Goal: Task Accomplishment & Management: Complete application form

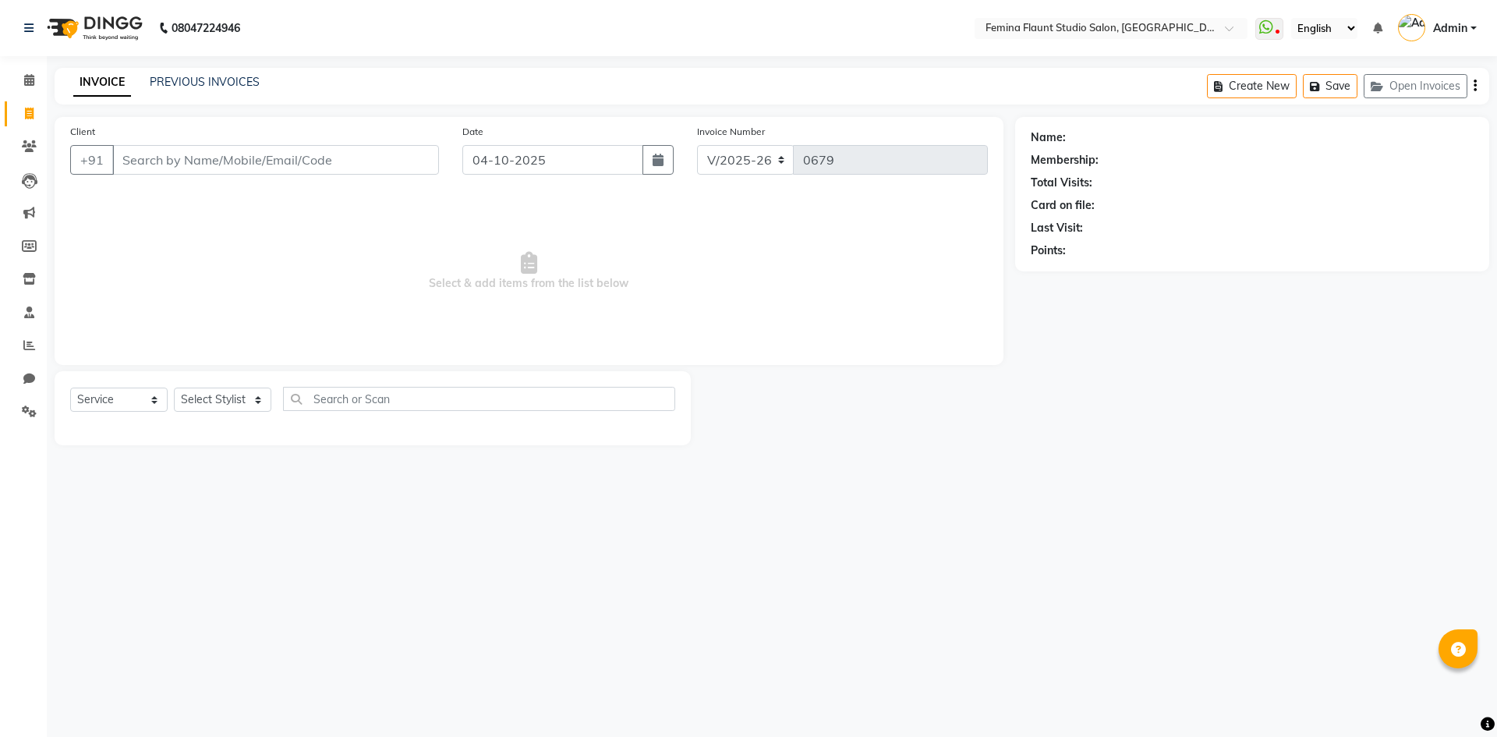
select select "8333"
select select "service"
click at [31, 80] on icon at bounding box center [29, 80] width 10 height 12
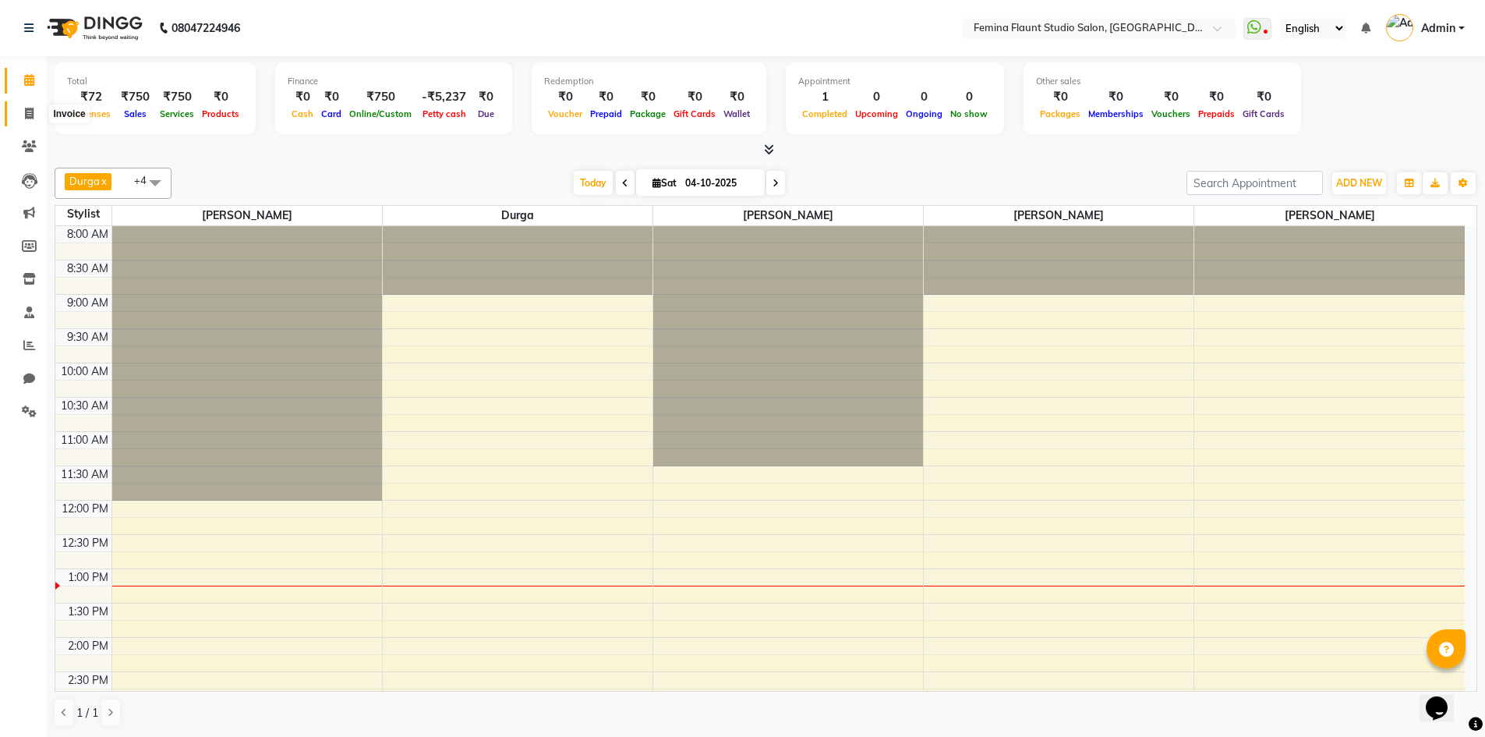
click at [22, 119] on span at bounding box center [29, 114] width 27 height 18
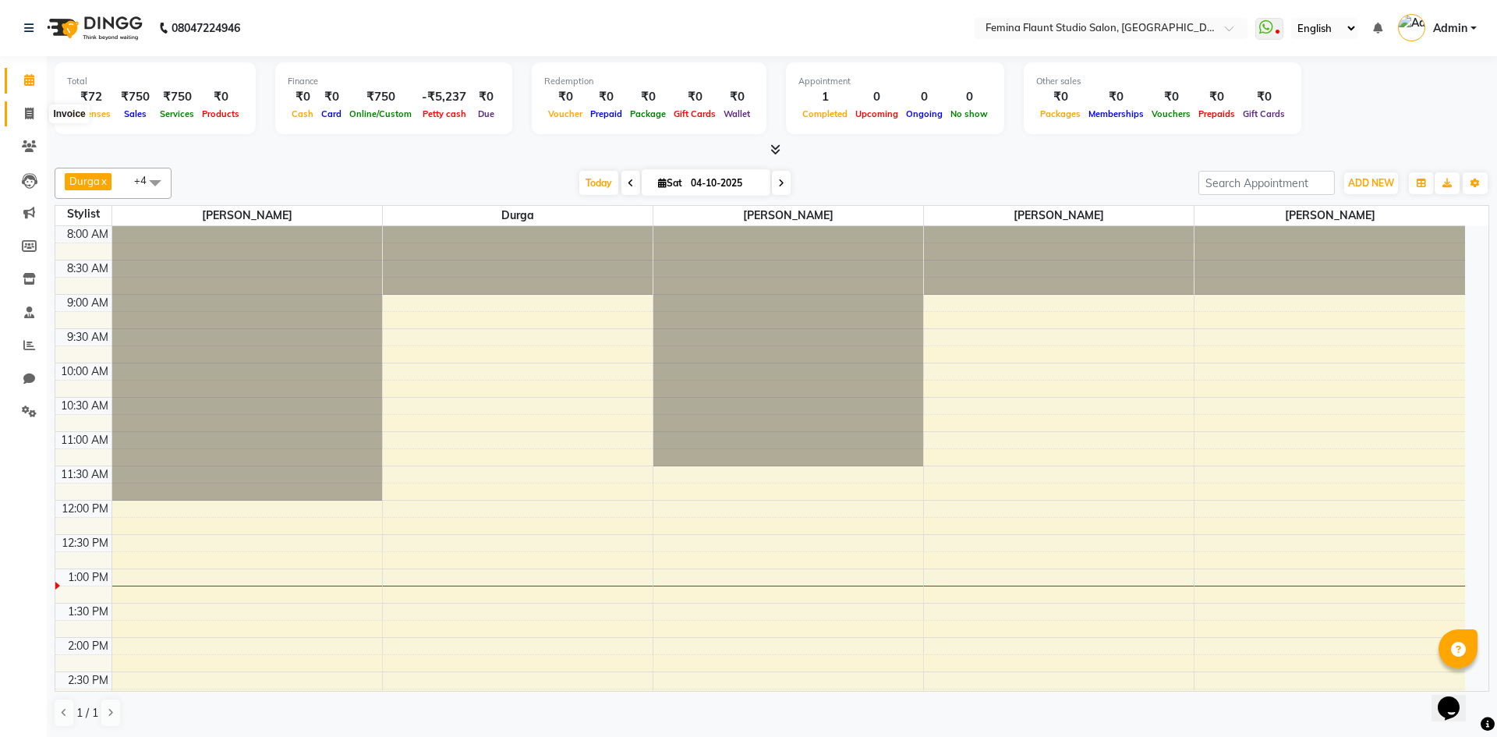
select select "service"
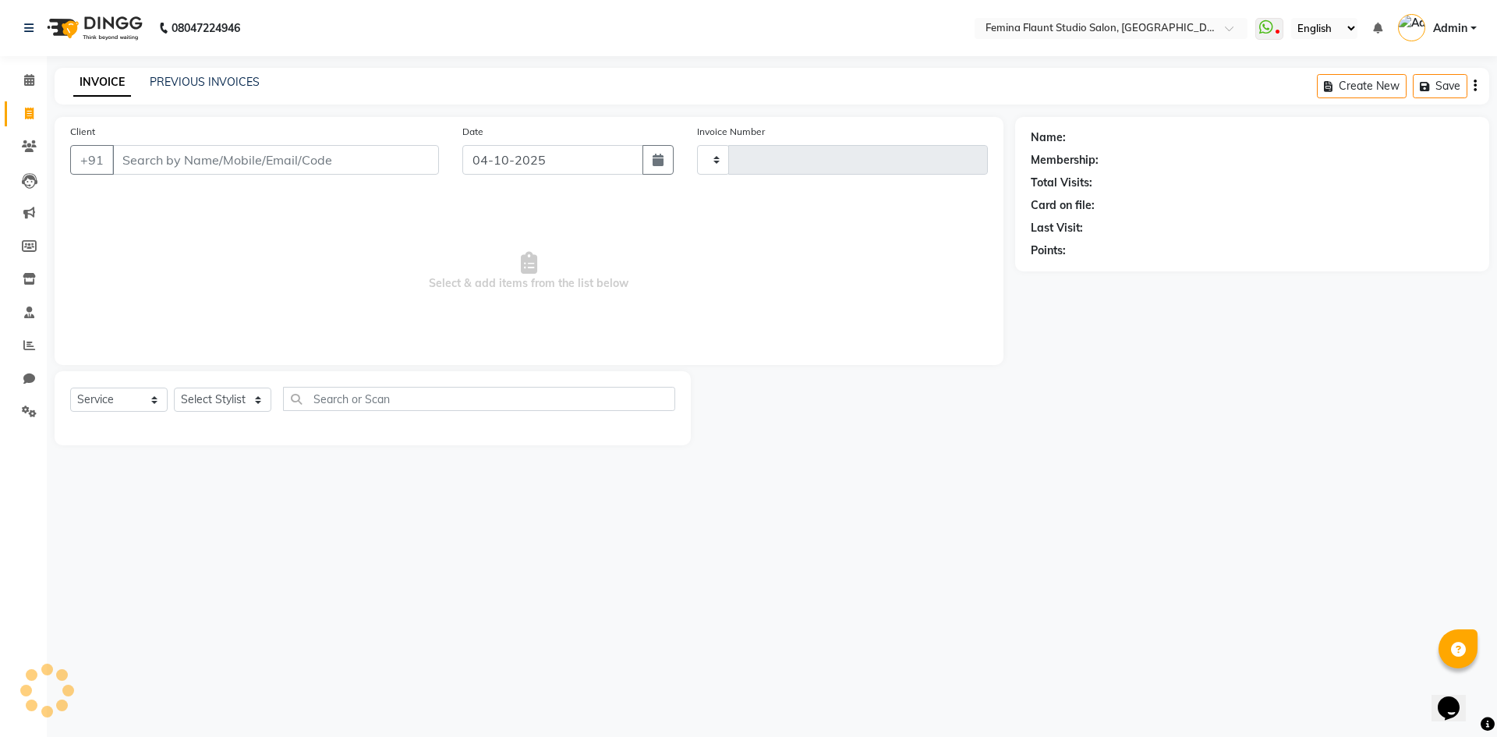
type input "0679"
select select "8333"
drag, startPoint x: 165, startPoint y: 171, endPoint x: 177, endPoint y: 159, distance: 16.5
click at [165, 170] on input "Client" at bounding box center [275, 160] width 327 height 30
click at [180, 155] on input "Client" at bounding box center [275, 160] width 327 height 30
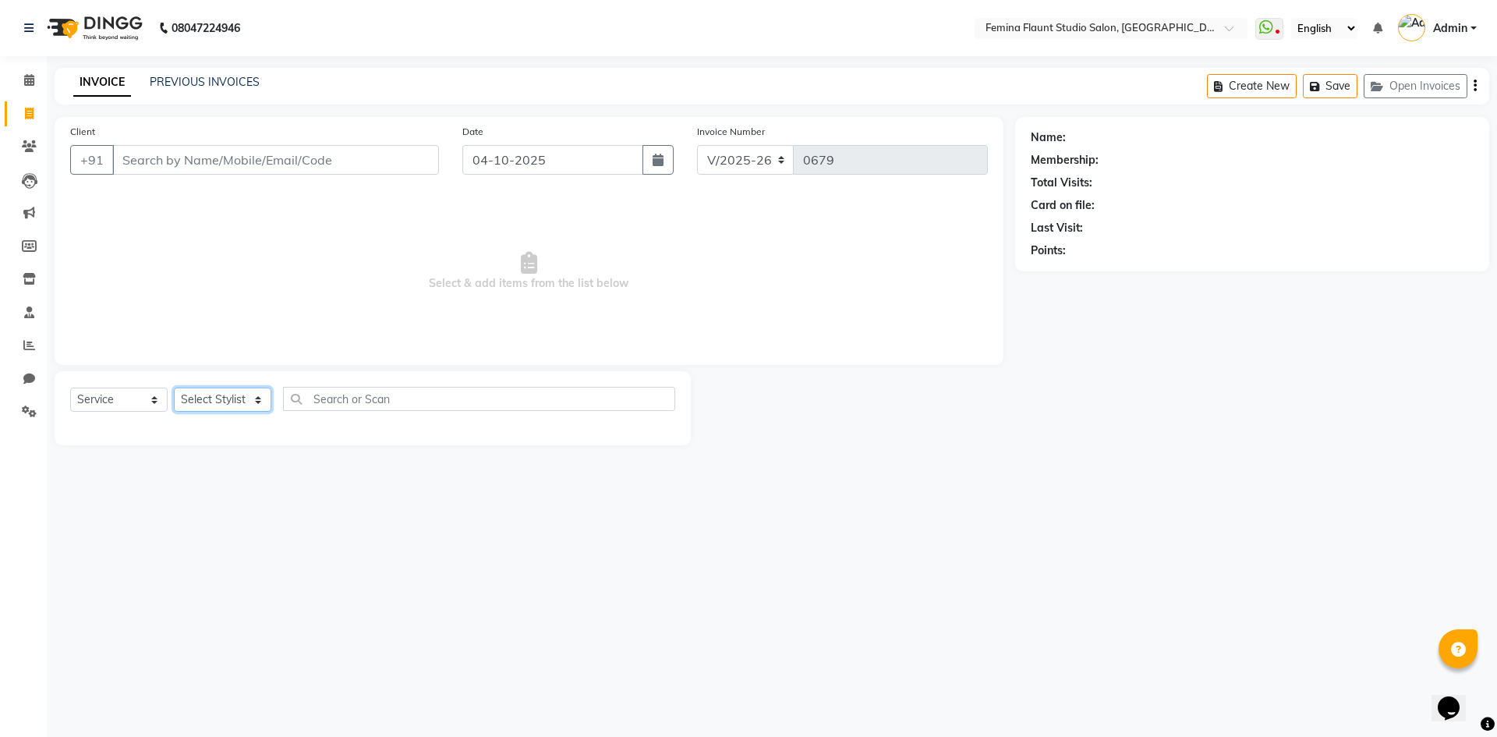
click at [264, 402] on select "Select Stylist Admin Durga [PERSON_NAME] [PERSON_NAME] Sri [PERSON_NAME] [PERSO…" at bounding box center [222, 399] width 97 height 24
select select "80611"
click at [174, 387] on select "Select Stylist Admin Durga [PERSON_NAME] [PERSON_NAME] Sri [PERSON_NAME] [PERSO…" at bounding box center [222, 399] width 97 height 24
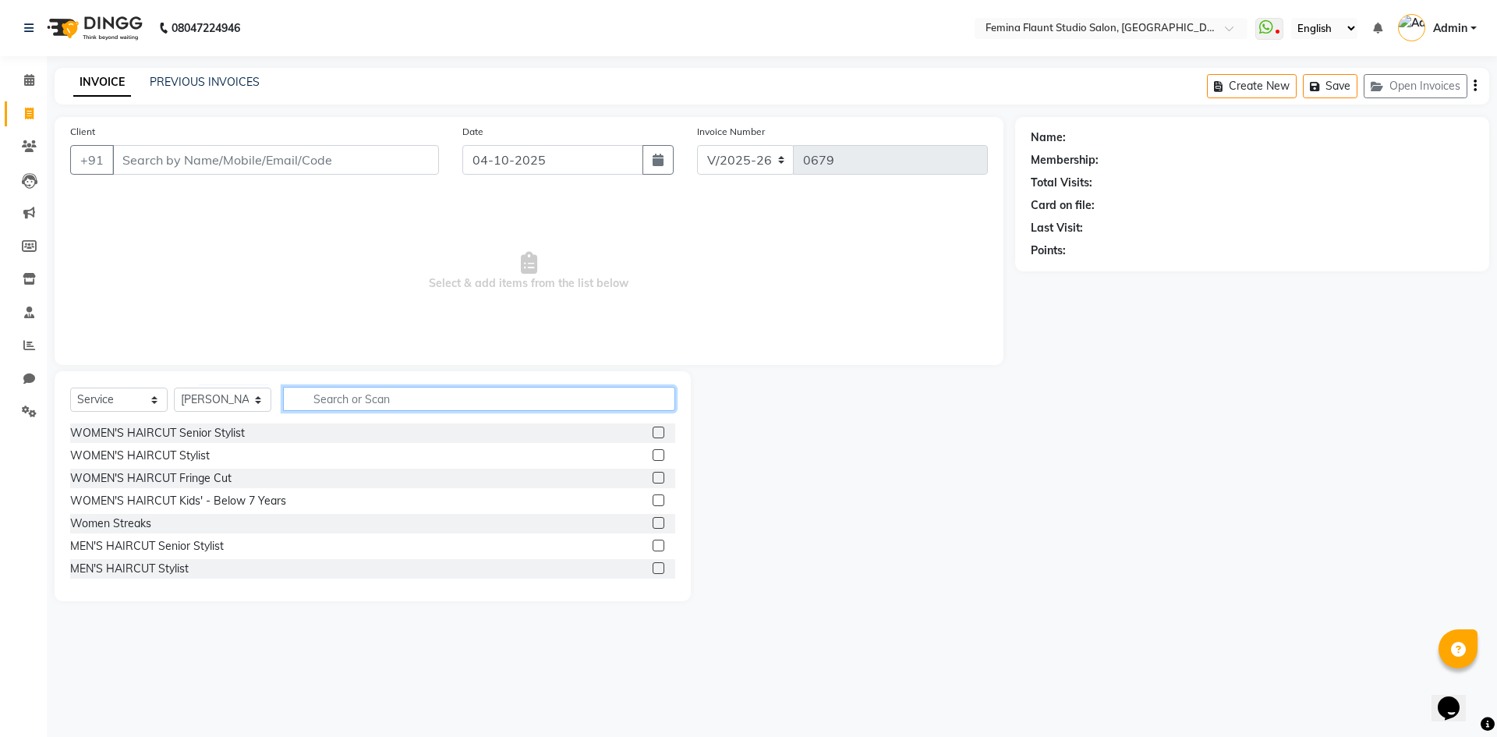
click at [317, 394] on input "text" at bounding box center [479, 399] width 392 height 24
type input "COL"
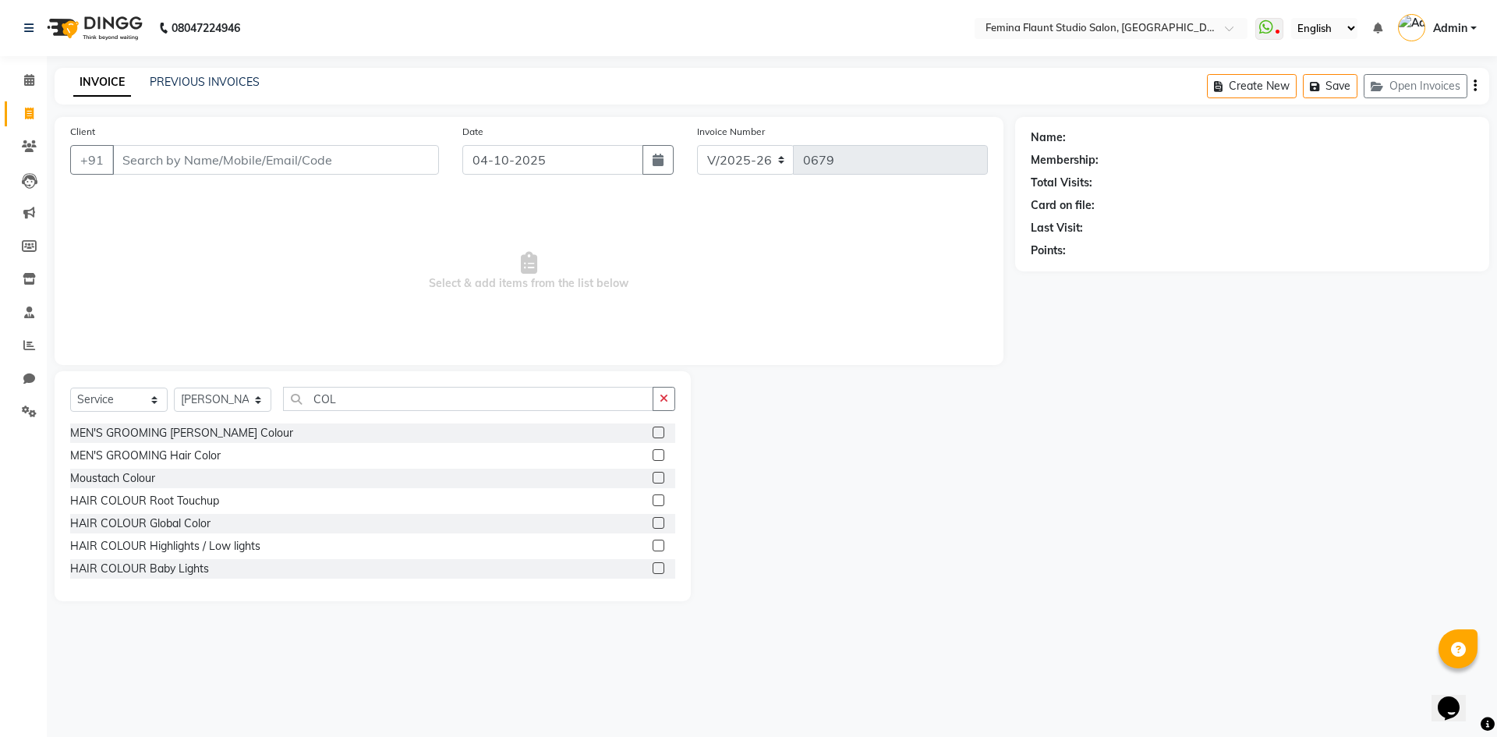
click at [653, 525] on label at bounding box center [659, 523] width 12 height 12
click at [653, 525] on input "checkbox" at bounding box center [658, 523] width 10 height 10
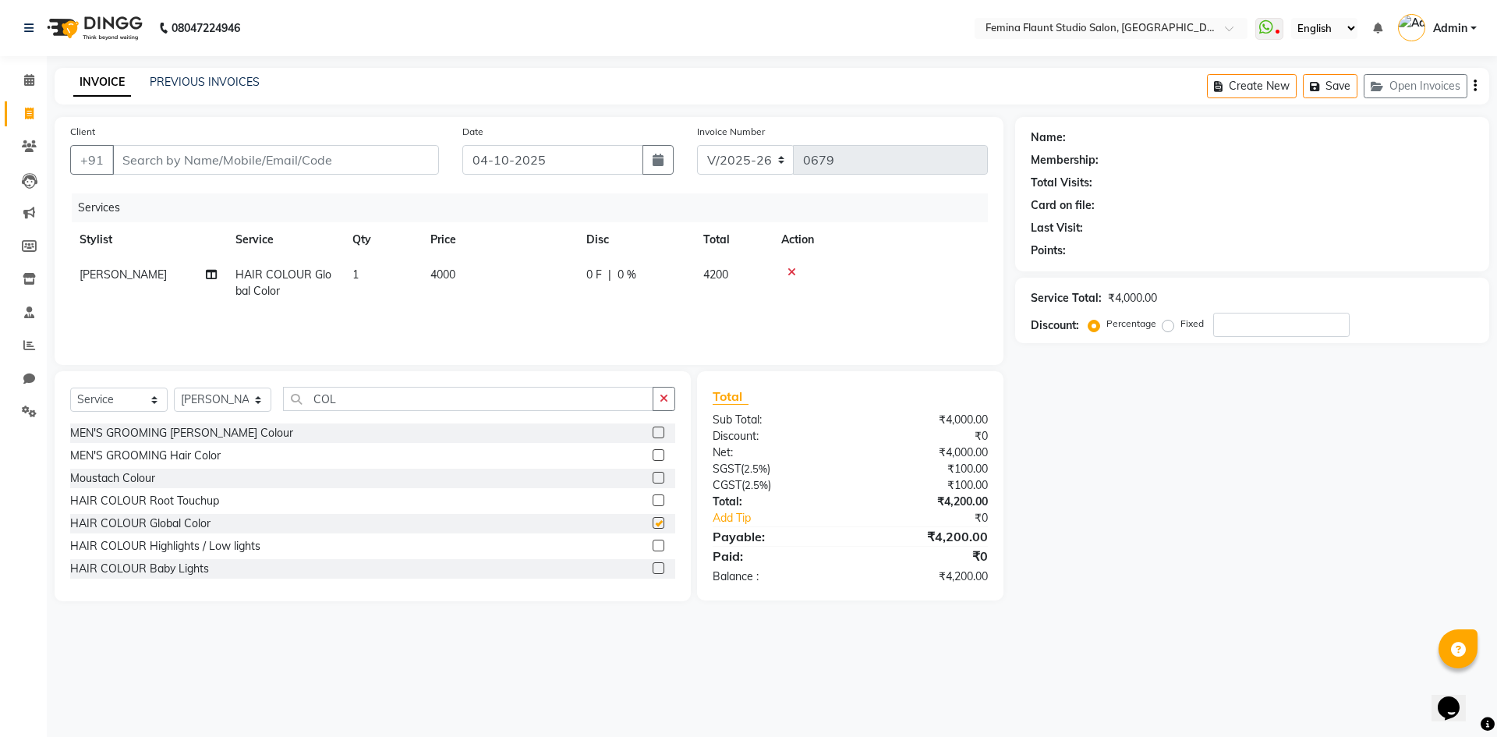
checkbox input "false"
click at [393, 398] on input "COL" at bounding box center [468, 399] width 370 height 24
type input "C"
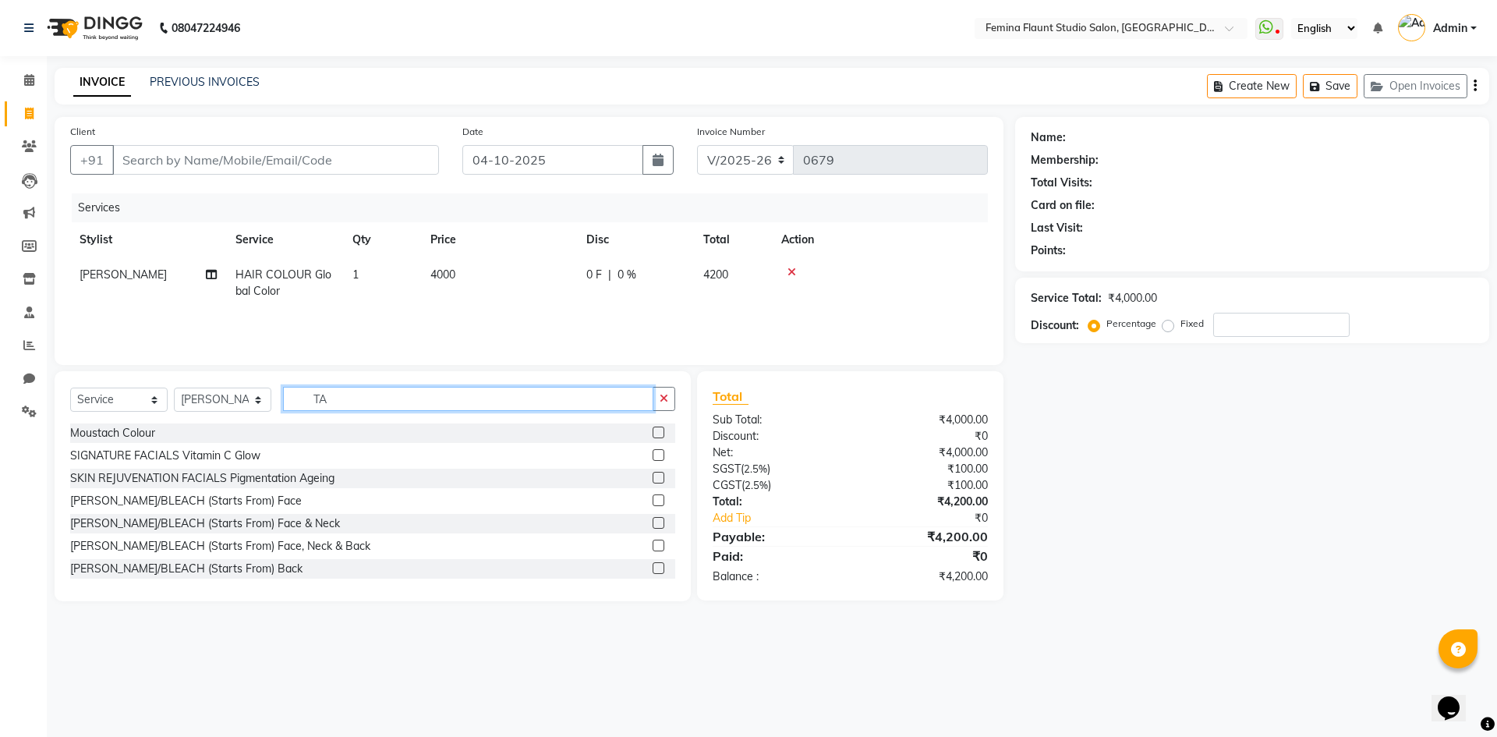
type input "TA"
click at [653, 518] on label at bounding box center [659, 523] width 12 height 12
click at [653, 518] on input "checkbox" at bounding box center [658, 523] width 10 height 10
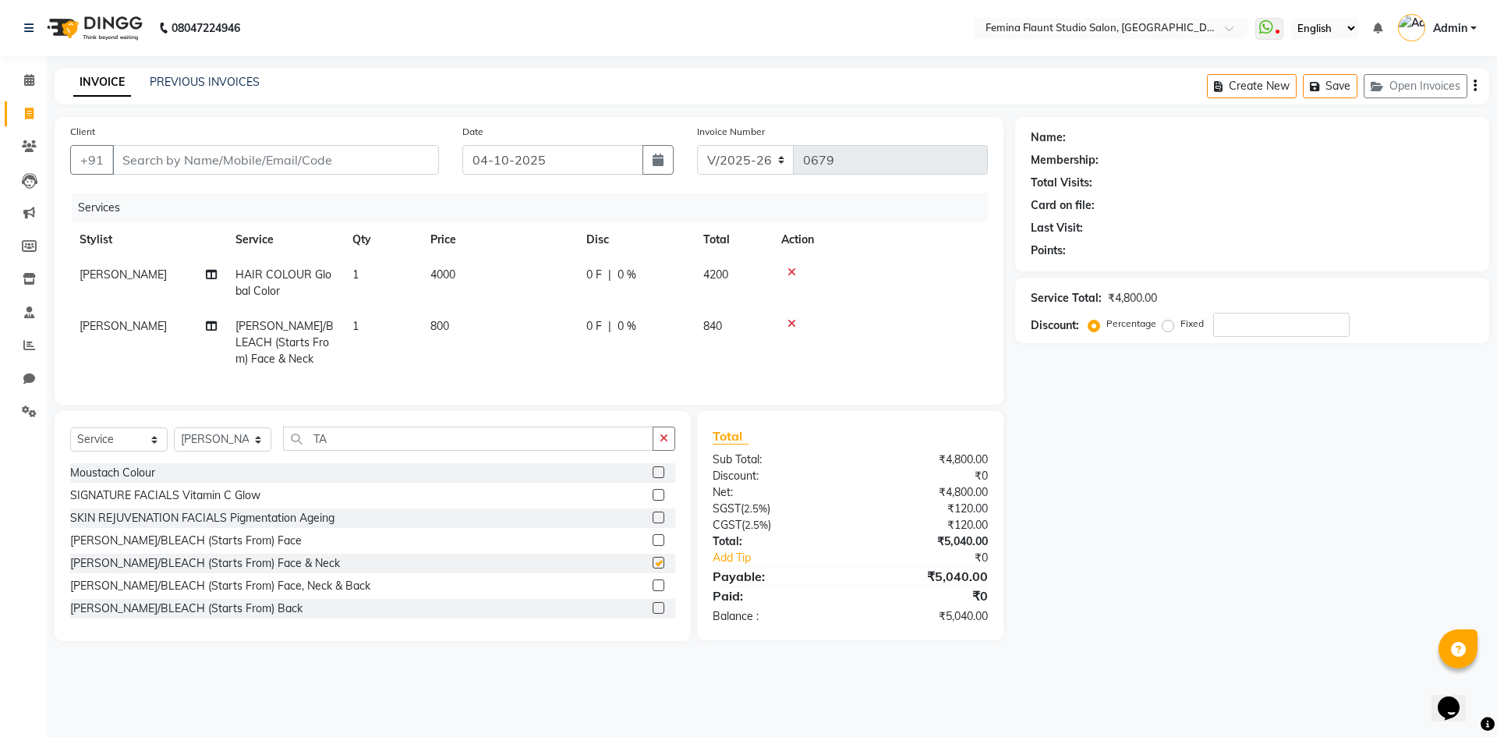
checkbox input "false"
click at [517, 451] on input "TA" at bounding box center [468, 438] width 370 height 24
type input "T"
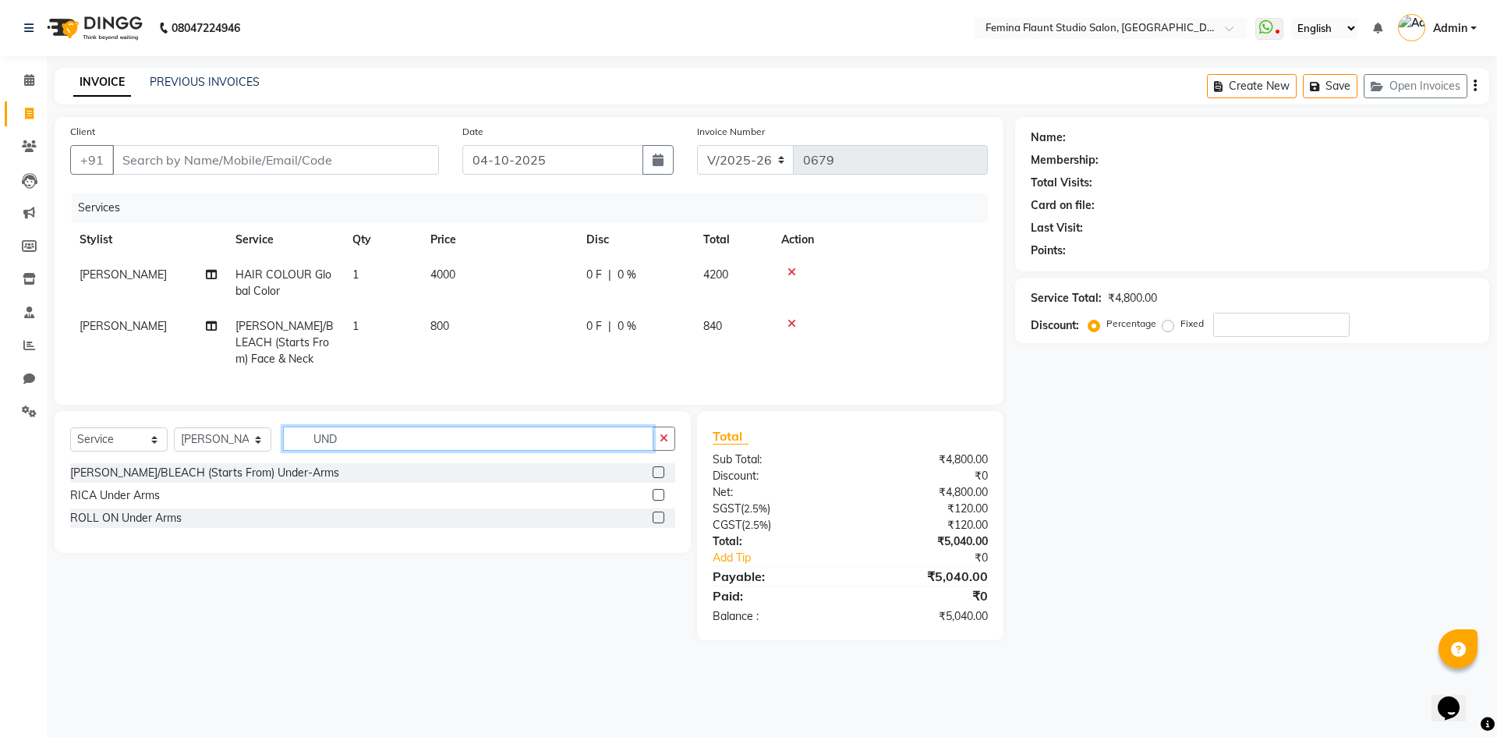
type input "UND"
click at [660, 501] on label at bounding box center [659, 495] width 12 height 12
click at [660, 501] on input "checkbox" at bounding box center [658, 495] width 10 height 10
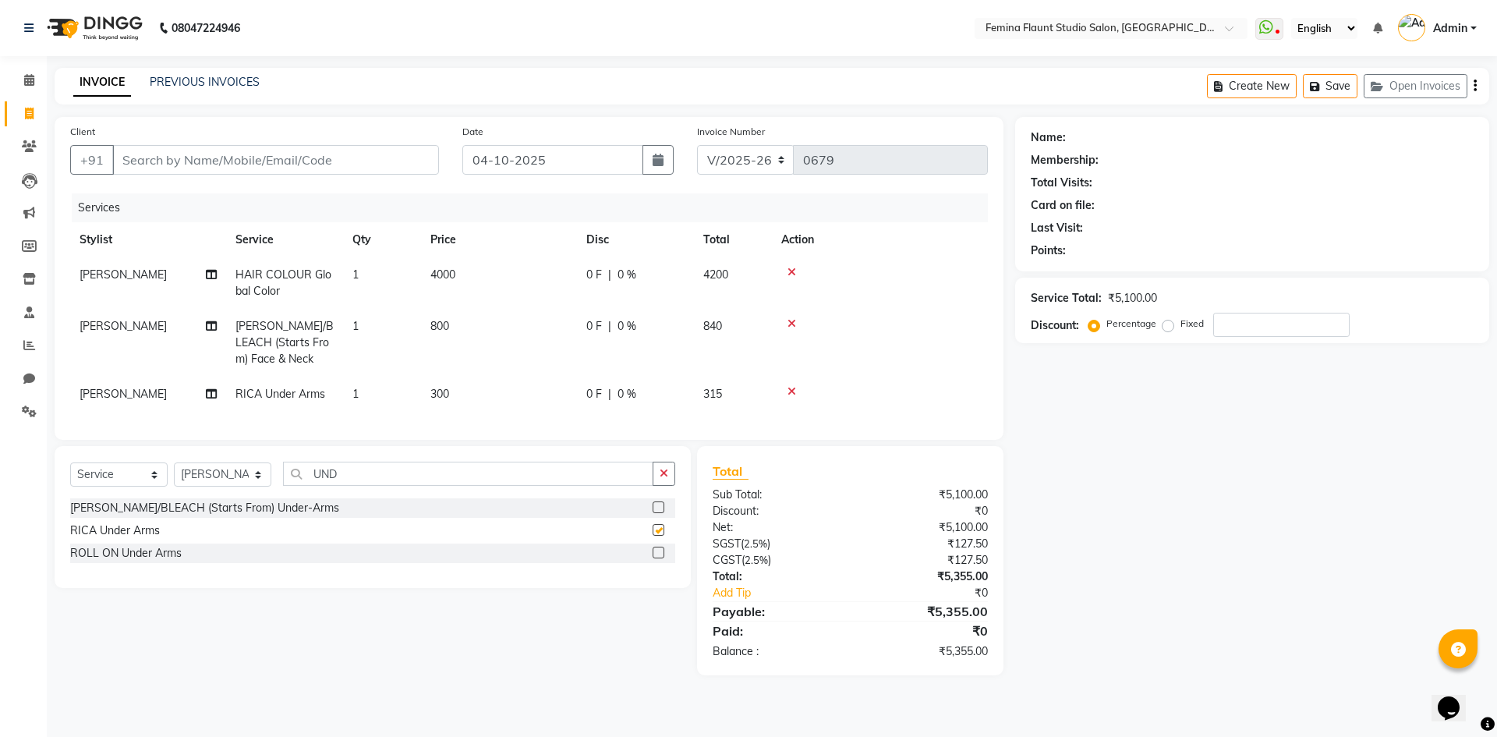
checkbox input "false"
click at [468, 393] on td "300" at bounding box center [499, 394] width 156 height 35
select select "80611"
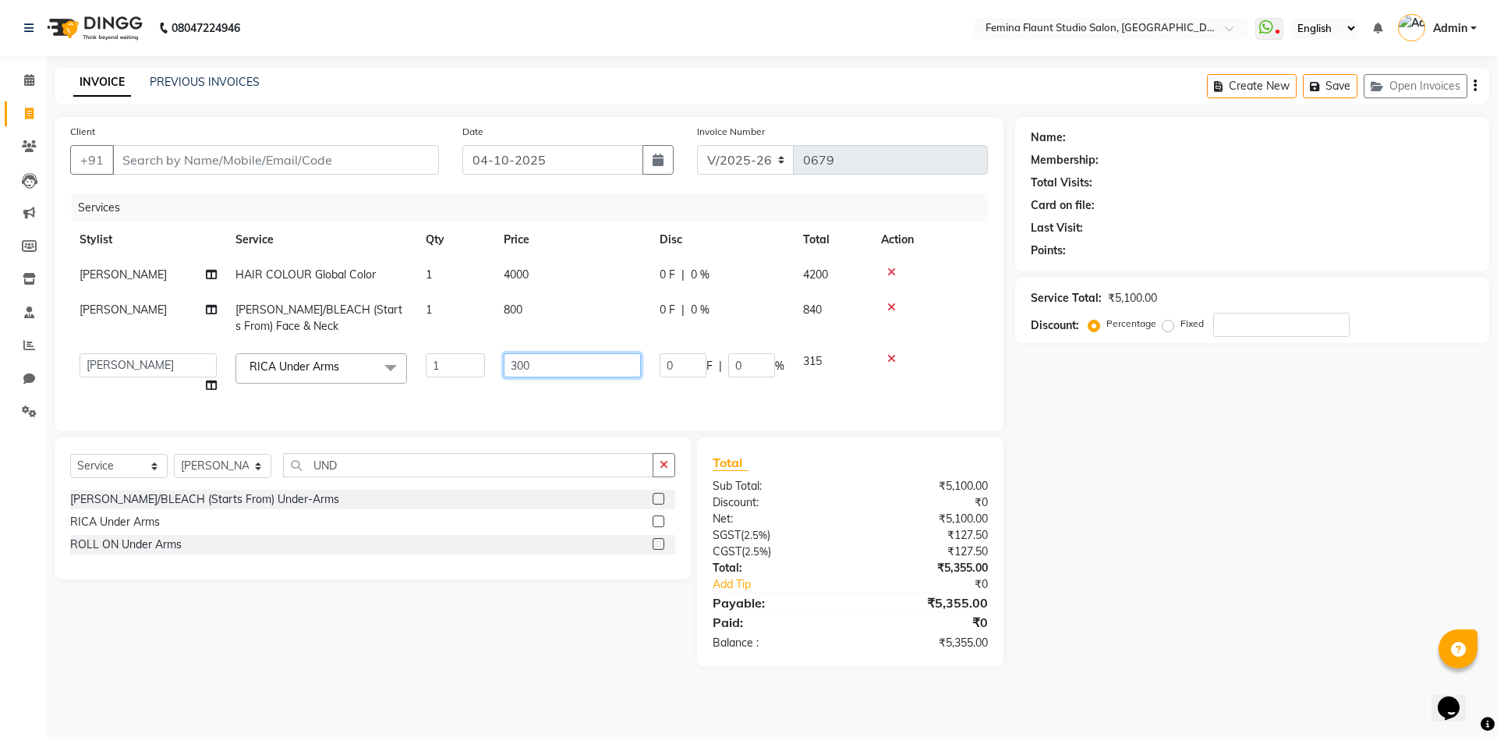
click at [562, 366] on input "300" at bounding box center [572, 365] width 137 height 24
type input "3"
type input "2"
type input "500"
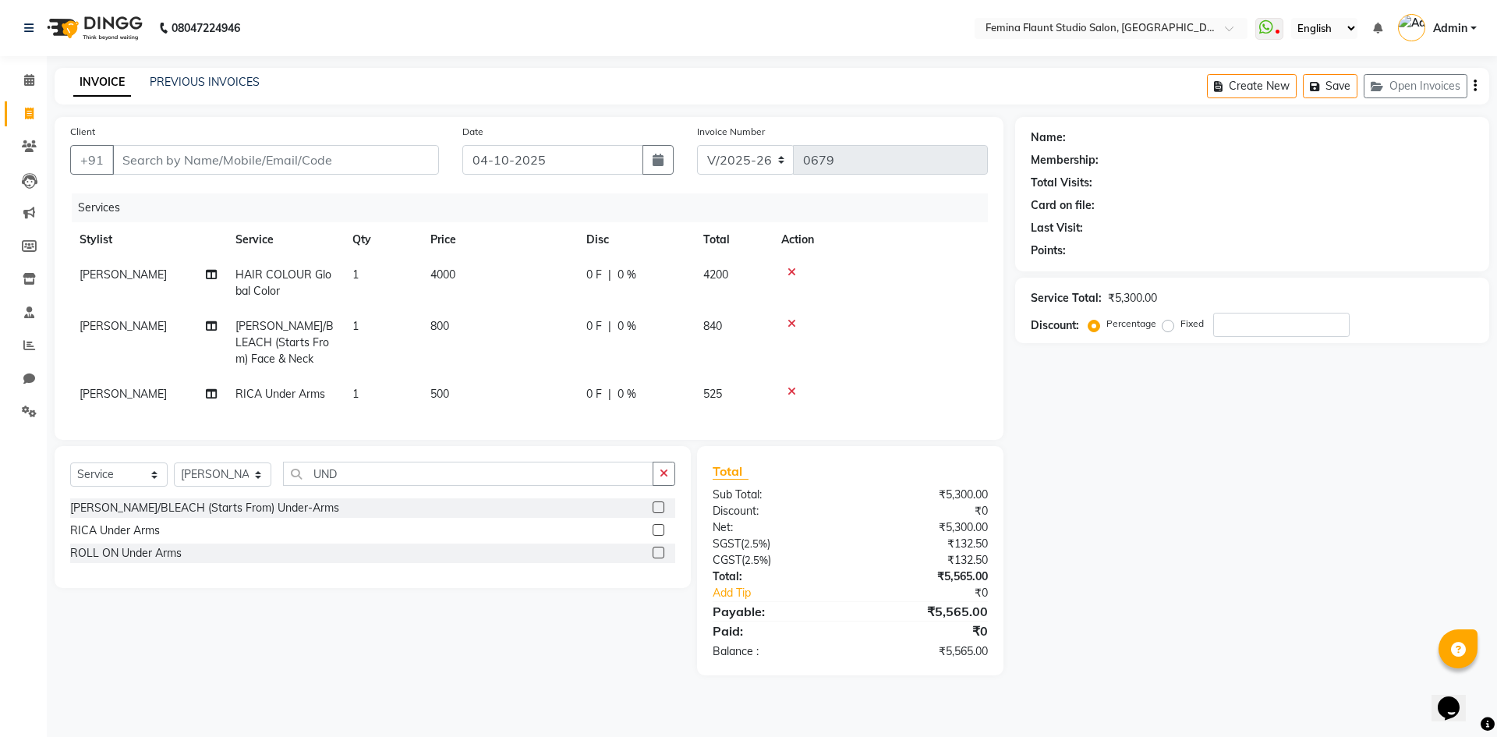
click at [1124, 624] on div "Name: Membership: Total Visits: Card on file: Last Visit: Points: Service Total…" at bounding box center [1258, 396] width 486 height 558
click at [301, 164] on input "Client" at bounding box center [275, 160] width 327 height 30
type input "9"
type input "0"
type input "9912656806"
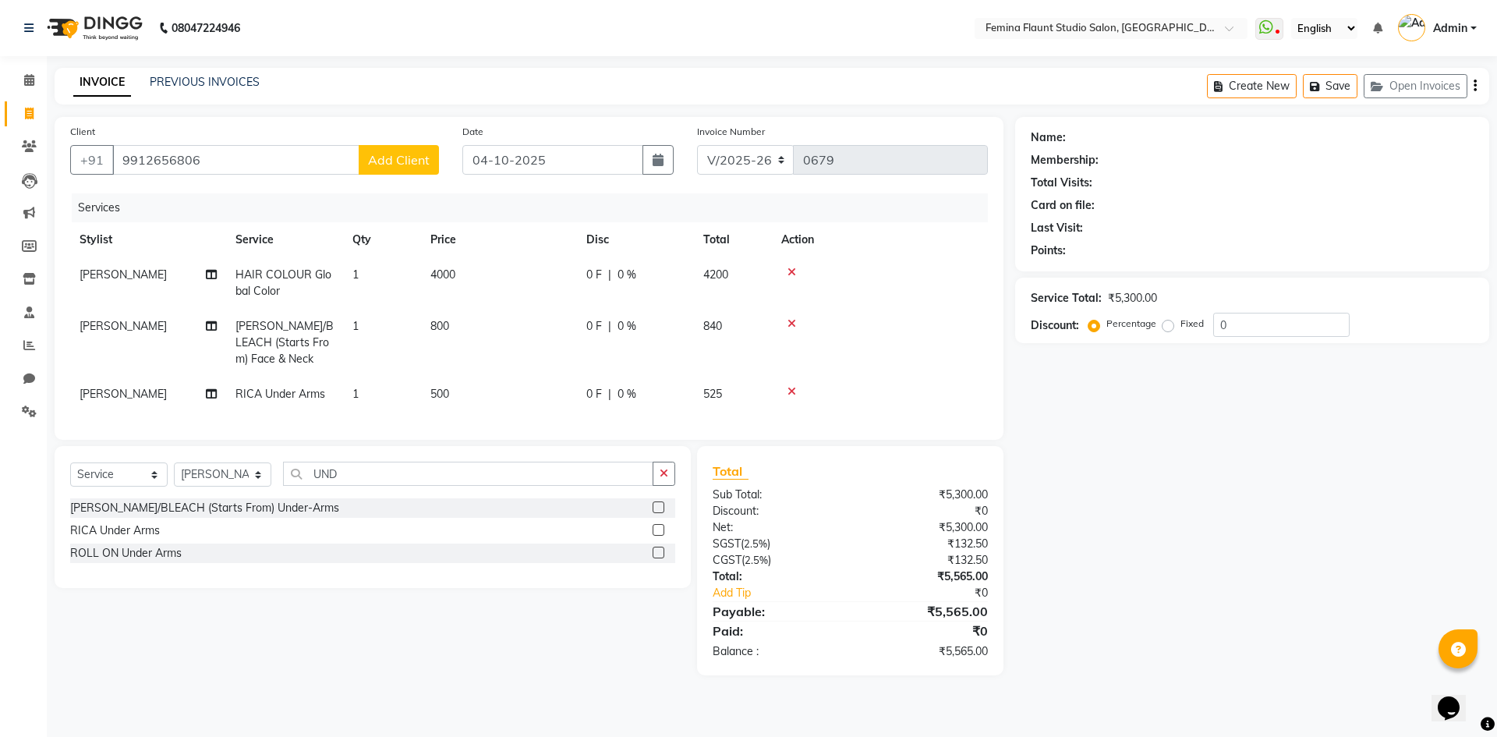
click at [398, 157] on span "Add Client" at bounding box center [399, 160] width 62 height 16
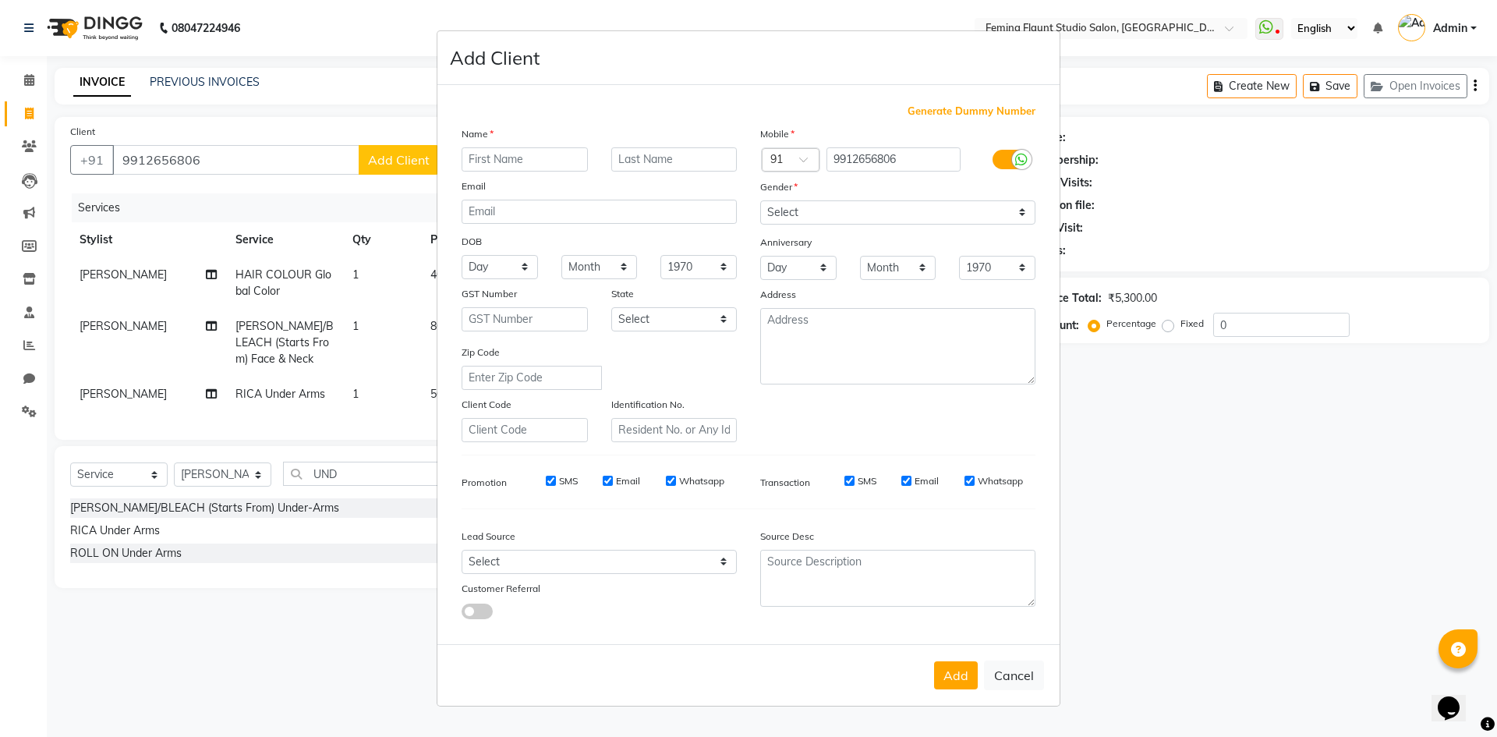
click at [561, 158] on input "text" at bounding box center [525, 159] width 126 height 24
type input "Gayatri"
click at [1024, 218] on select "Select [DEMOGRAPHIC_DATA] [DEMOGRAPHIC_DATA] Other Prefer Not To Say" at bounding box center [897, 212] width 275 height 24
select select "[DEMOGRAPHIC_DATA]"
click at [760, 200] on select "Select [DEMOGRAPHIC_DATA] [DEMOGRAPHIC_DATA] Other Prefer Not To Say" at bounding box center [897, 212] width 275 height 24
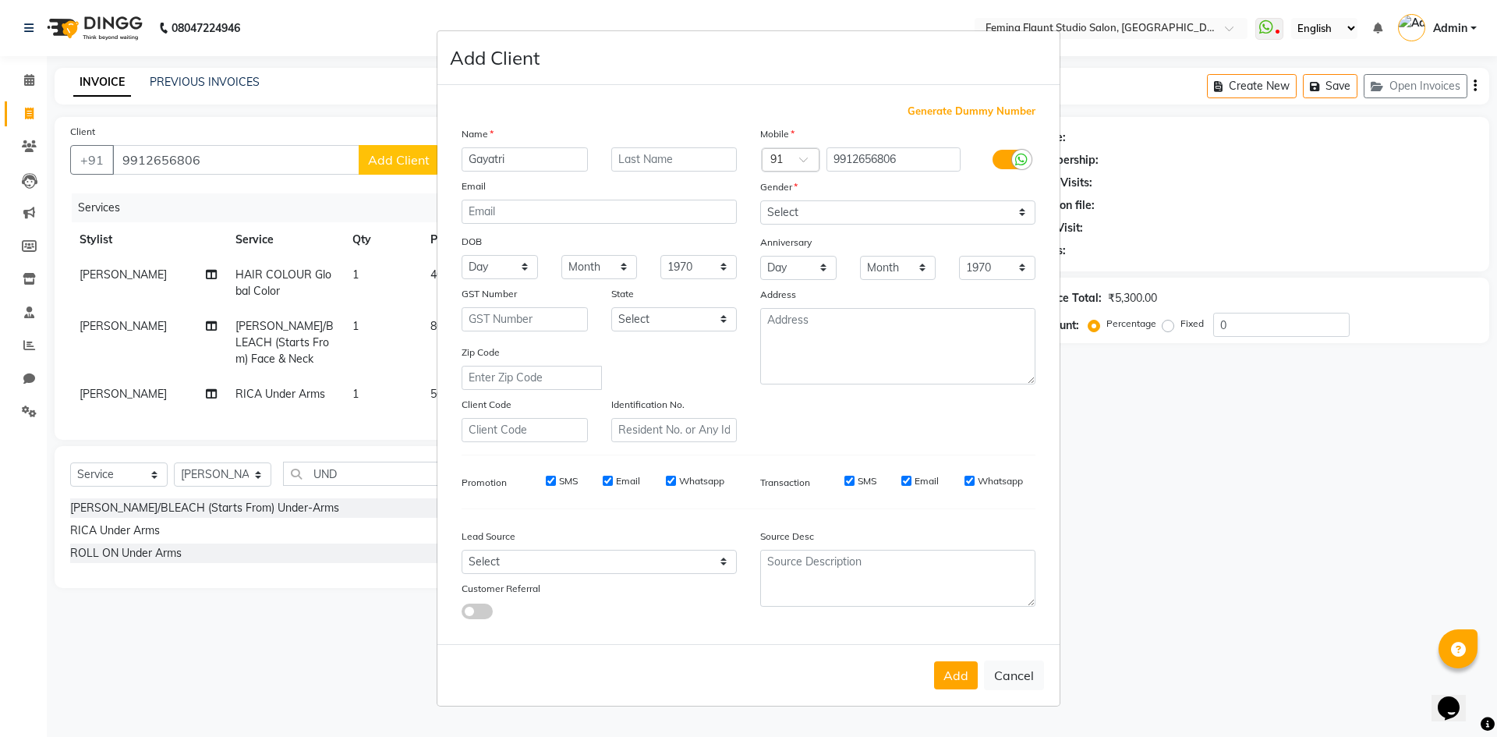
drag, startPoint x: 970, startPoint y: 670, endPoint x: 971, endPoint y: 656, distance: 13.3
click at [973, 670] on button "Add" at bounding box center [956, 675] width 44 height 28
select select
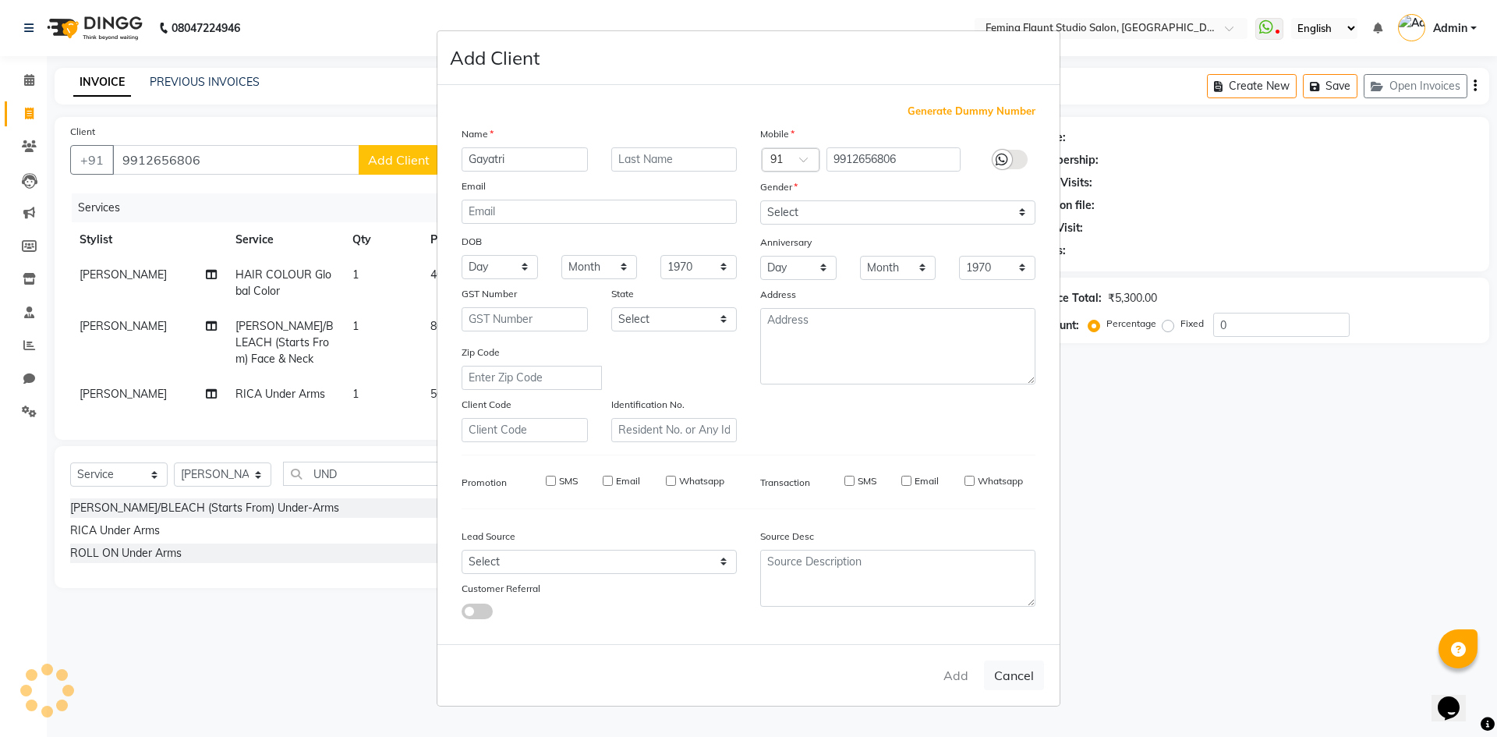
select select
checkbox input "false"
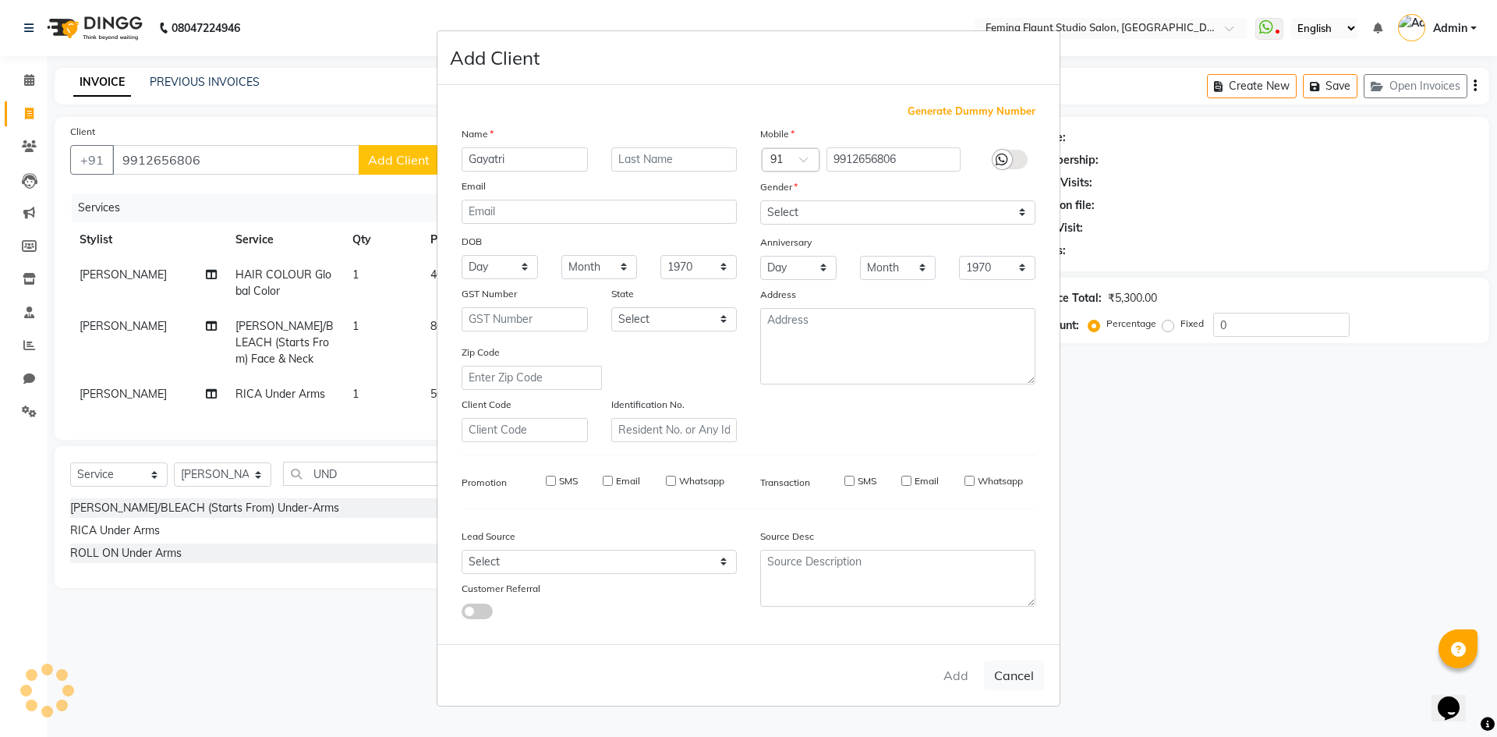
checkbox input "false"
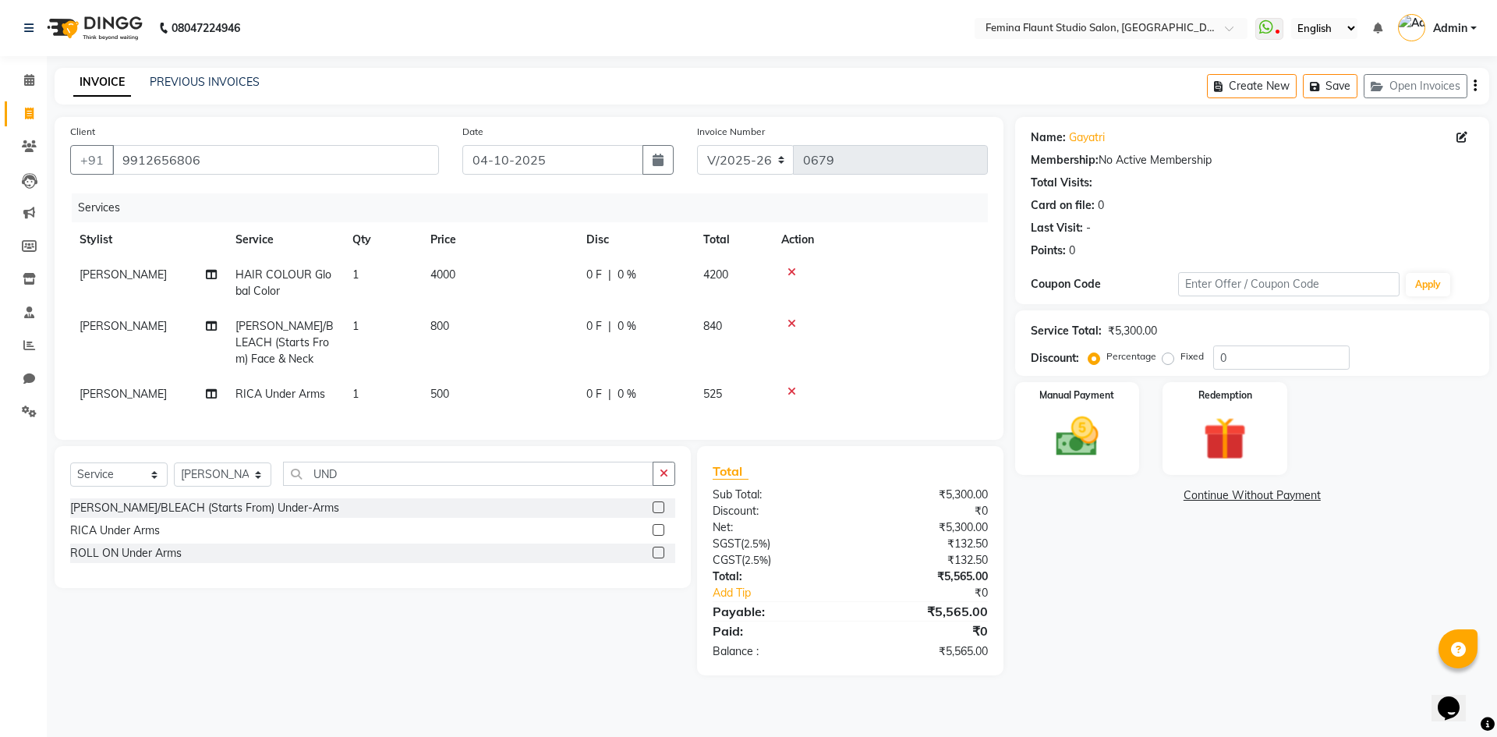
click at [640, 273] on div "0 F | 0 %" at bounding box center [635, 275] width 98 height 16
select select "80611"
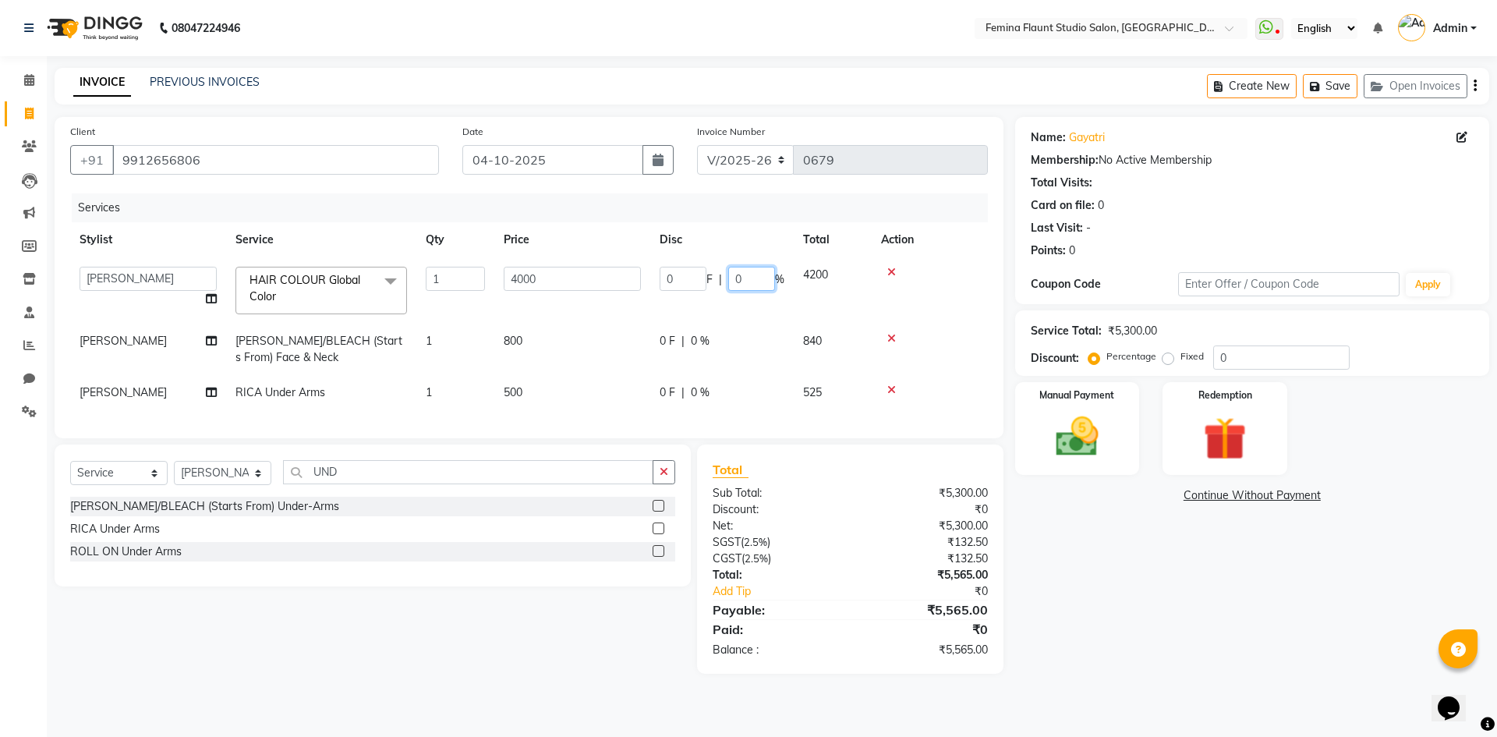
click at [752, 275] on input "0" at bounding box center [751, 279] width 47 height 24
type input "5"
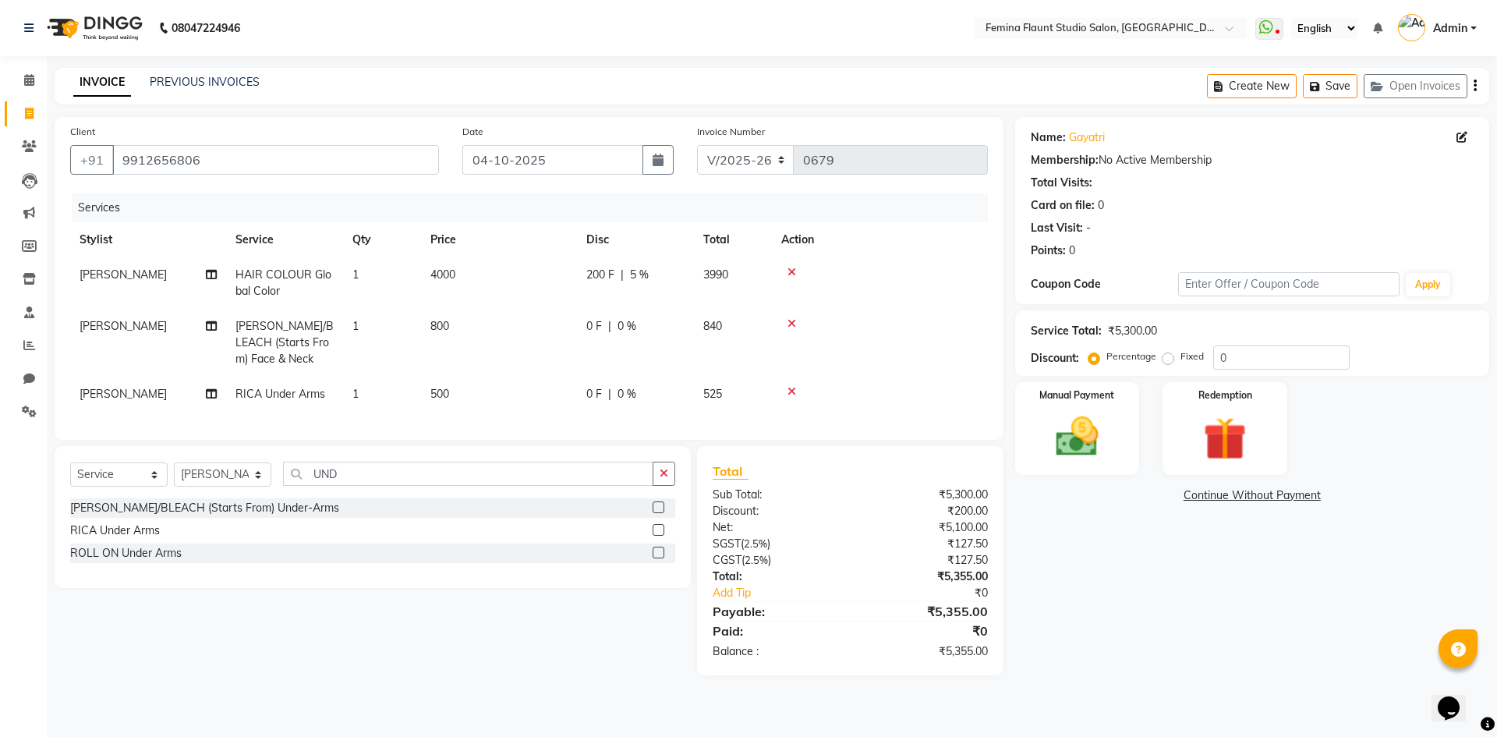
click at [1098, 549] on div "Name: [PERSON_NAME] Membership: No Active Membership Total Visits: Card on file…" at bounding box center [1258, 396] width 486 height 558
click at [652, 276] on div "200 F | 5 %" at bounding box center [635, 275] width 98 height 16
select select "80611"
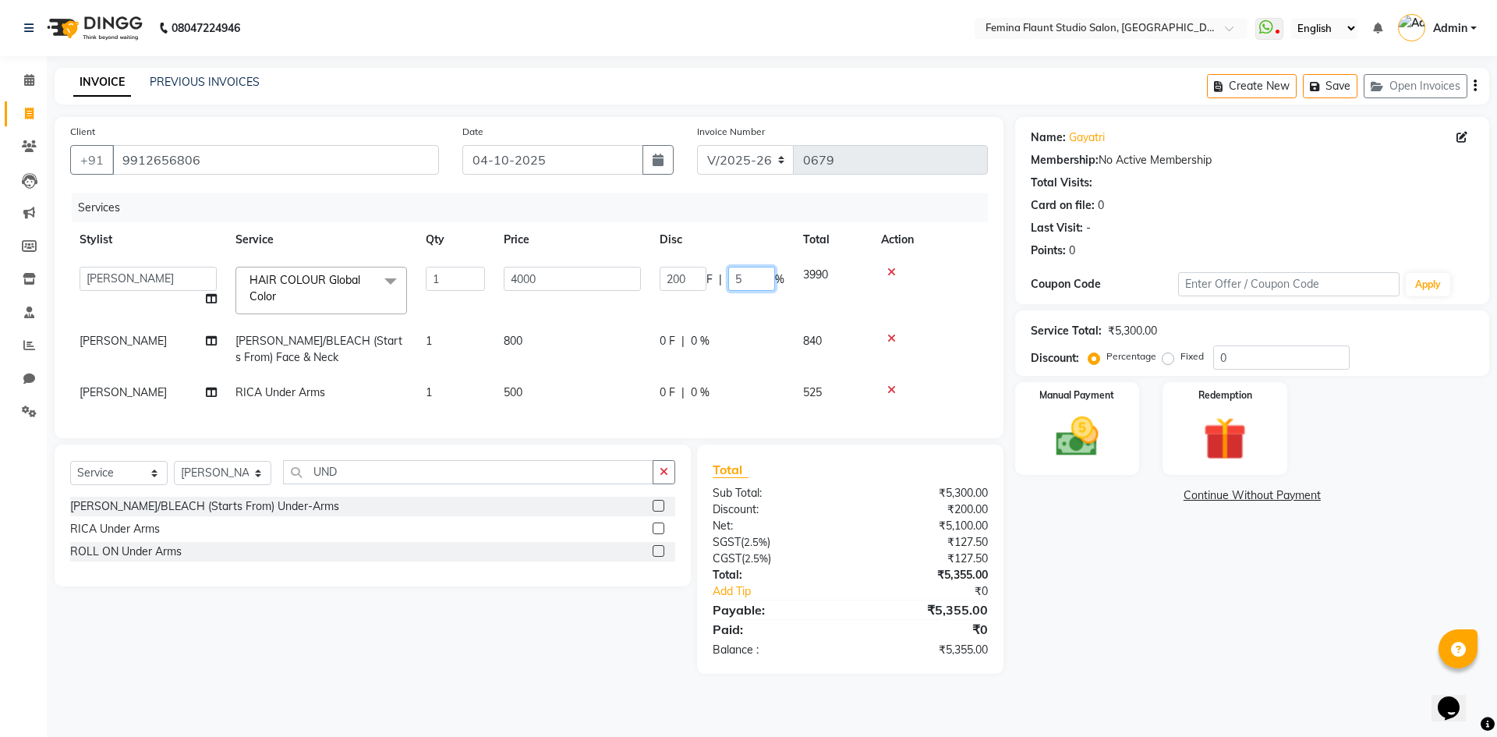
click at [745, 282] on input "5" at bounding box center [751, 279] width 47 height 24
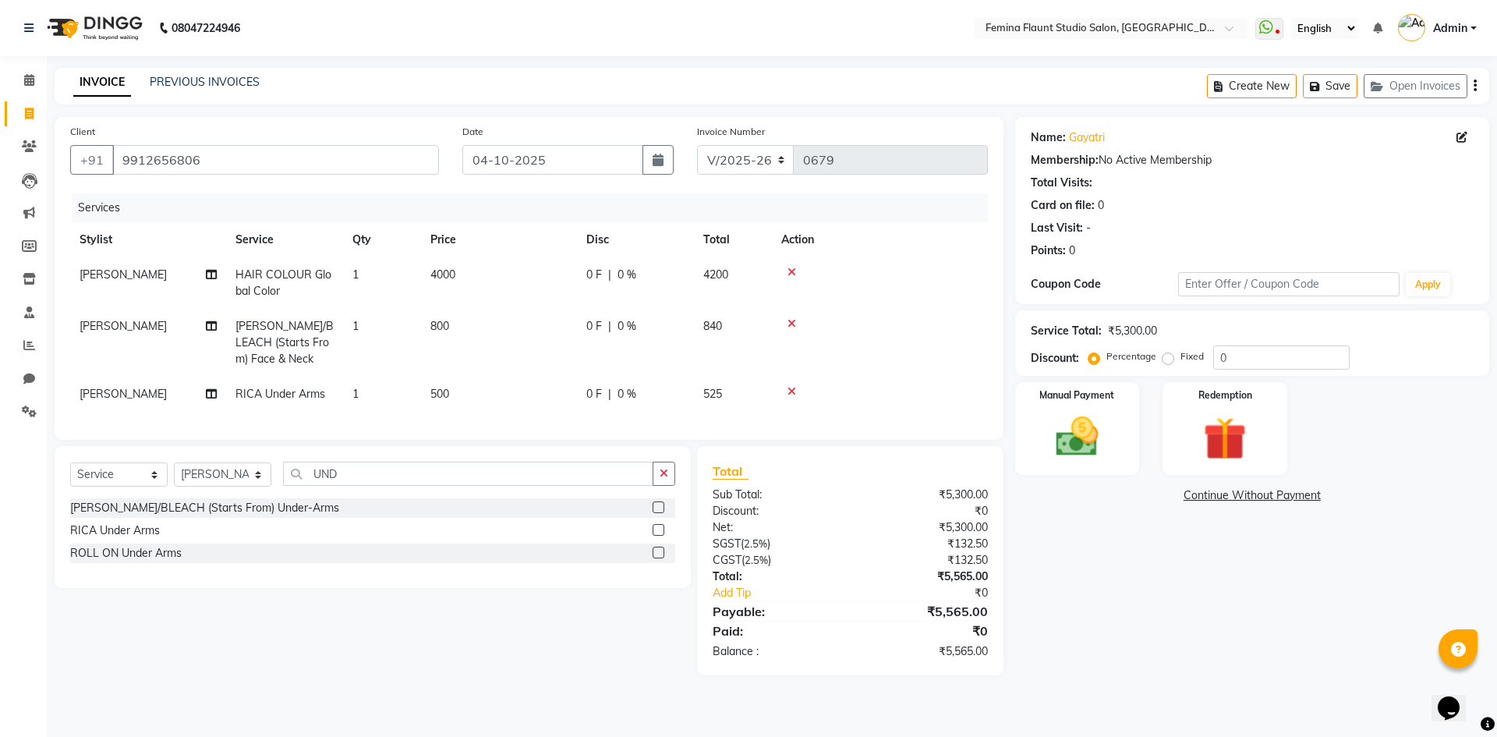
click at [1169, 658] on div "Name: [PERSON_NAME] Membership: No Active Membership Total Visits: Card on file…" at bounding box center [1258, 396] width 486 height 558
click at [667, 479] on icon "button" at bounding box center [664, 473] width 9 height 11
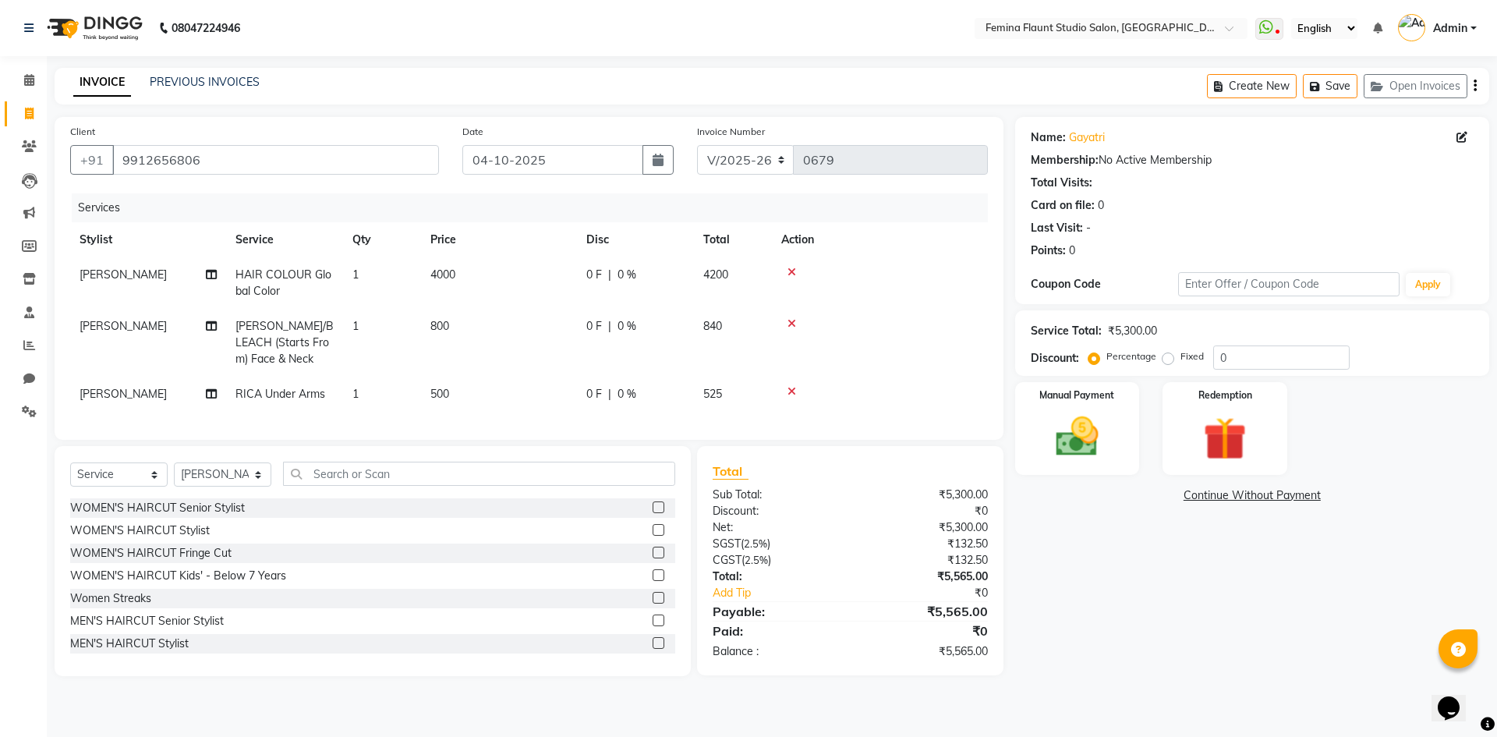
click at [1180, 359] on label "Fixed" at bounding box center [1191, 356] width 23 height 14
click at [1169, 359] on input "Fixed" at bounding box center [1171, 356] width 11 height 11
radio input "true"
click at [1266, 355] on input "0" at bounding box center [1281, 357] width 136 height 24
type input "65"
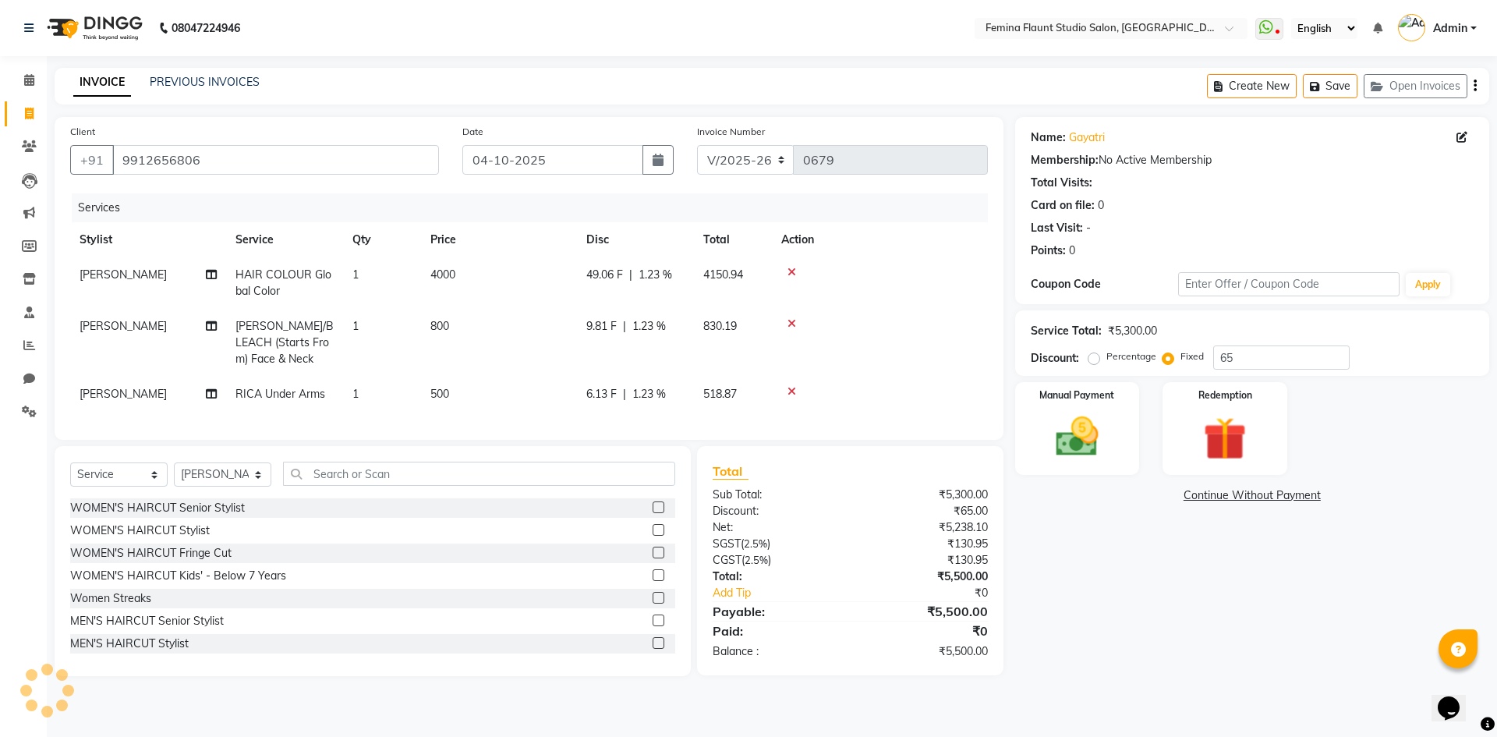
click at [1095, 554] on div "Name: [PERSON_NAME] Membership: No Active Membership Total Visits: Card on file…" at bounding box center [1258, 396] width 486 height 559
click at [1081, 422] on img at bounding box center [1077, 436] width 73 height 51
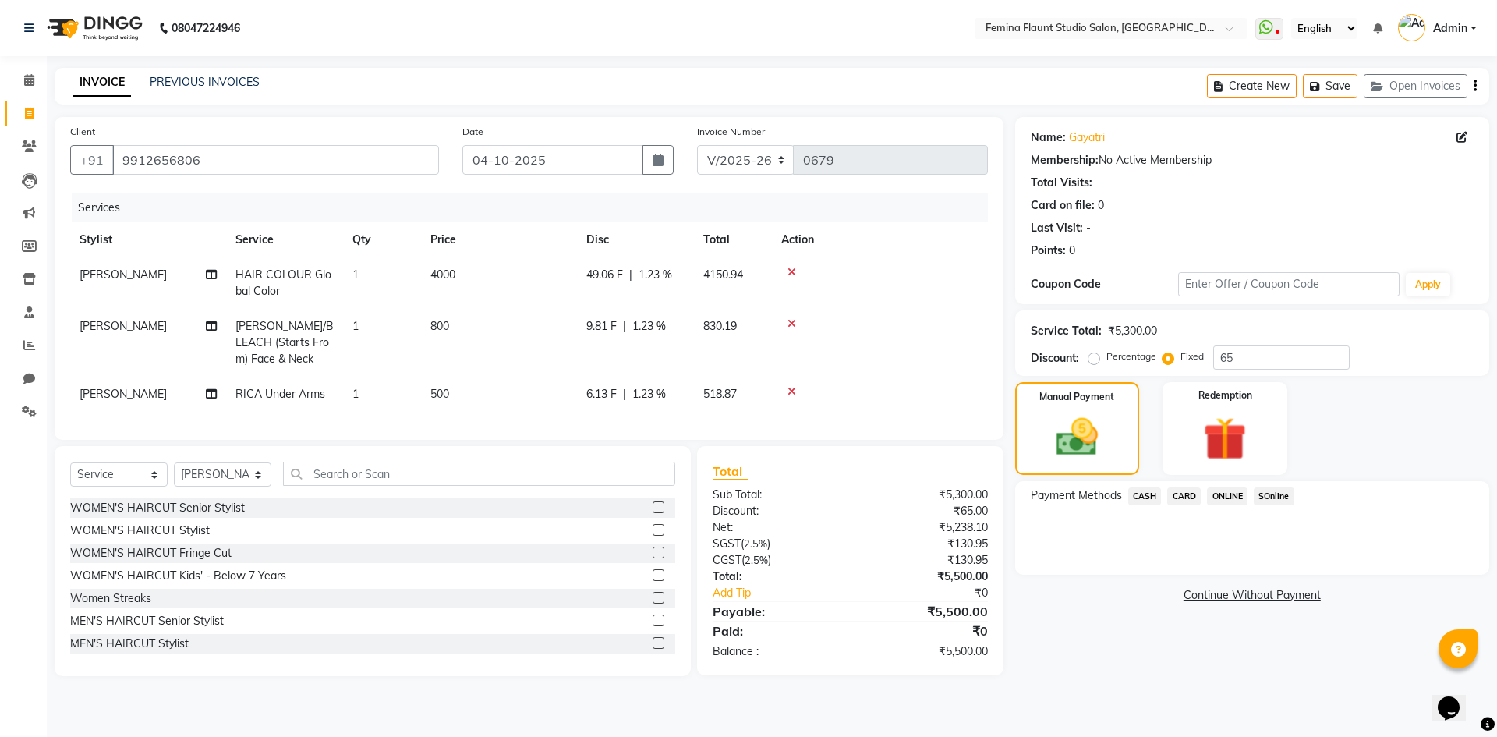
click at [1144, 495] on span "CASH" at bounding box center [1145, 496] width 34 height 18
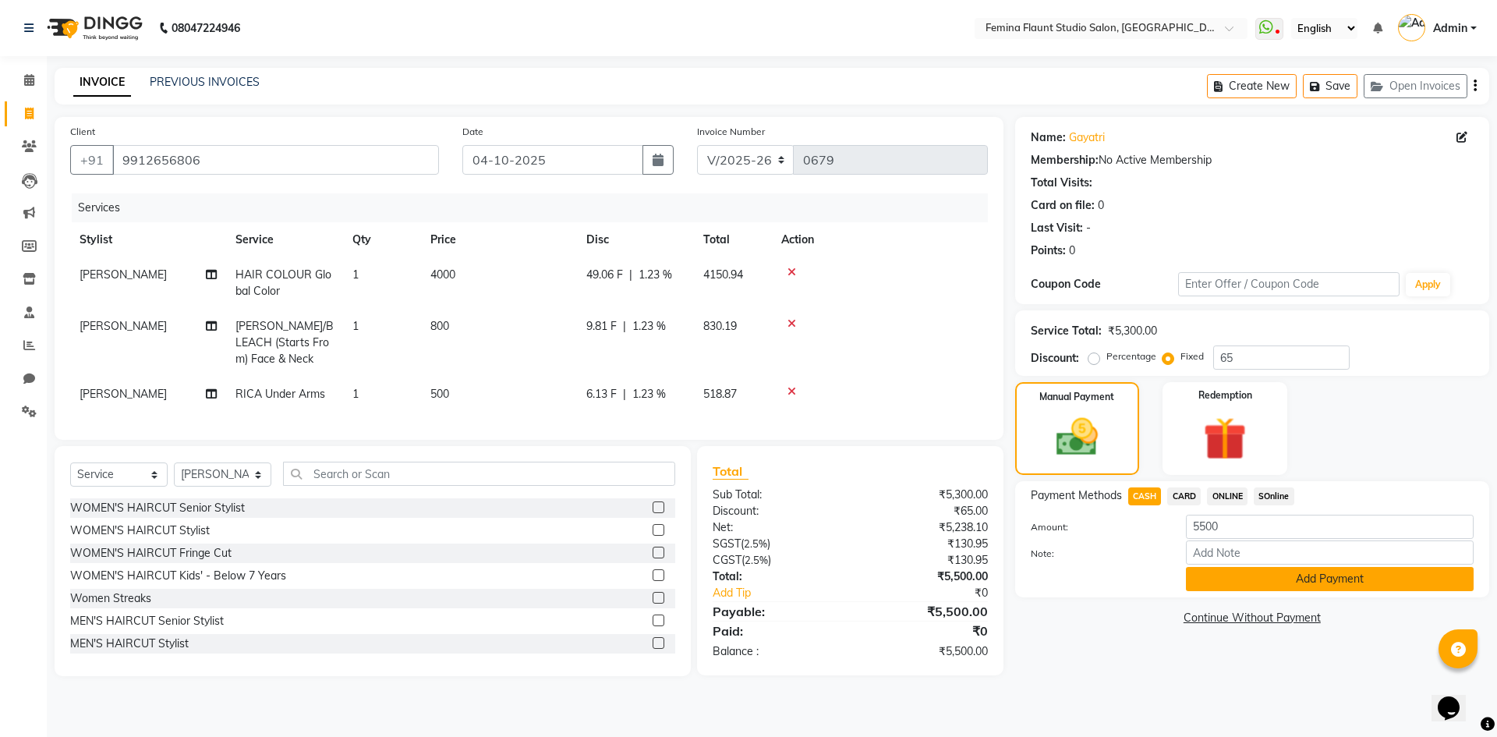
click at [1278, 579] on button "Add Payment" at bounding box center [1330, 579] width 288 height 24
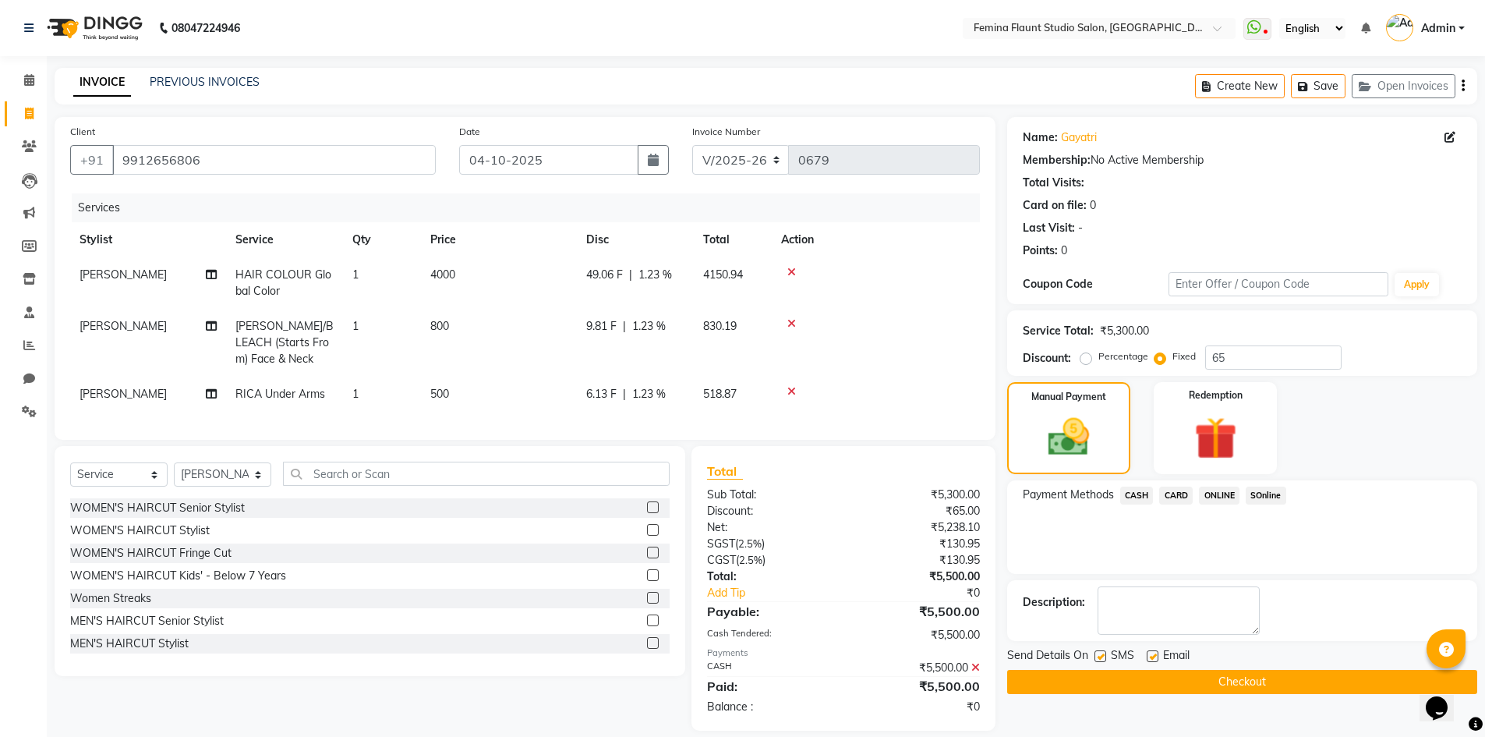
click at [1245, 682] on button "Checkout" at bounding box center [1242, 682] width 470 height 24
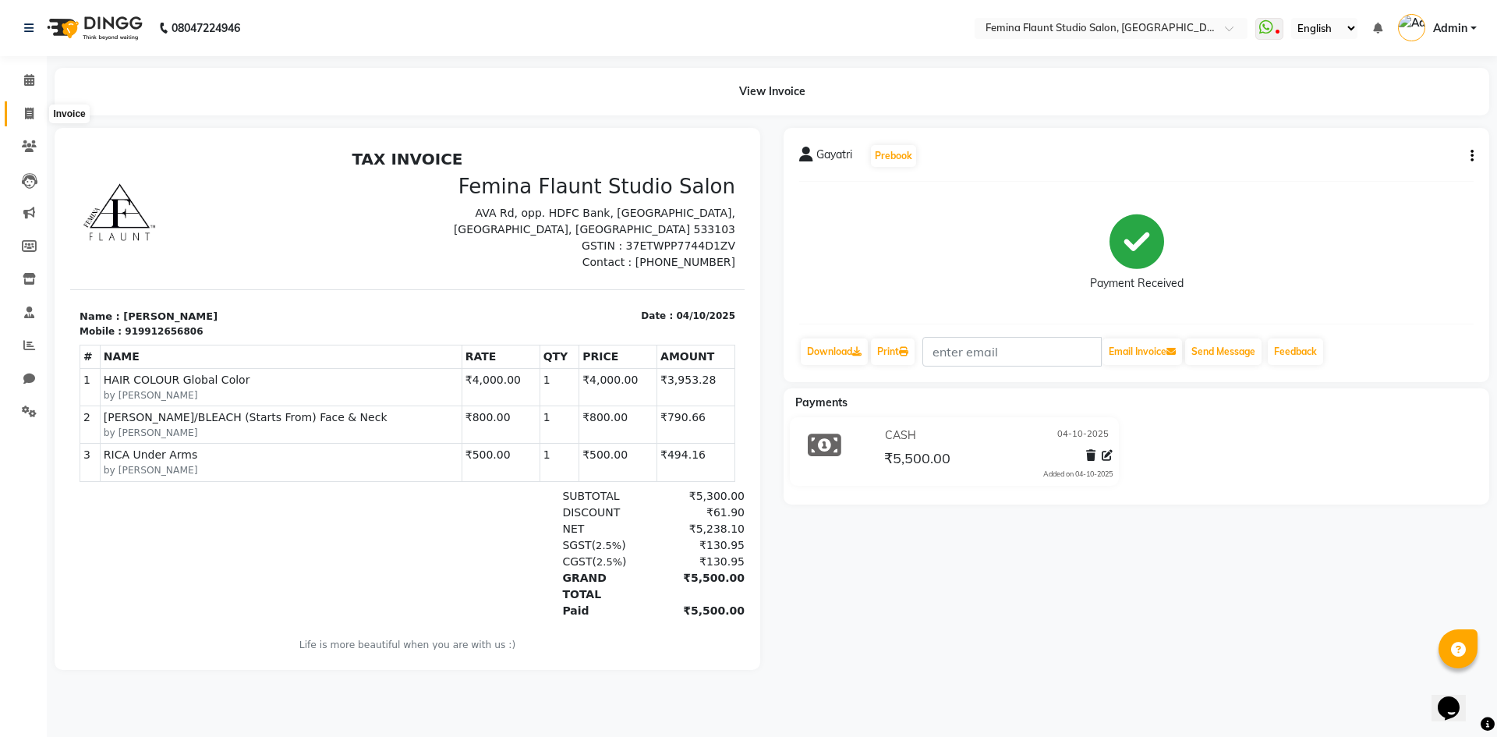
click at [28, 115] on icon at bounding box center [29, 114] width 9 height 12
select select "service"
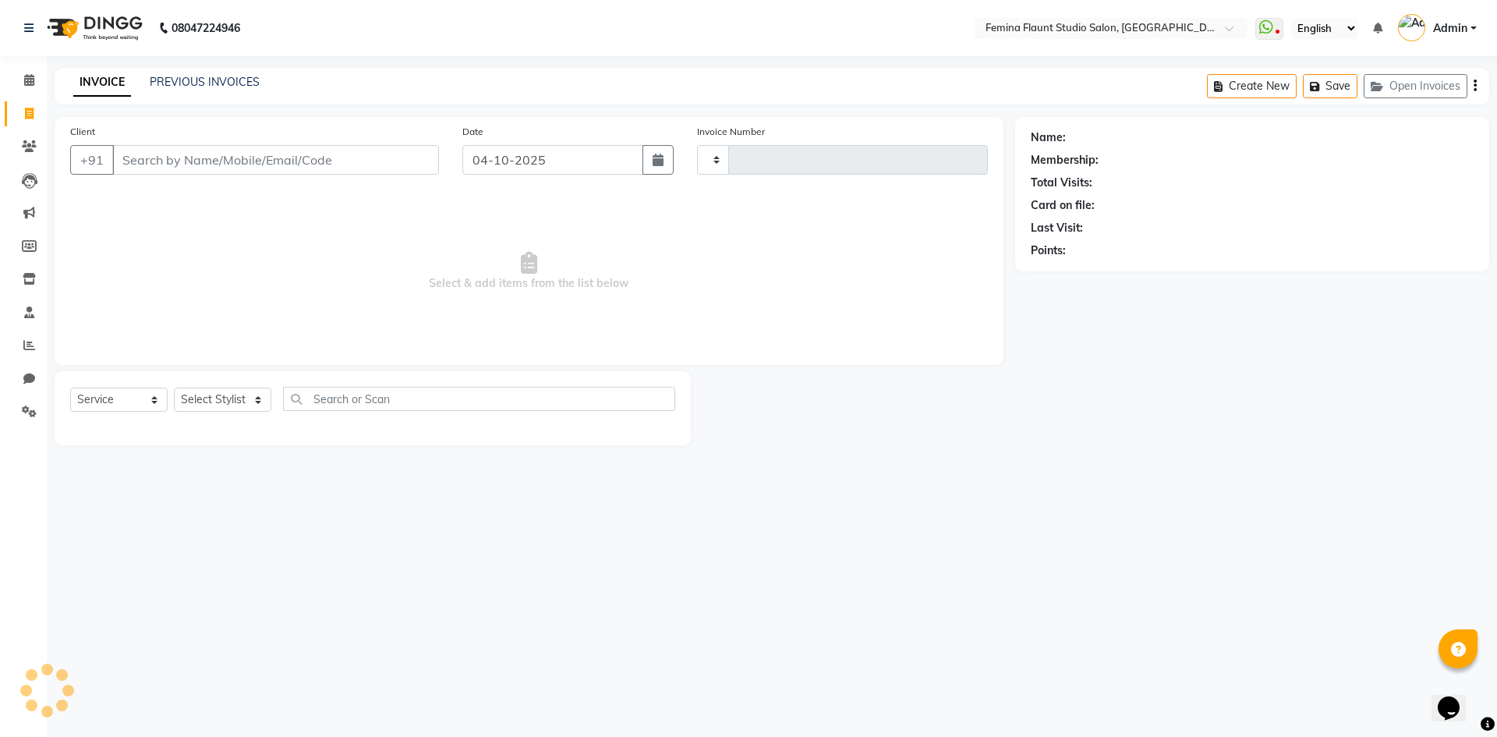
type input "0680"
select select "8333"
click at [269, 409] on select "Select Stylist Admin Durga [PERSON_NAME] [PERSON_NAME] Sri [PERSON_NAME] [PERSO…" at bounding box center [222, 399] width 97 height 24
select select "80612"
click at [174, 387] on select "Select Stylist Admin Durga [PERSON_NAME] [PERSON_NAME] Sri [PERSON_NAME] [PERSO…" at bounding box center [222, 399] width 97 height 24
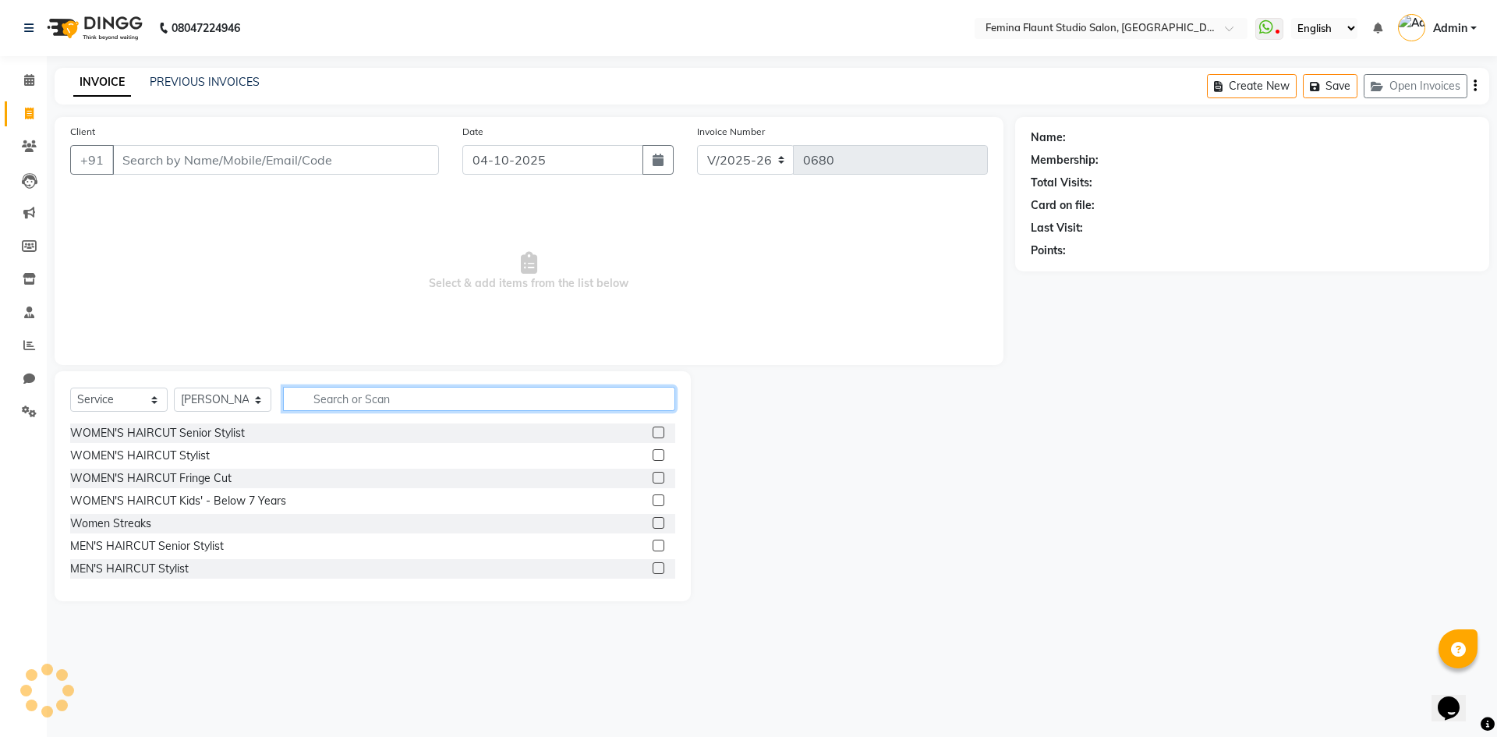
click at [331, 394] on input "text" at bounding box center [479, 399] width 392 height 24
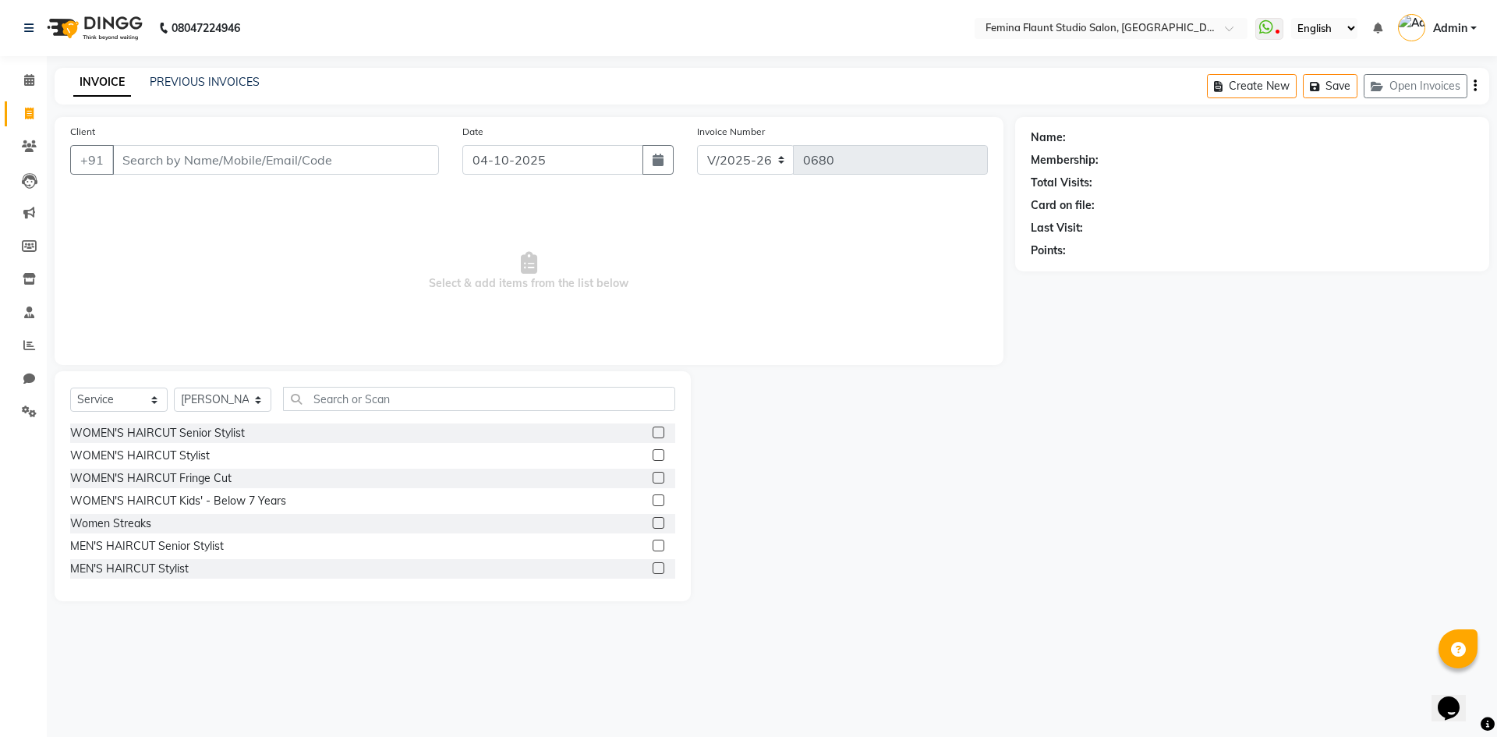
click at [653, 565] on label at bounding box center [659, 568] width 12 height 12
click at [653, 565] on input "checkbox" at bounding box center [658, 569] width 10 height 10
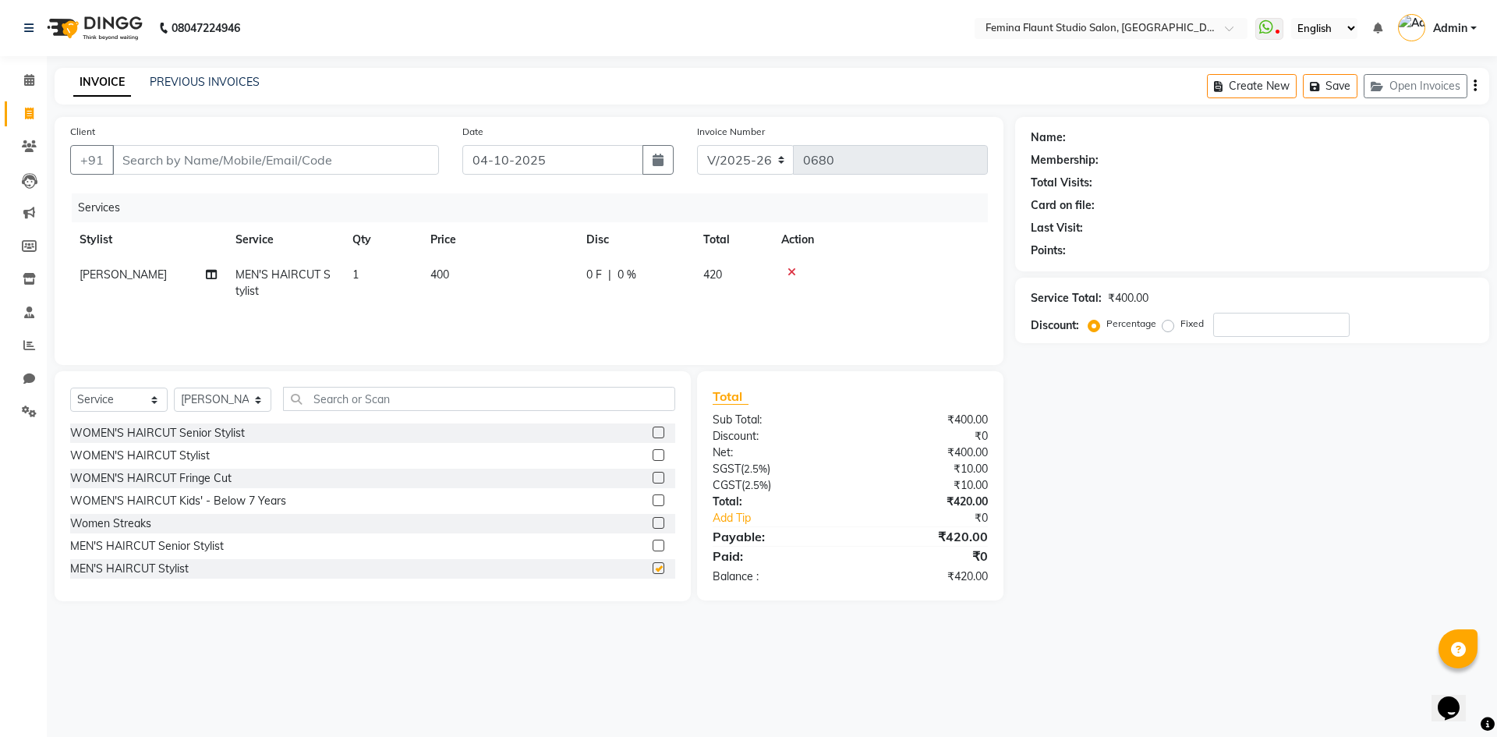
checkbox input "false"
click at [384, 385] on div "Select Service Product Membership Package Voucher Prepaid Gift Card Select Styl…" at bounding box center [373, 486] width 636 height 230
click at [384, 392] on input "text" at bounding box center [479, 399] width 392 height 24
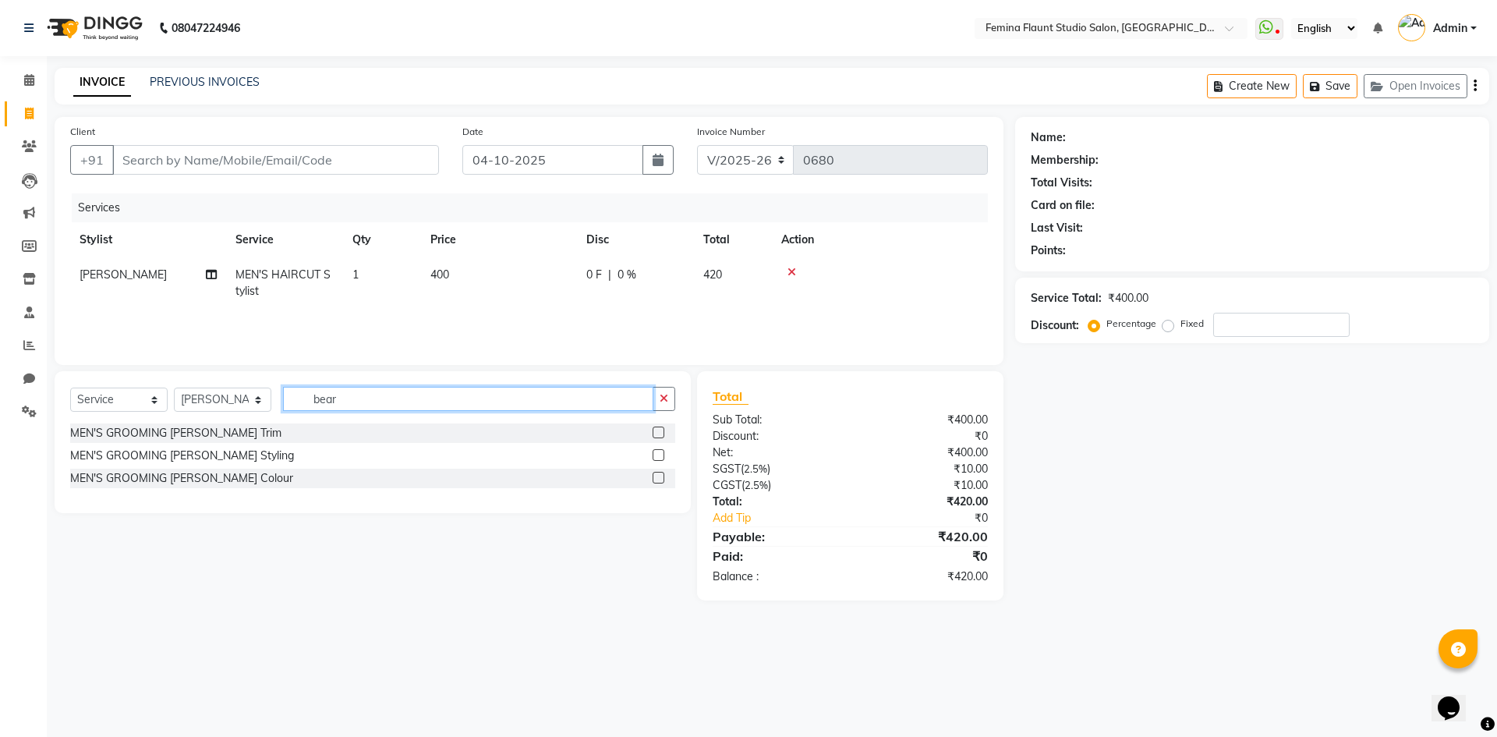
type input "bear"
click at [655, 431] on label at bounding box center [659, 432] width 12 height 12
click at [655, 431] on input "checkbox" at bounding box center [658, 433] width 10 height 10
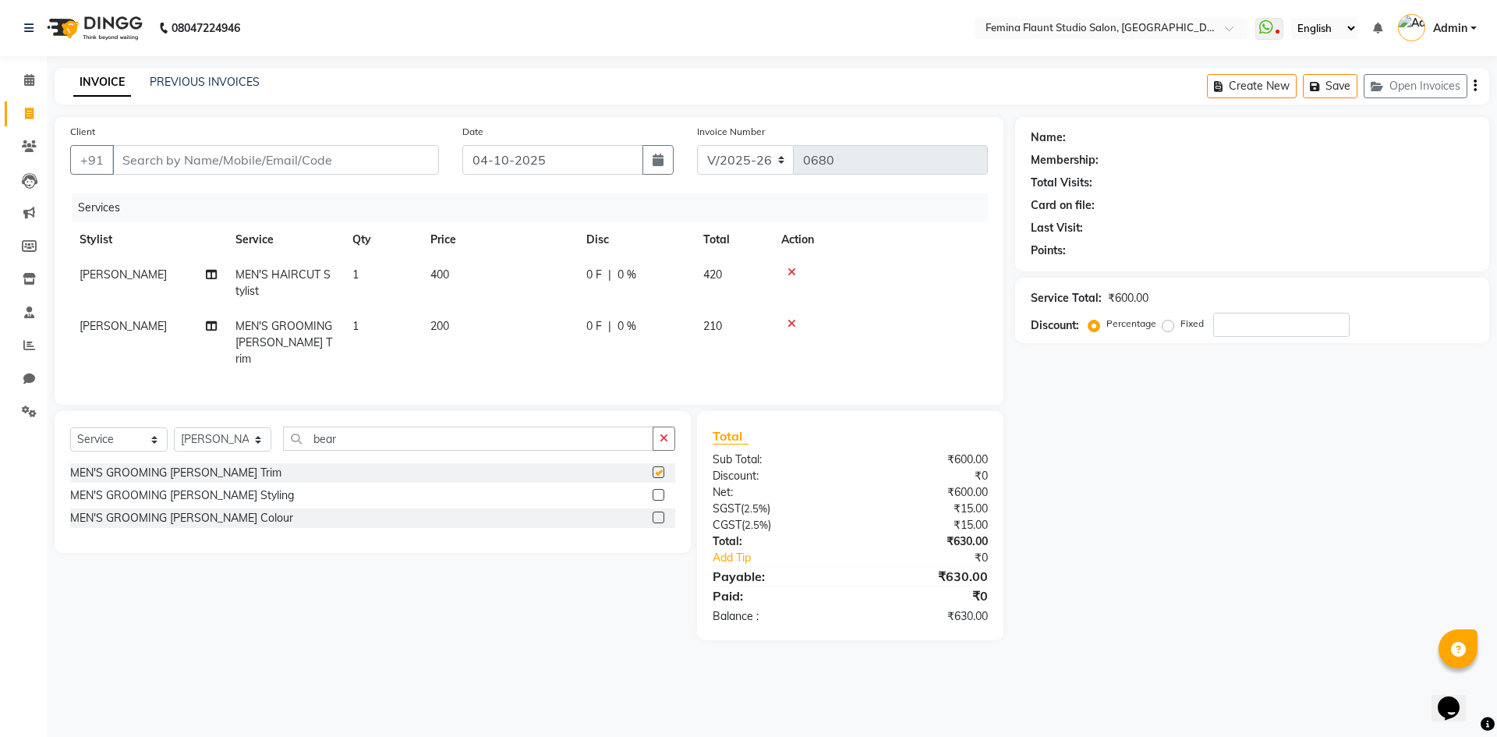
checkbox input "false"
click at [458, 273] on td "400" at bounding box center [499, 282] width 156 height 51
select select "80612"
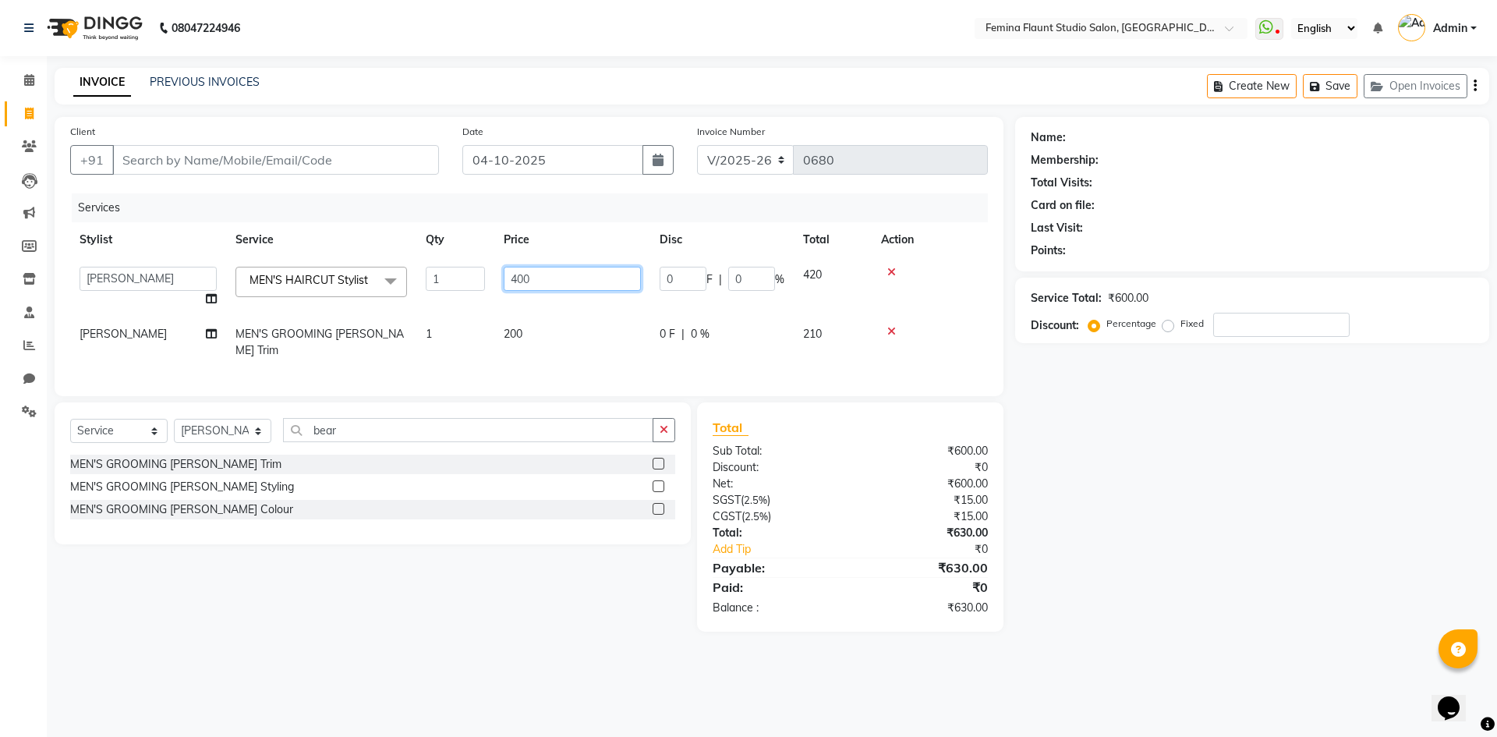
click at [559, 281] on input "400" at bounding box center [572, 279] width 137 height 24
drag, startPoint x: 631, startPoint y: 651, endPoint x: 640, endPoint y: 624, distance: 27.9
click at [632, 651] on div "08047224946 Select Location × Femina Flaunt [GEOGRAPHIC_DATA] WhatsApp Status ✕…" at bounding box center [748, 368] width 1497 height 737
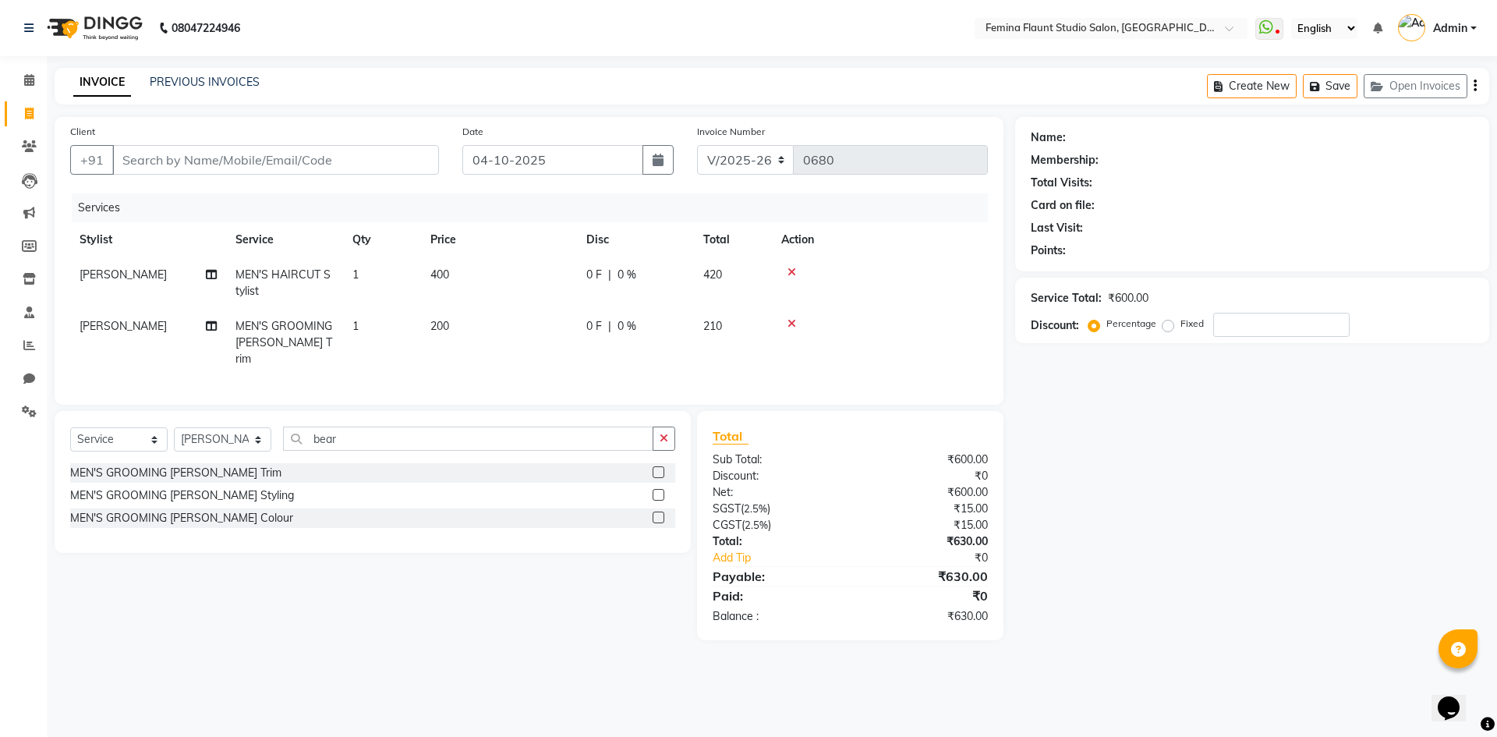
click at [590, 271] on span "0 F" at bounding box center [594, 275] width 16 height 16
select select "80612"
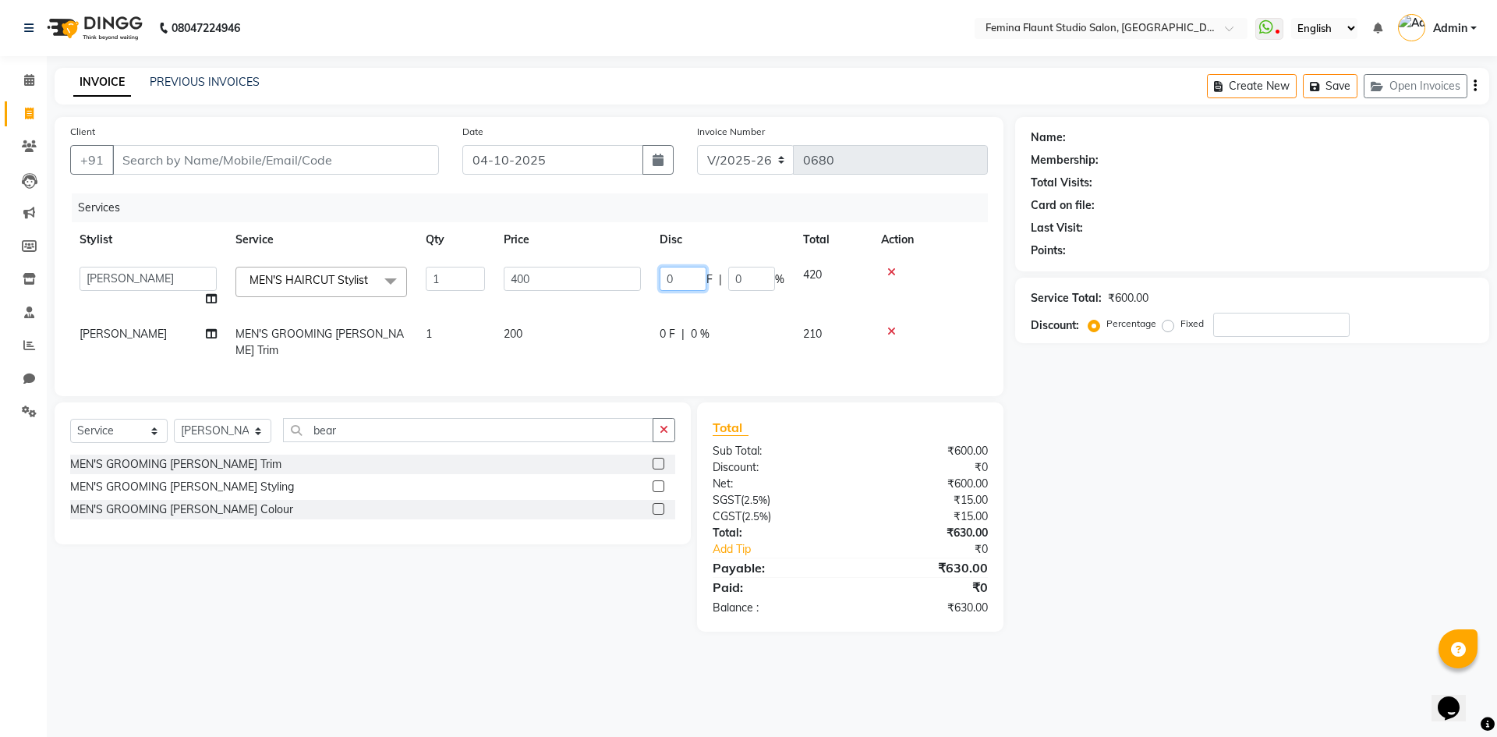
click at [680, 279] on input "0" at bounding box center [683, 279] width 47 height 24
type input "100"
click at [1169, 437] on div "Name: Membership: Total Visits: Card on file: Last Visit: Points: Service Total…" at bounding box center [1258, 374] width 486 height 515
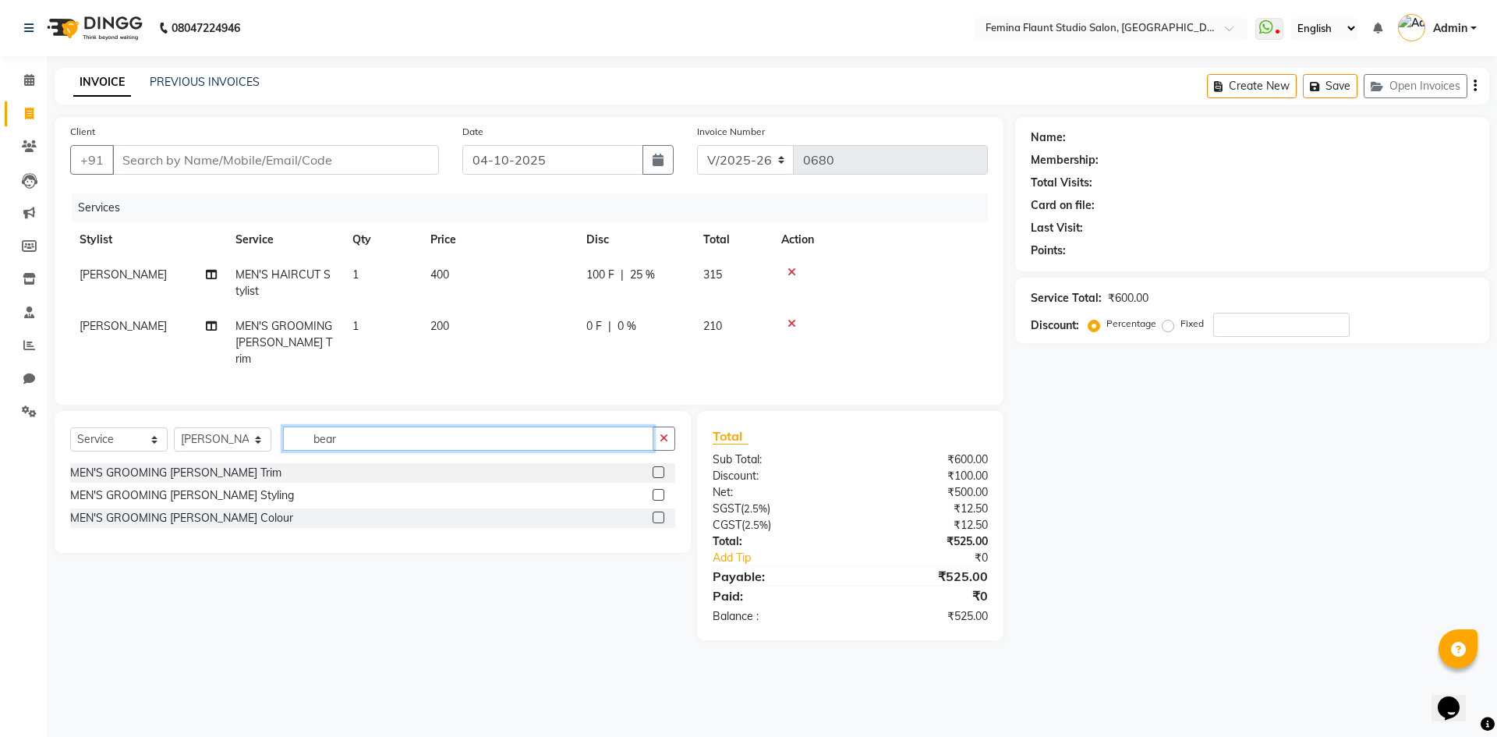
click at [395, 434] on input "bear" at bounding box center [468, 438] width 370 height 24
type input "b"
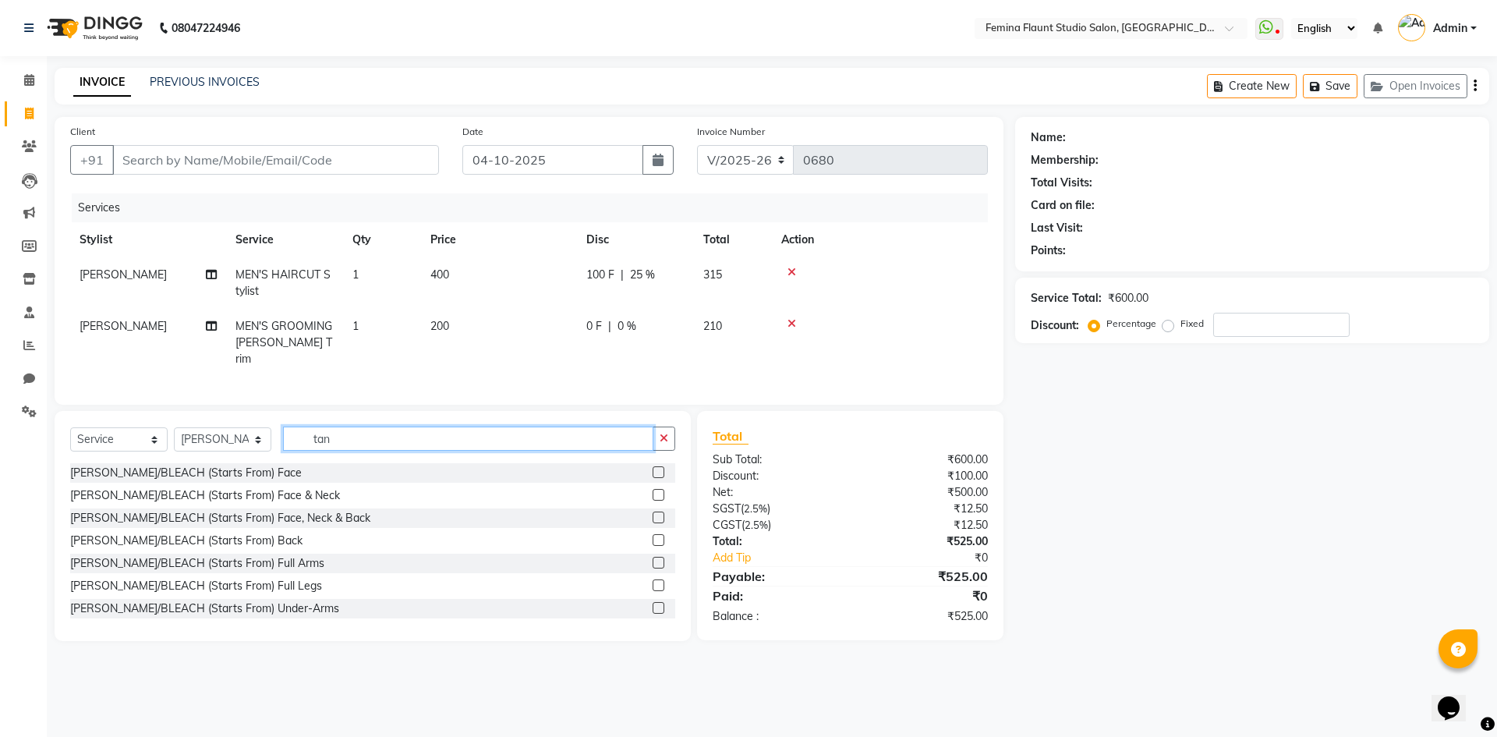
type input "tan"
click at [653, 469] on label at bounding box center [659, 472] width 12 height 12
click at [653, 469] on input "checkbox" at bounding box center [658, 473] width 10 height 10
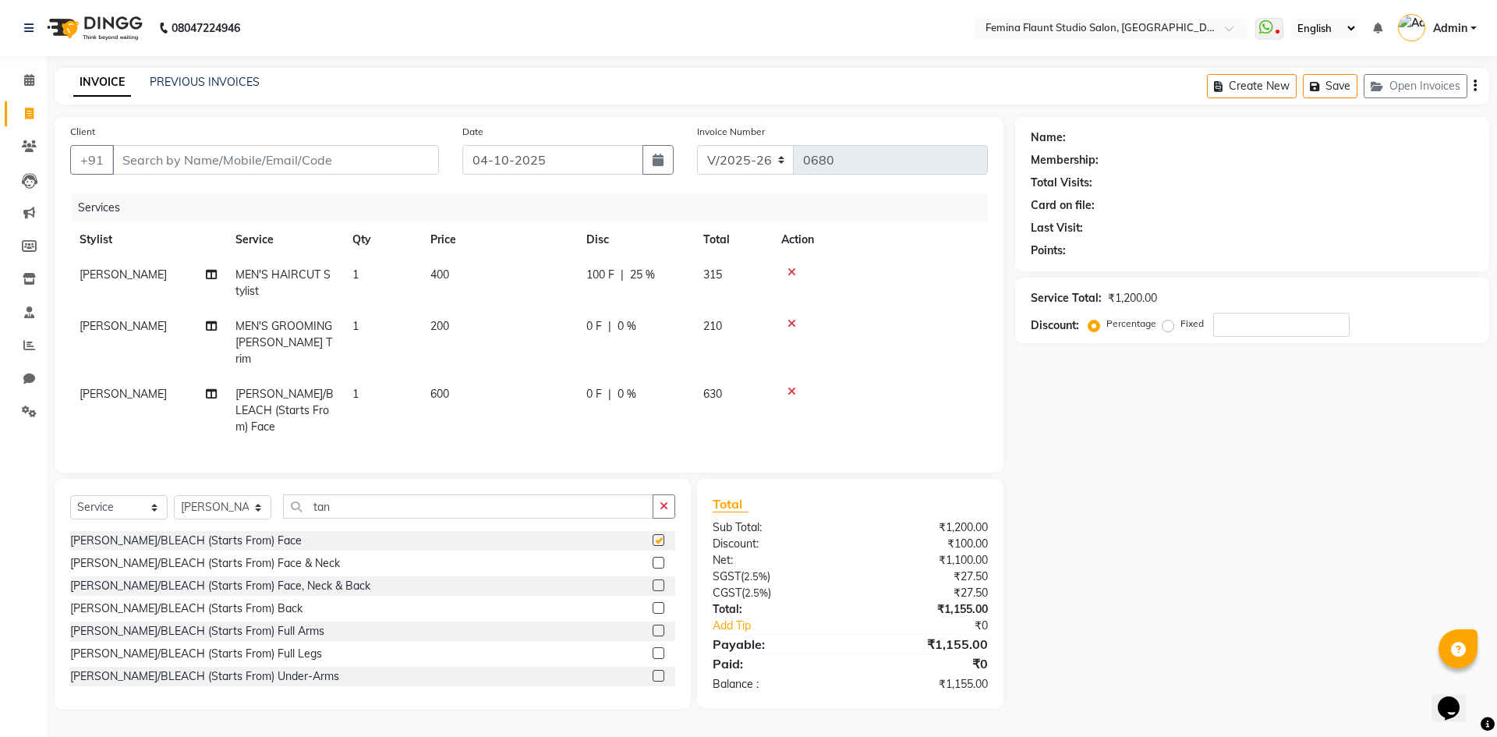
checkbox input "false"
click at [653, 557] on label at bounding box center [659, 563] width 12 height 12
click at [653, 558] on input "checkbox" at bounding box center [658, 563] width 10 height 10
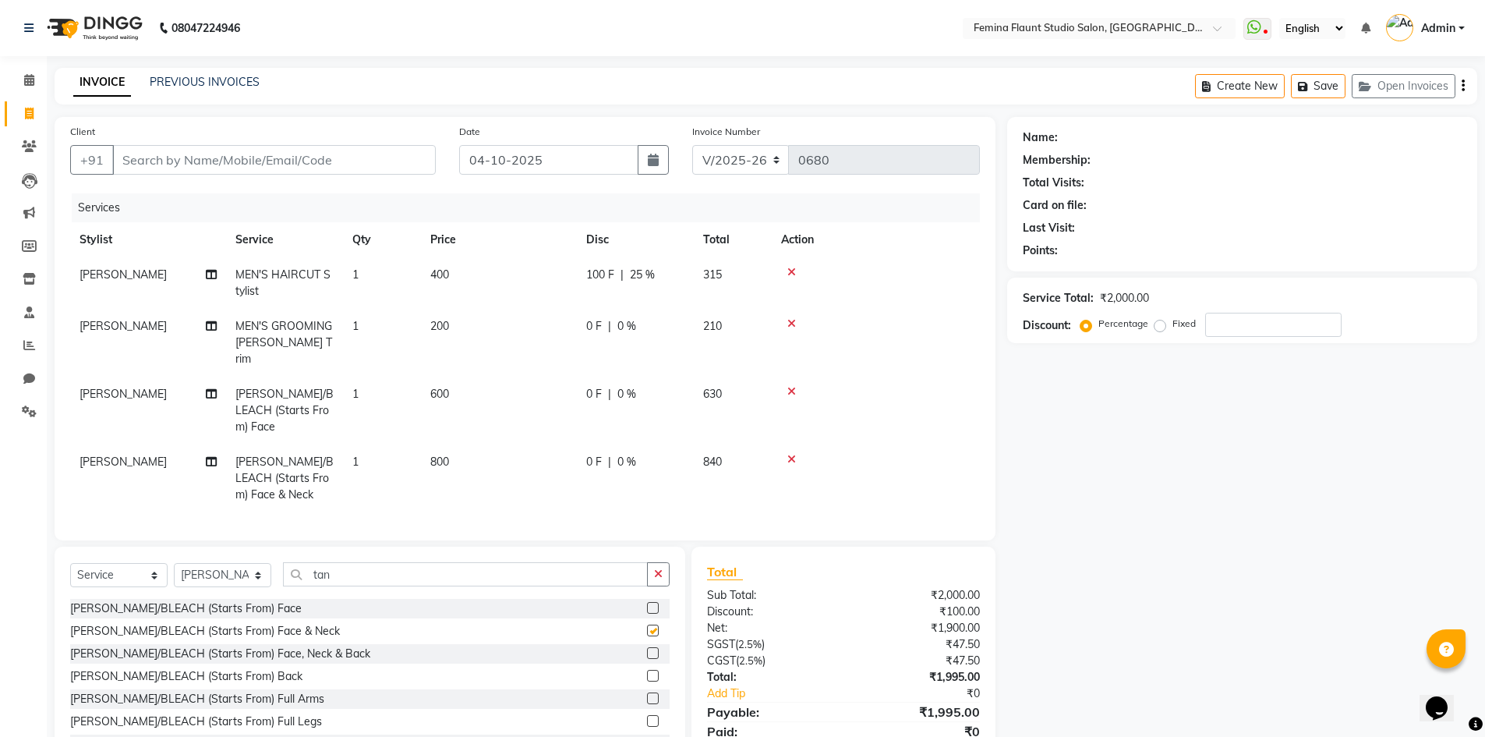
checkbox input "false"
click at [788, 386] on icon at bounding box center [791, 391] width 9 height 11
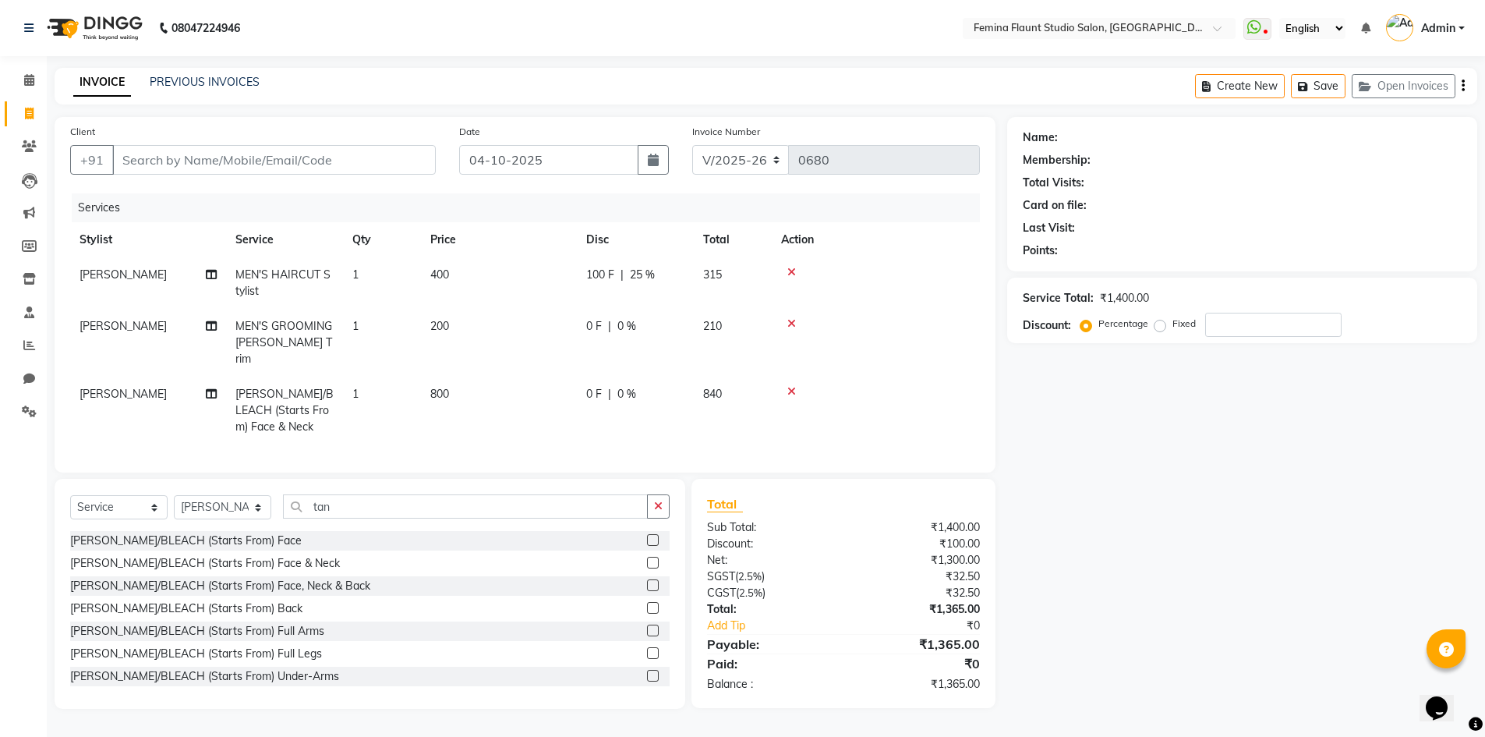
click at [788, 386] on icon at bounding box center [791, 391] width 9 height 11
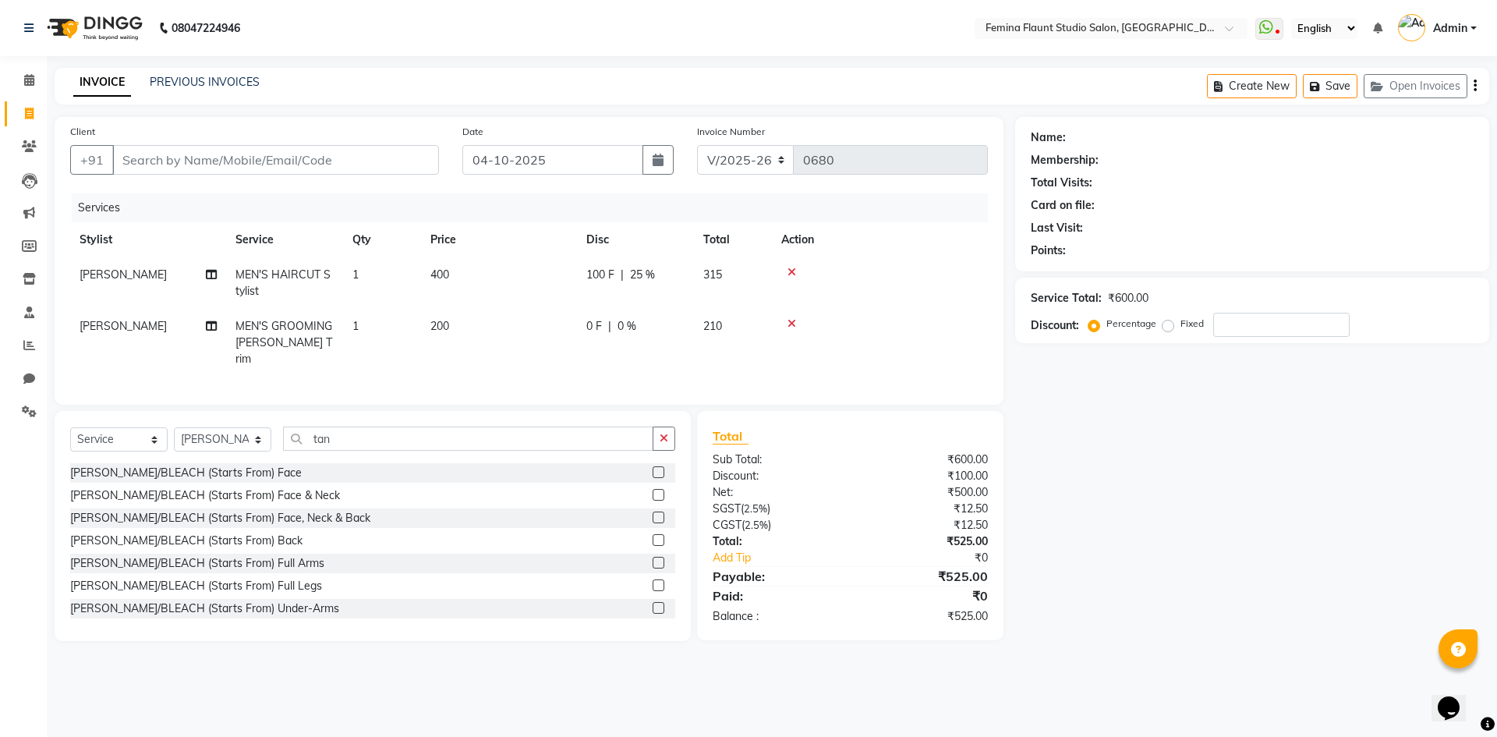
click at [653, 511] on label at bounding box center [659, 517] width 12 height 12
click at [653, 513] on input "checkbox" at bounding box center [658, 518] width 10 height 10
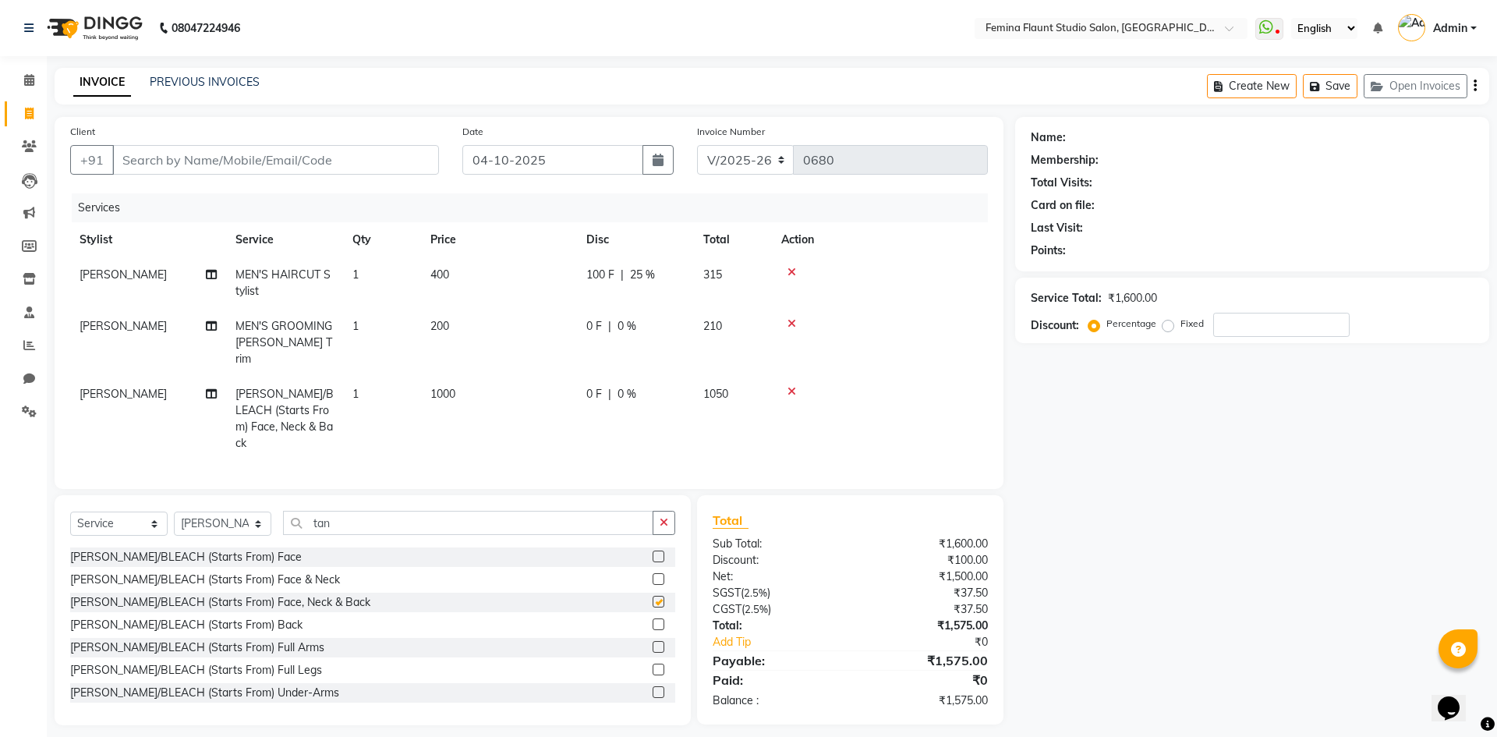
checkbox input "false"
click at [653, 573] on label at bounding box center [659, 579] width 12 height 12
click at [653, 575] on input "checkbox" at bounding box center [658, 580] width 10 height 10
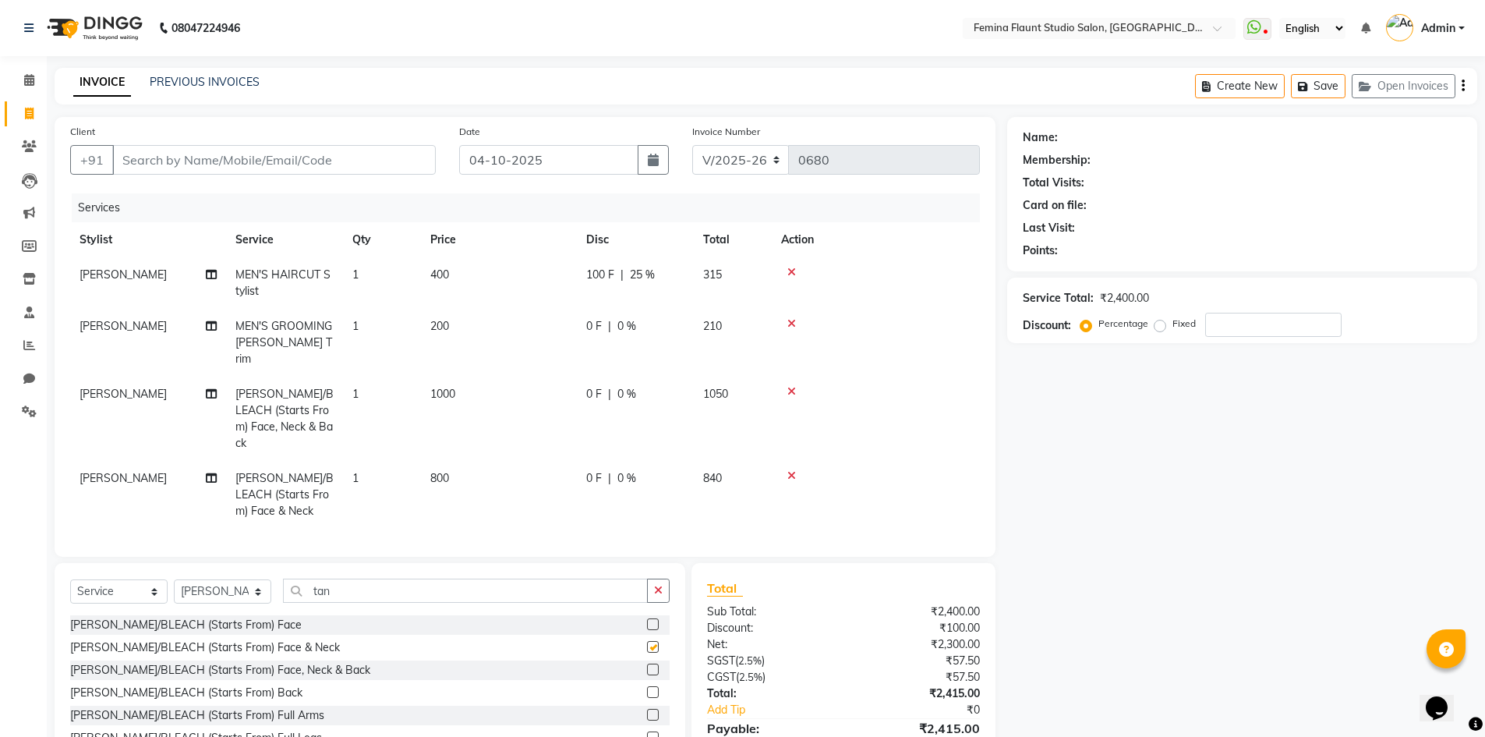
checkbox input "false"
click at [791, 386] on icon at bounding box center [791, 391] width 9 height 11
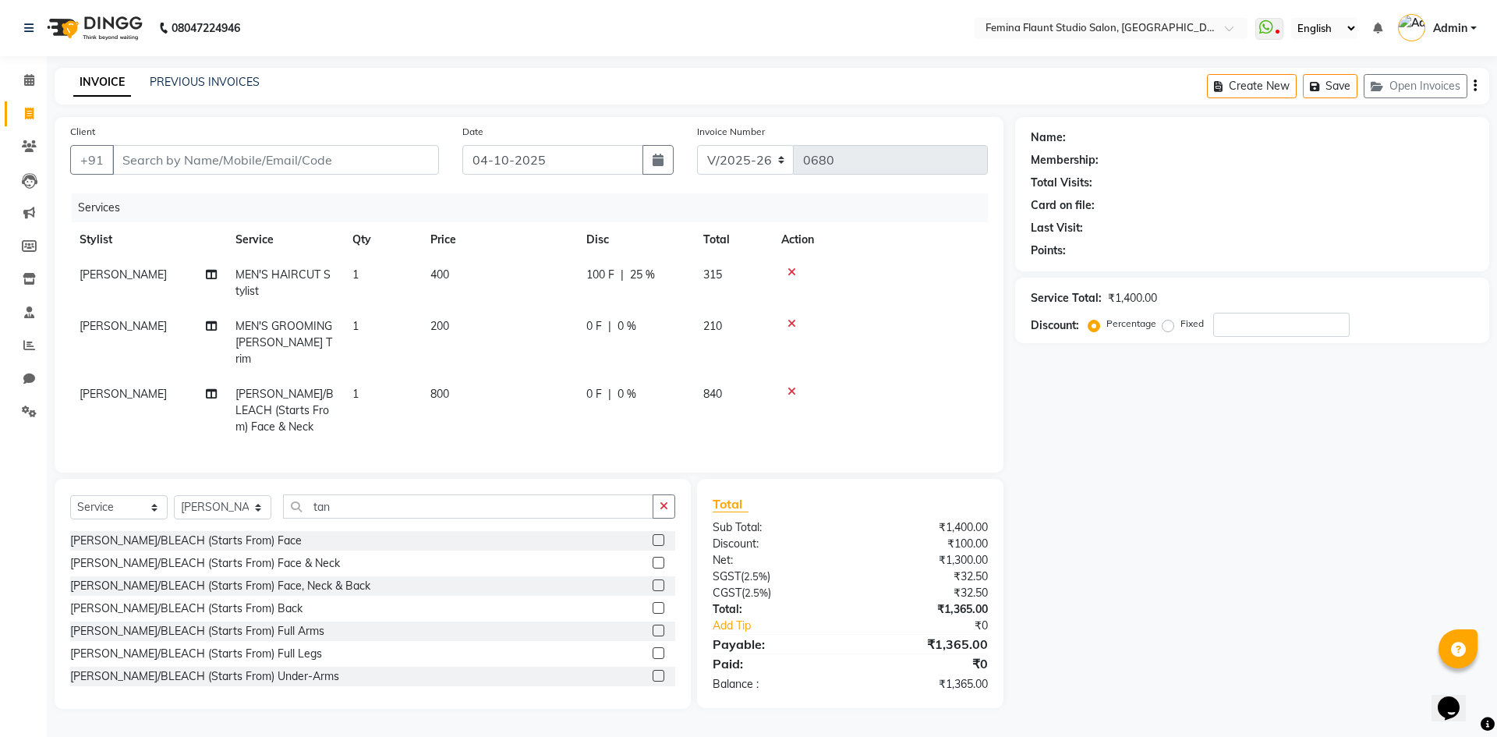
click at [452, 324] on td "200" at bounding box center [499, 343] width 156 height 68
select select "80612"
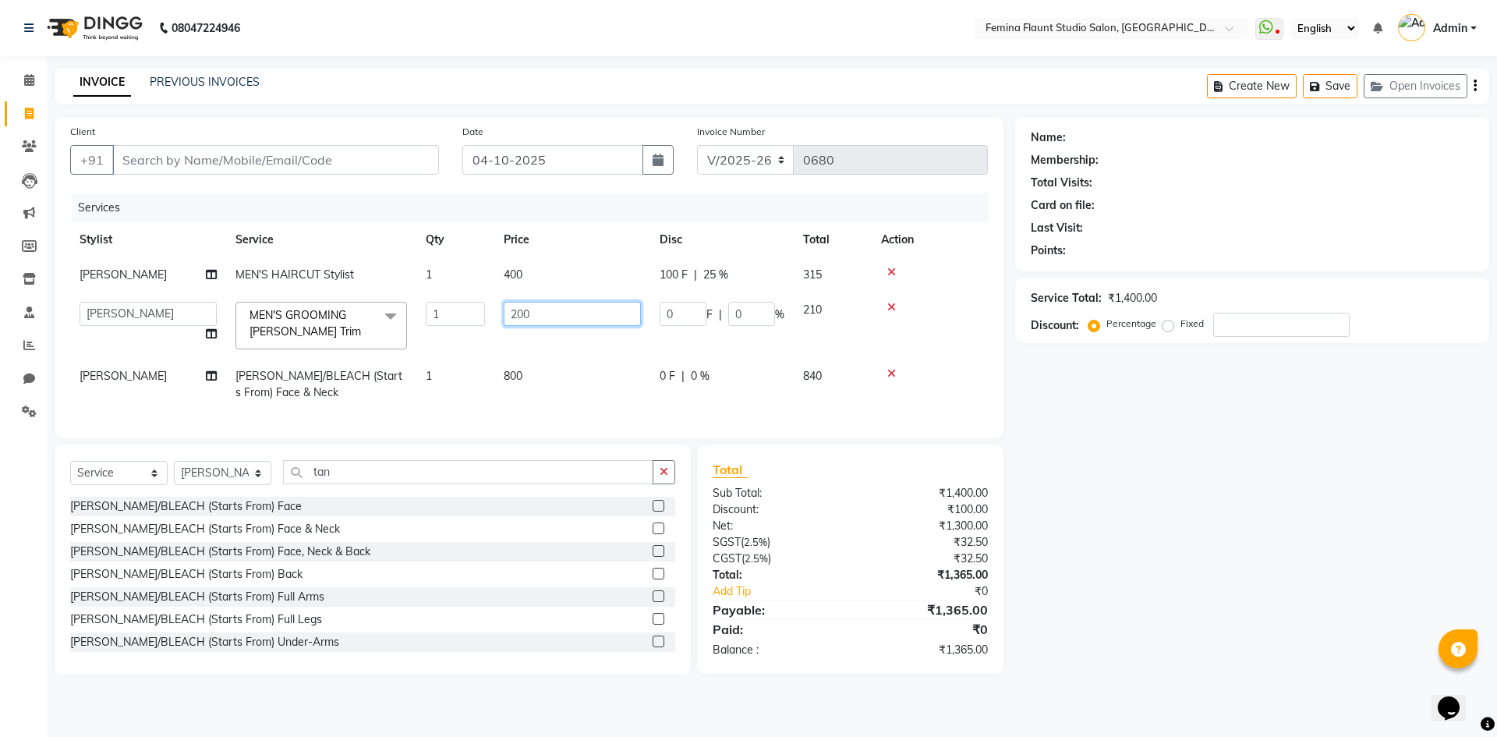
click at [557, 311] on input "200" at bounding box center [572, 314] width 137 height 24
type input "2"
type input "300"
click at [1181, 505] on div "Name: Membership: Total Visits: Card on file: Last Visit: Points: Service Total…" at bounding box center [1258, 395] width 486 height 557
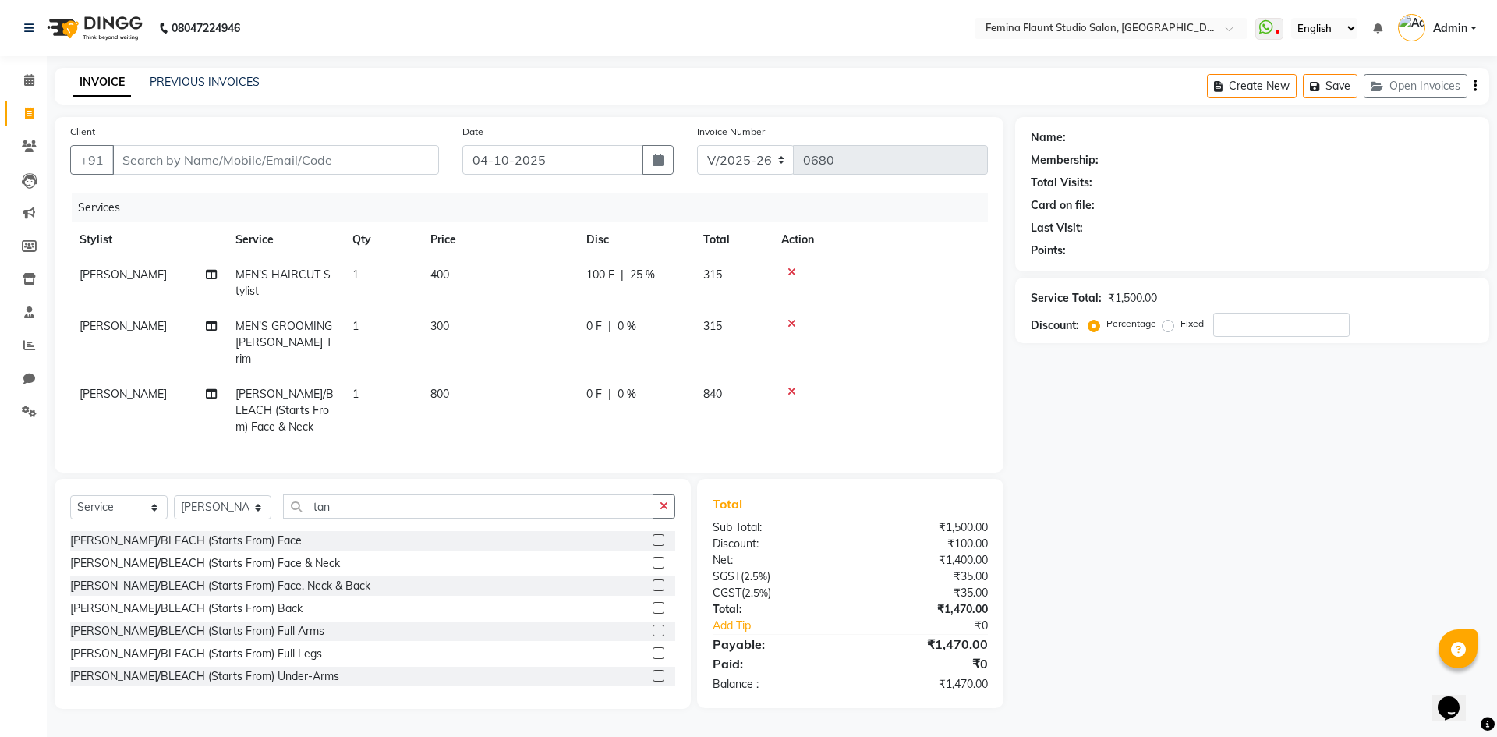
click at [451, 324] on td "300" at bounding box center [499, 343] width 156 height 68
select select "80612"
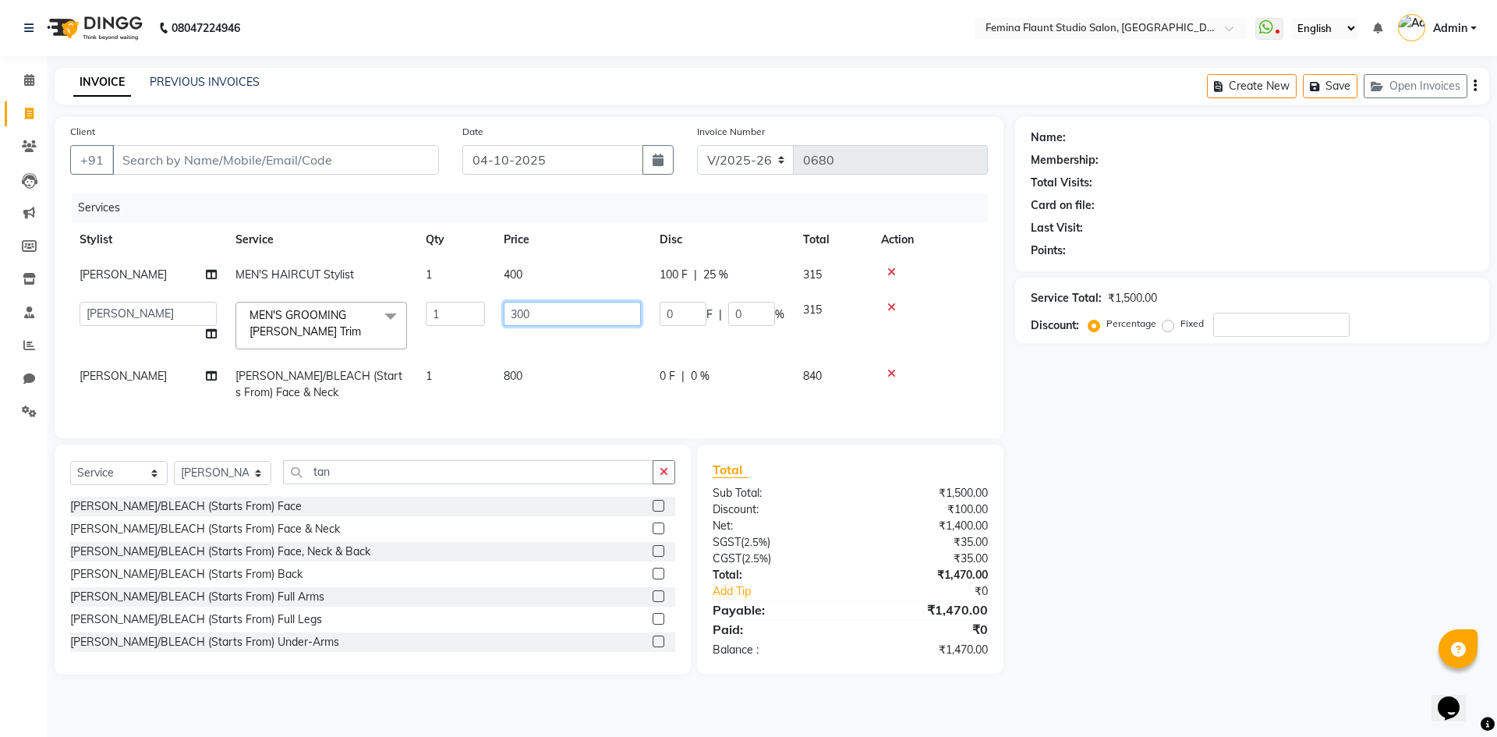
click at [539, 313] on input "300" at bounding box center [572, 314] width 137 height 24
type input "350"
click at [1178, 541] on div "Name: Membership: Total Visits: Card on file: Last Visit: Points: Service Total…" at bounding box center [1258, 395] width 486 height 557
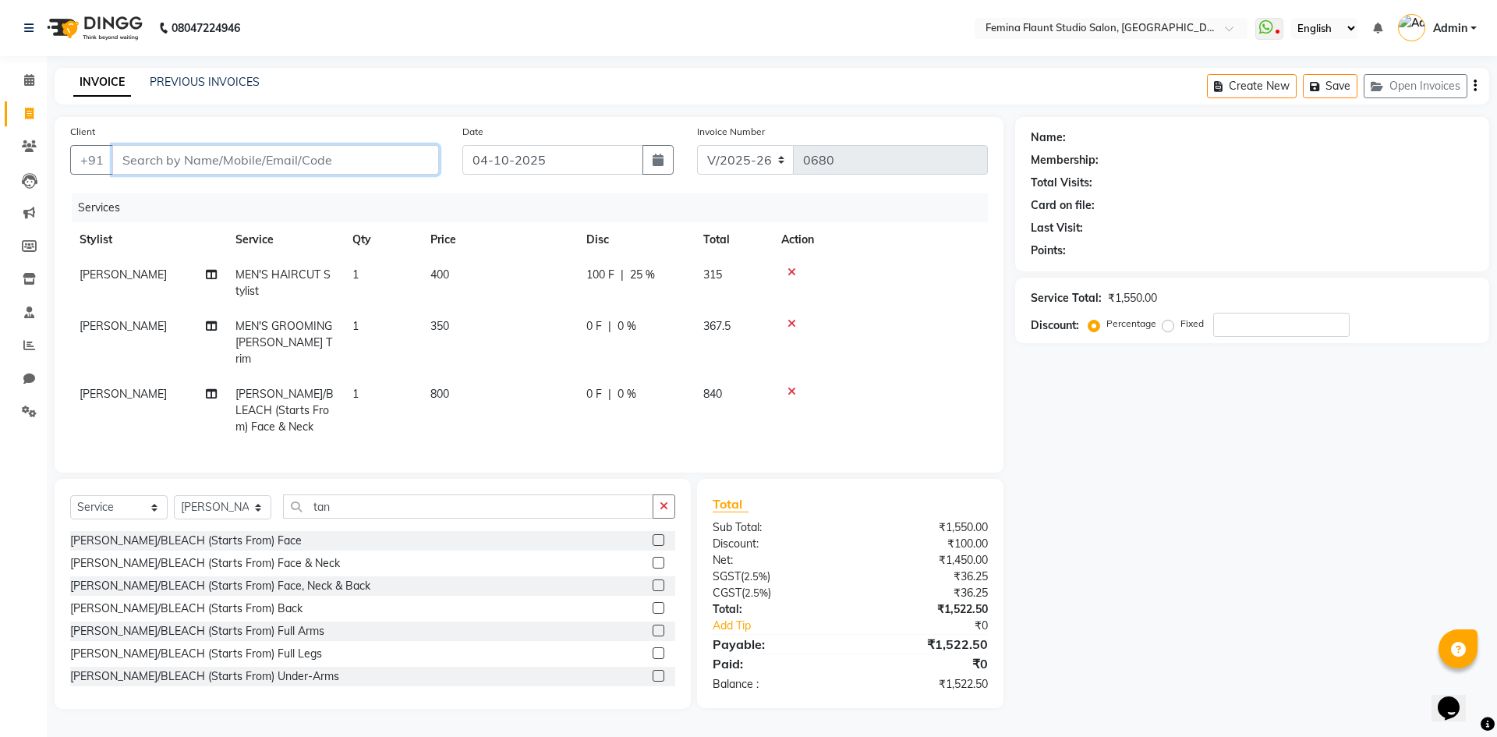
click at [356, 156] on input "Client" at bounding box center [275, 160] width 327 height 30
type input "7"
type input "0"
type input "7416865149"
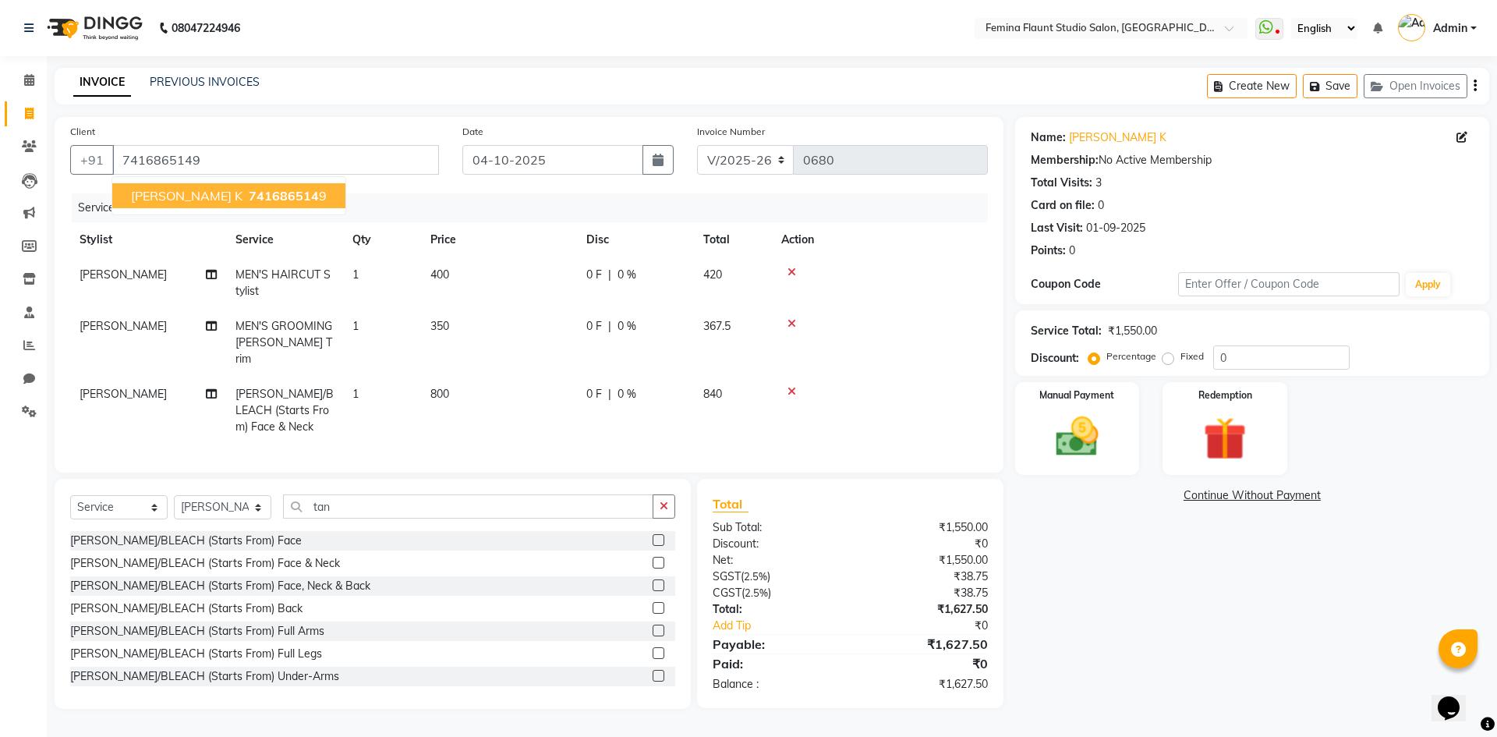
click at [249, 196] on span "741686514" at bounding box center [284, 196] width 70 height 16
click at [1071, 399] on label "Manual Payment" at bounding box center [1077, 394] width 78 height 15
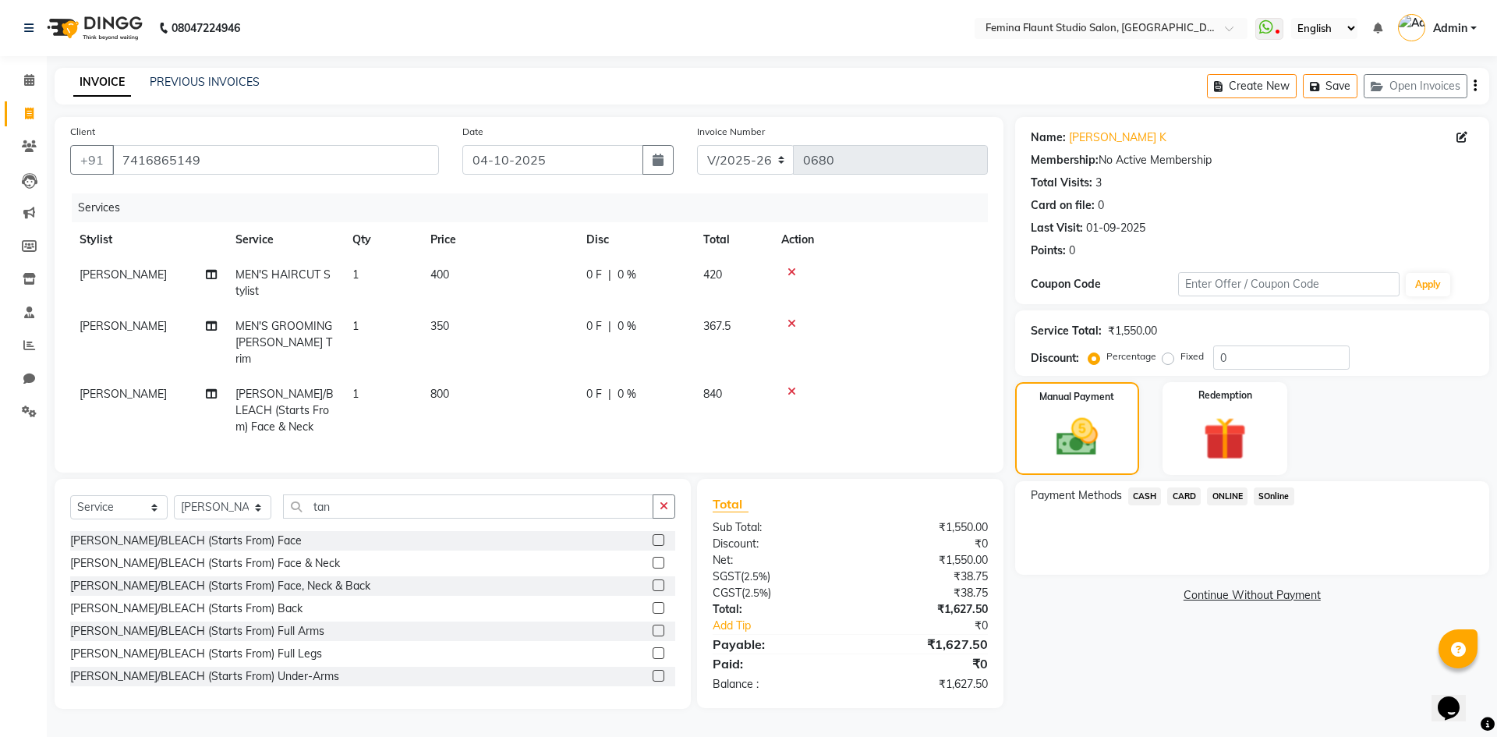
click at [1279, 493] on span "SOnline" at bounding box center [1274, 496] width 41 height 18
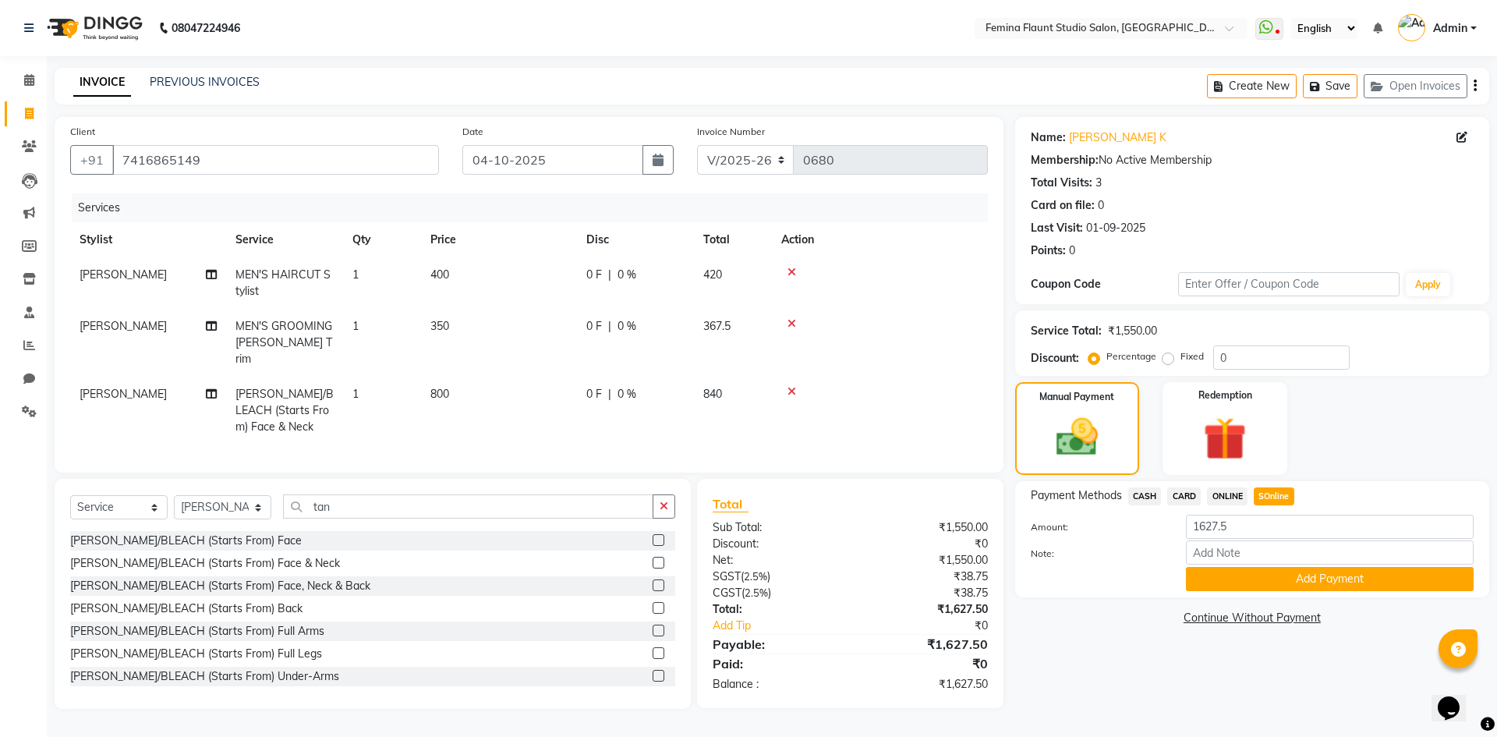
click at [589, 270] on span "0 F" at bounding box center [594, 275] width 16 height 16
select select "80612"
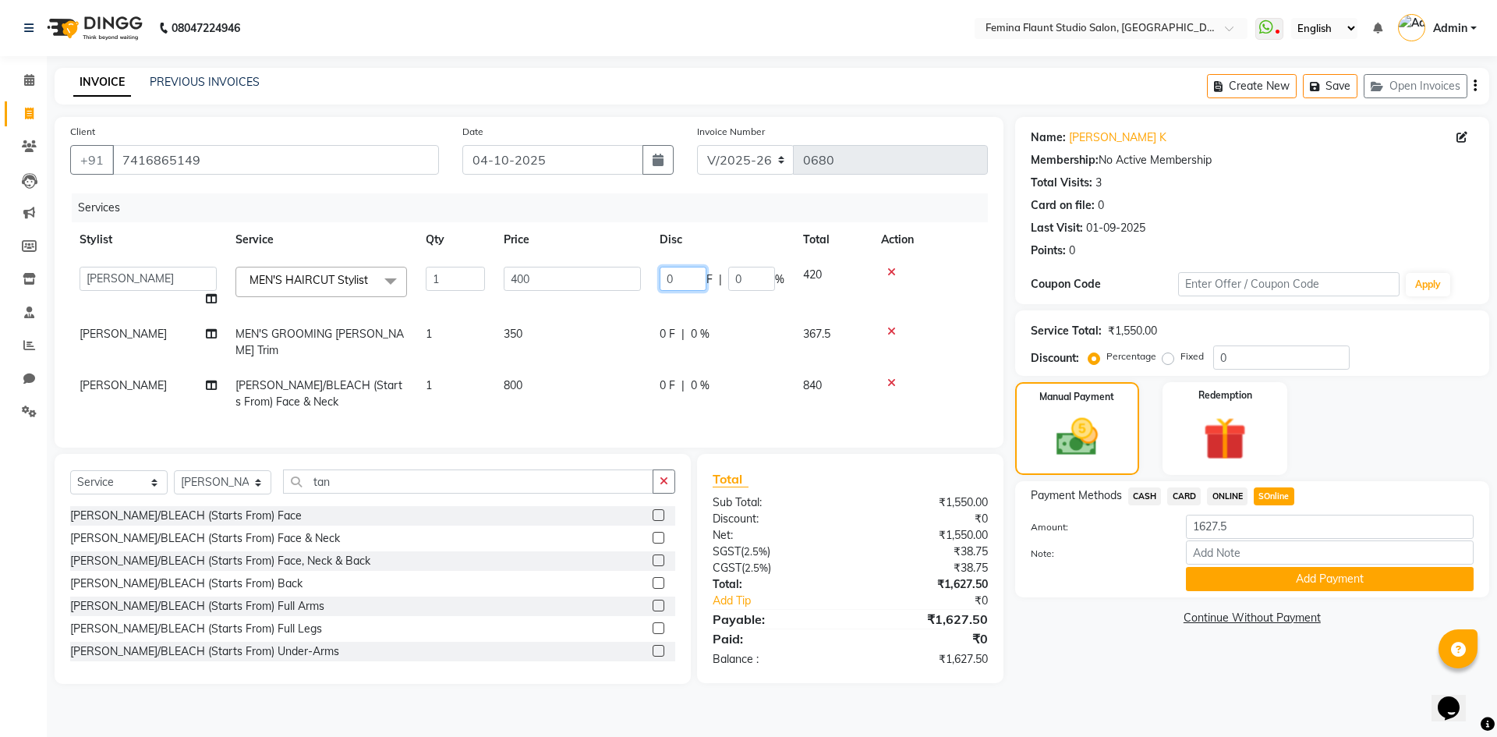
click at [688, 278] on input "0" at bounding box center [683, 279] width 47 height 24
type input "100"
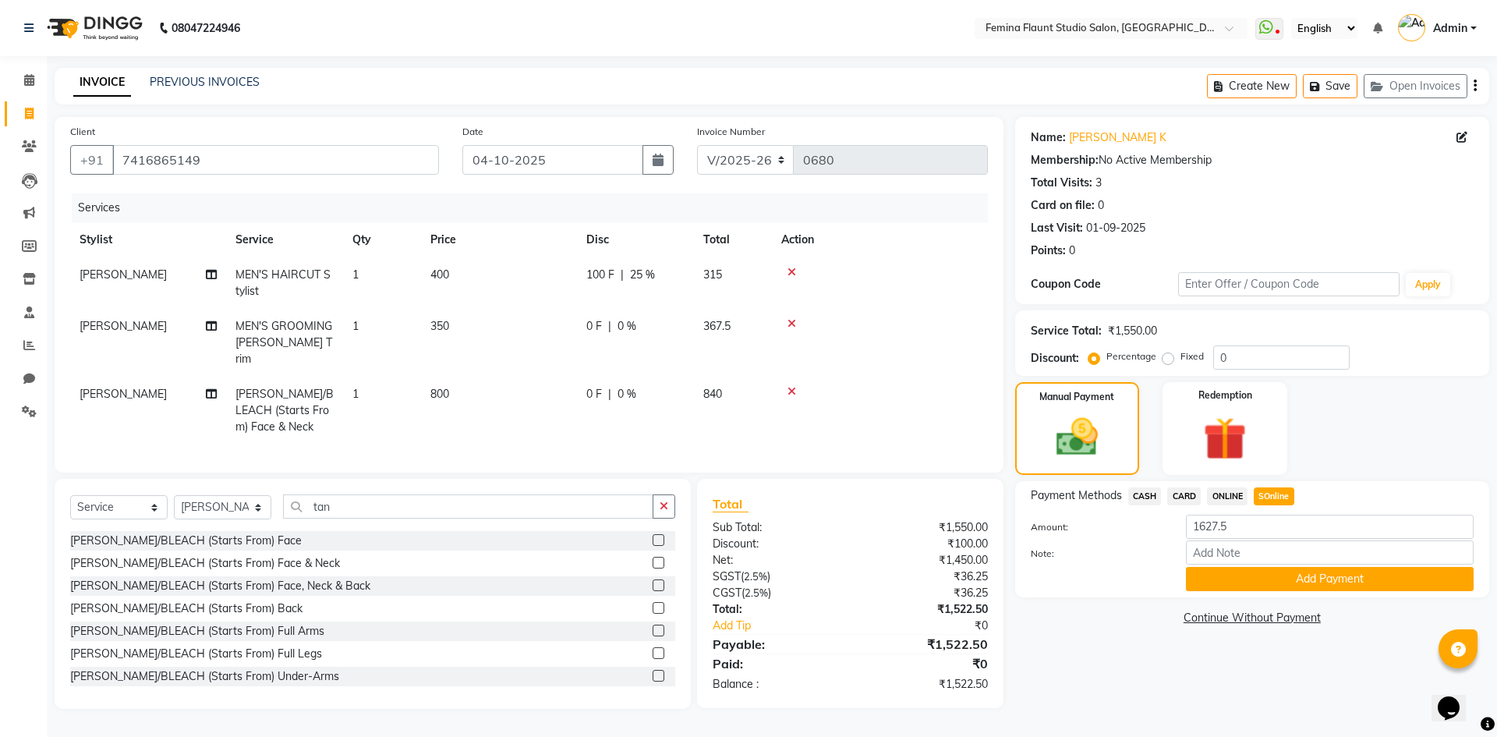
click at [1080, 661] on div "Name: [PERSON_NAME] K Membership: No Active Membership Total Visits: 3 Card on …" at bounding box center [1258, 413] width 486 height 592
click at [1283, 575] on button "Add Payment" at bounding box center [1330, 579] width 288 height 24
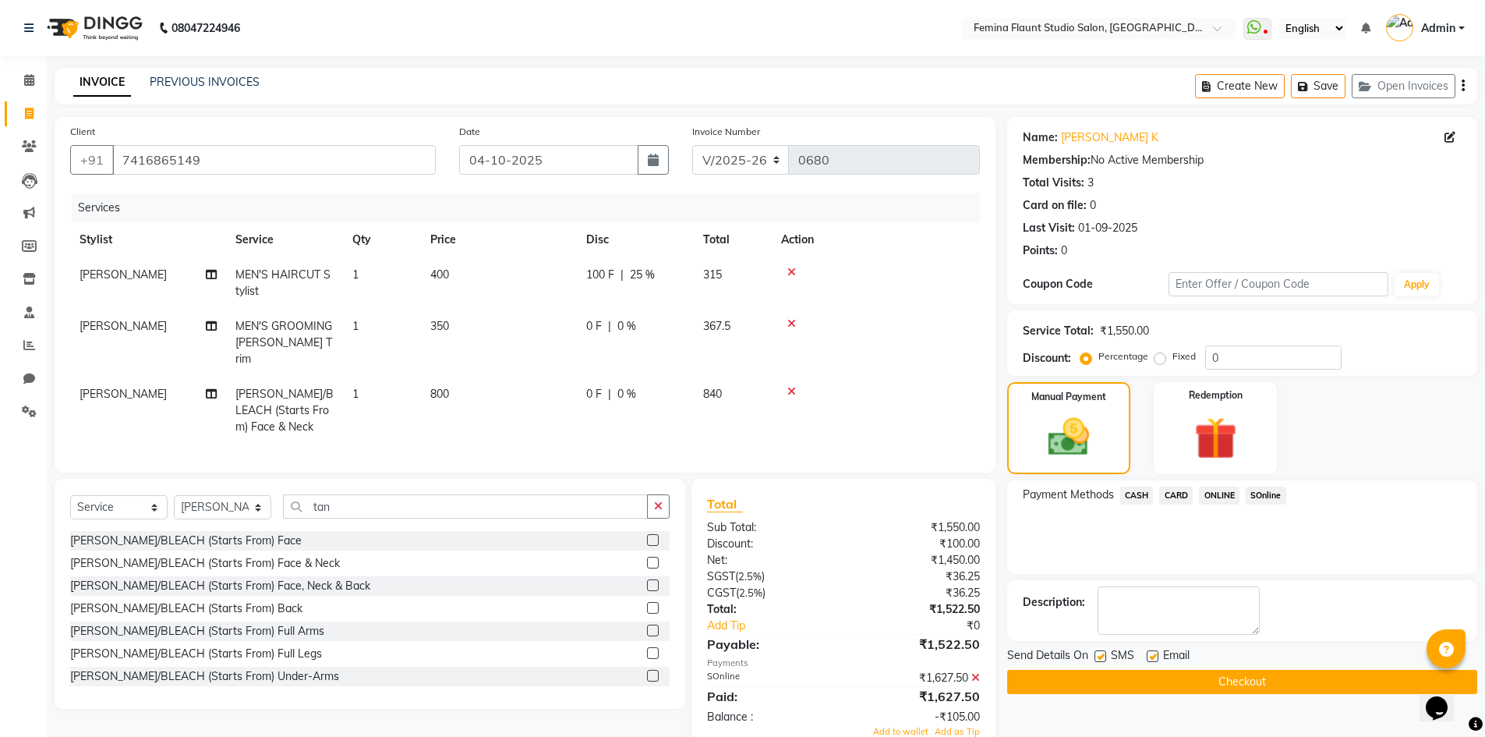
click at [1265, 500] on span "SOnline" at bounding box center [1266, 495] width 41 height 18
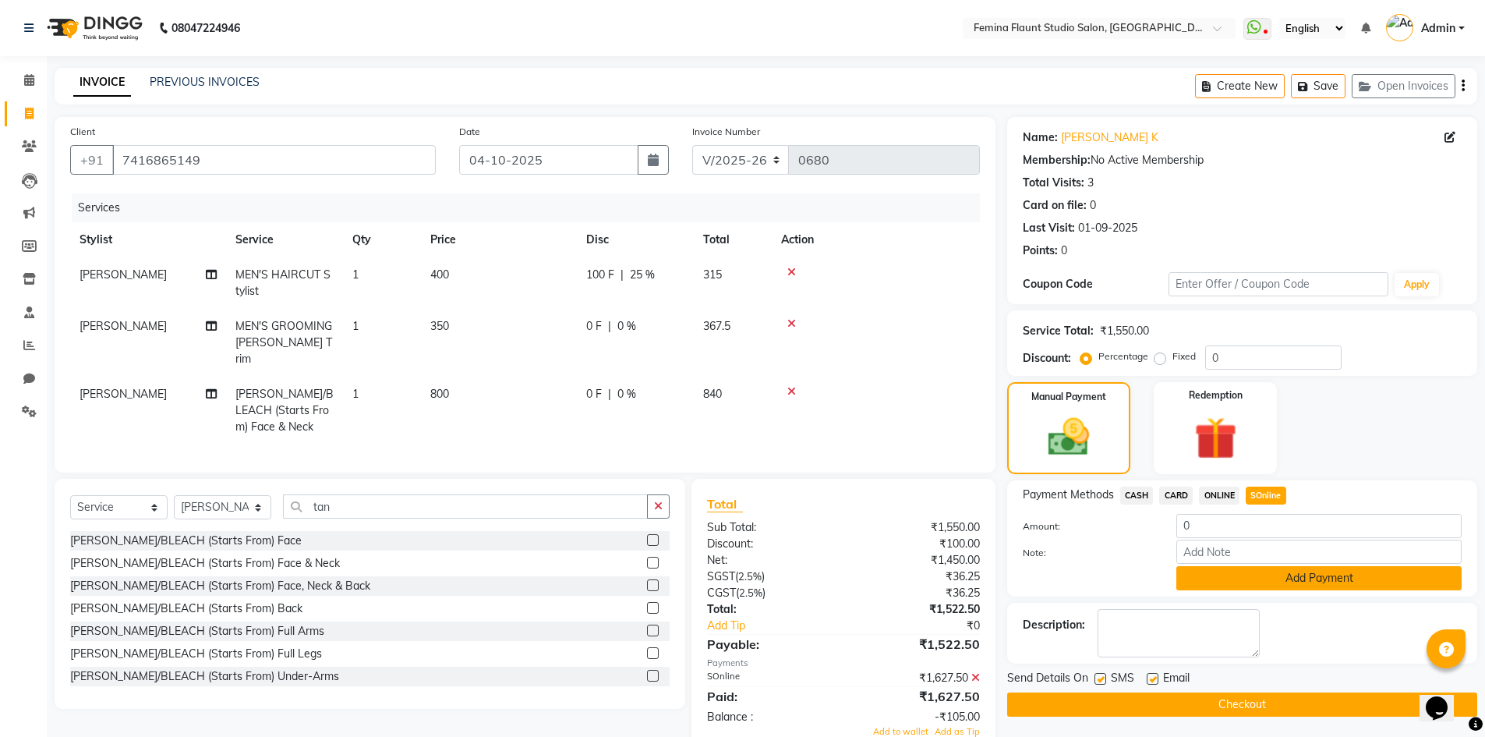
click at [1339, 582] on button "Add Payment" at bounding box center [1318, 578] width 285 height 24
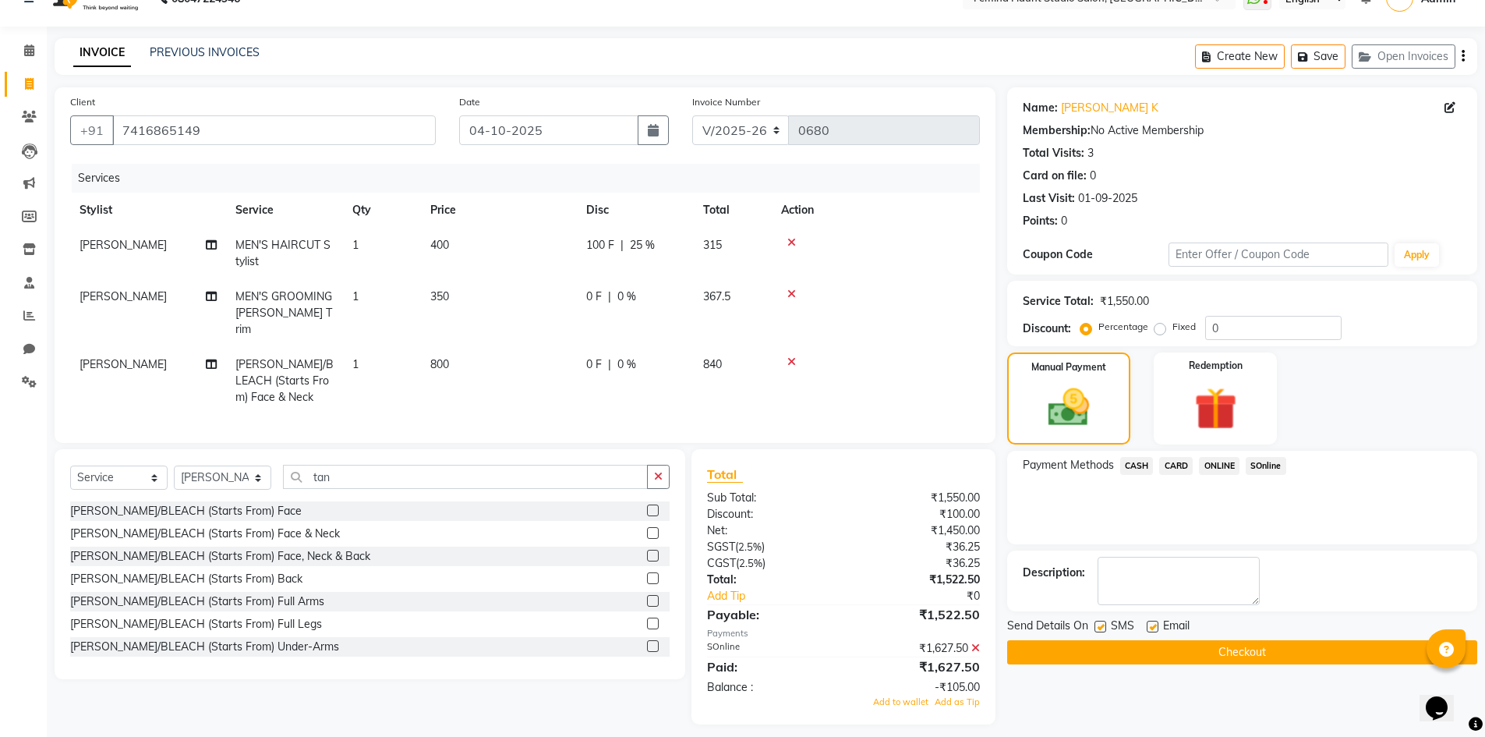
scroll to position [36, 0]
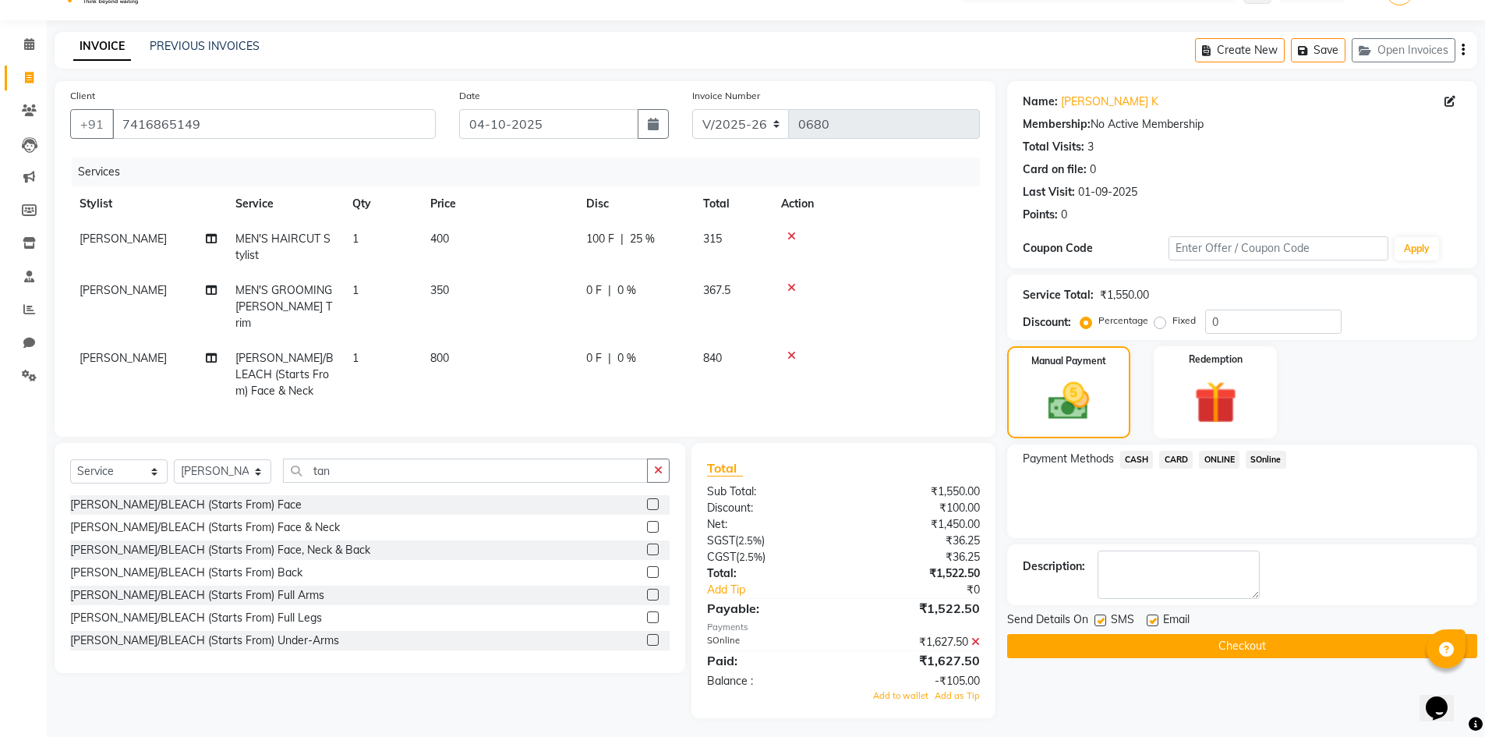
click at [1260, 646] on button "Checkout" at bounding box center [1242, 646] width 470 height 24
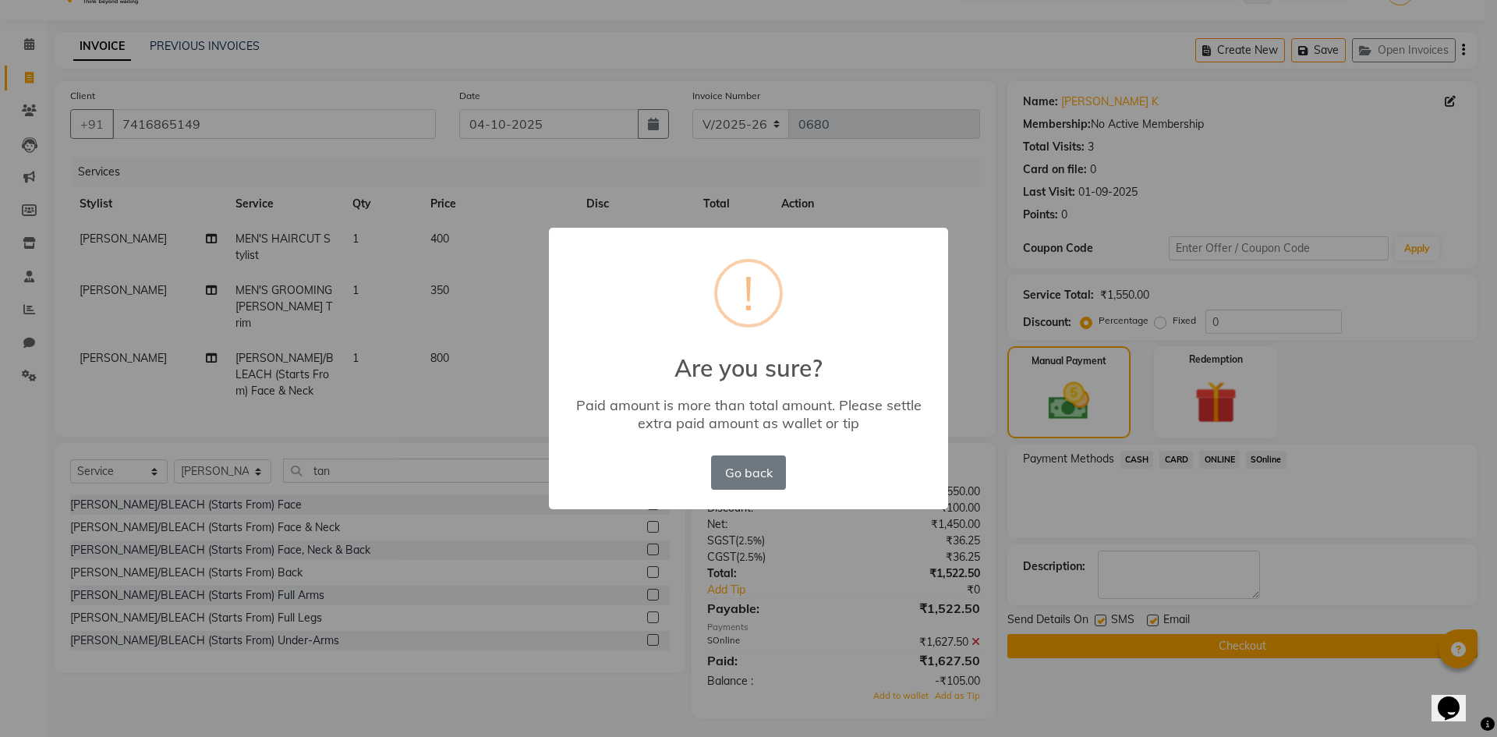
click at [1094, 699] on div "× ! Are you sure? Paid amount is more than total amount. Please settle extra pa…" at bounding box center [748, 368] width 1497 height 737
click at [771, 462] on button "Go back" at bounding box center [748, 472] width 75 height 34
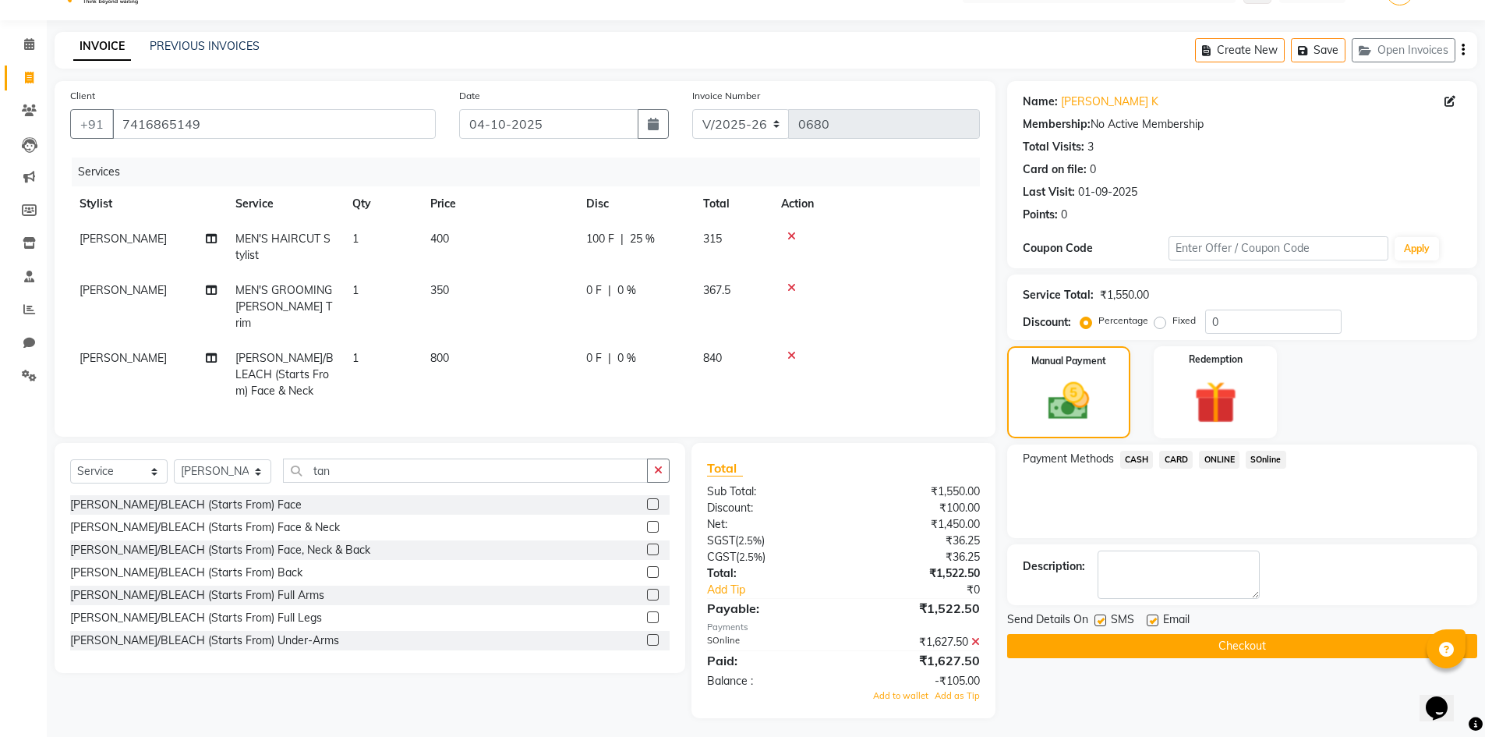
click at [1272, 461] on span "SOnline" at bounding box center [1266, 460] width 41 height 18
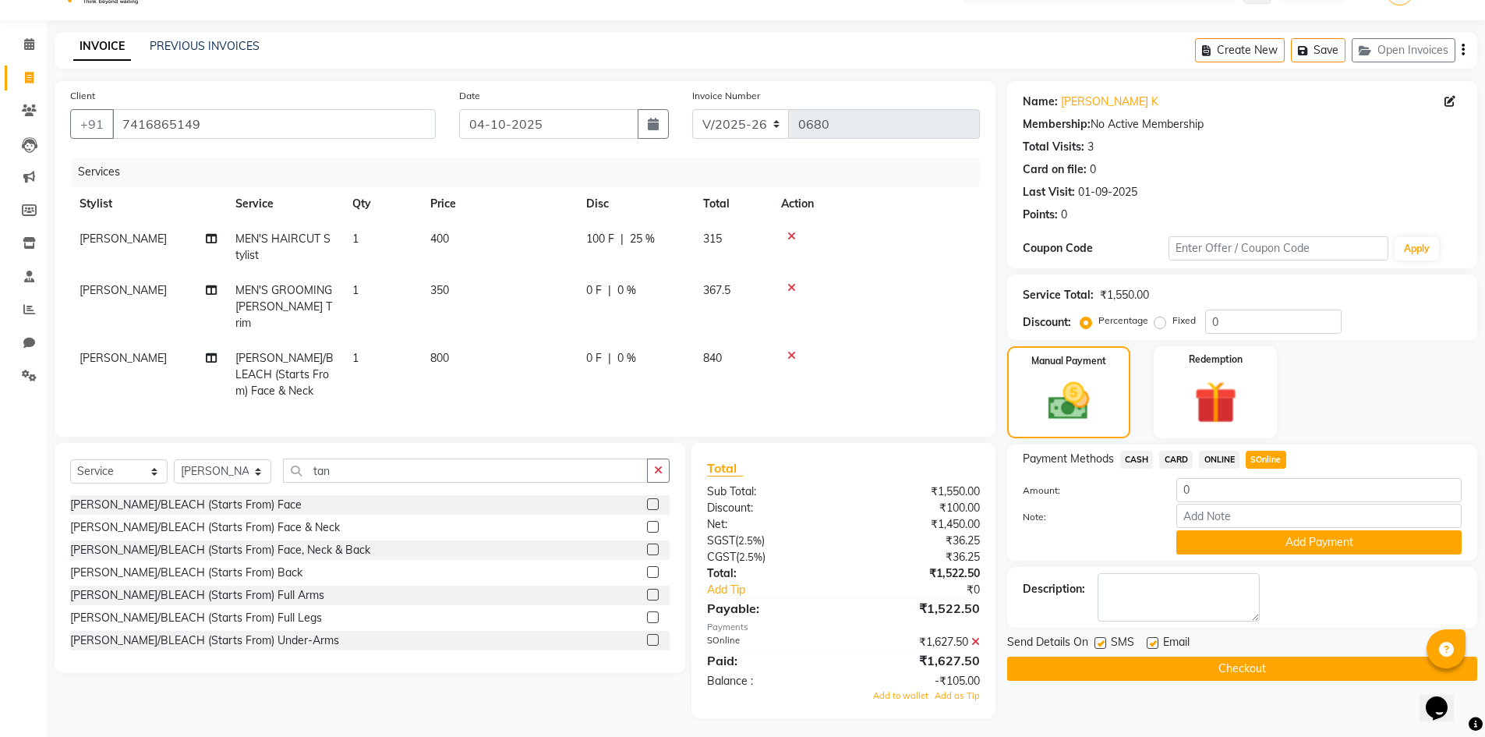
click at [978, 582] on div "₹0" at bounding box center [929, 590] width 123 height 16
click at [971, 583] on div "₹0" at bounding box center [929, 590] width 123 height 16
click at [959, 584] on div "₹0" at bounding box center [929, 590] width 123 height 16
click at [943, 690] on span "Add as Tip" at bounding box center [957, 695] width 45 height 11
click at [962, 587] on div "₹105.00" at bounding box center [929, 590] width 123 height 16
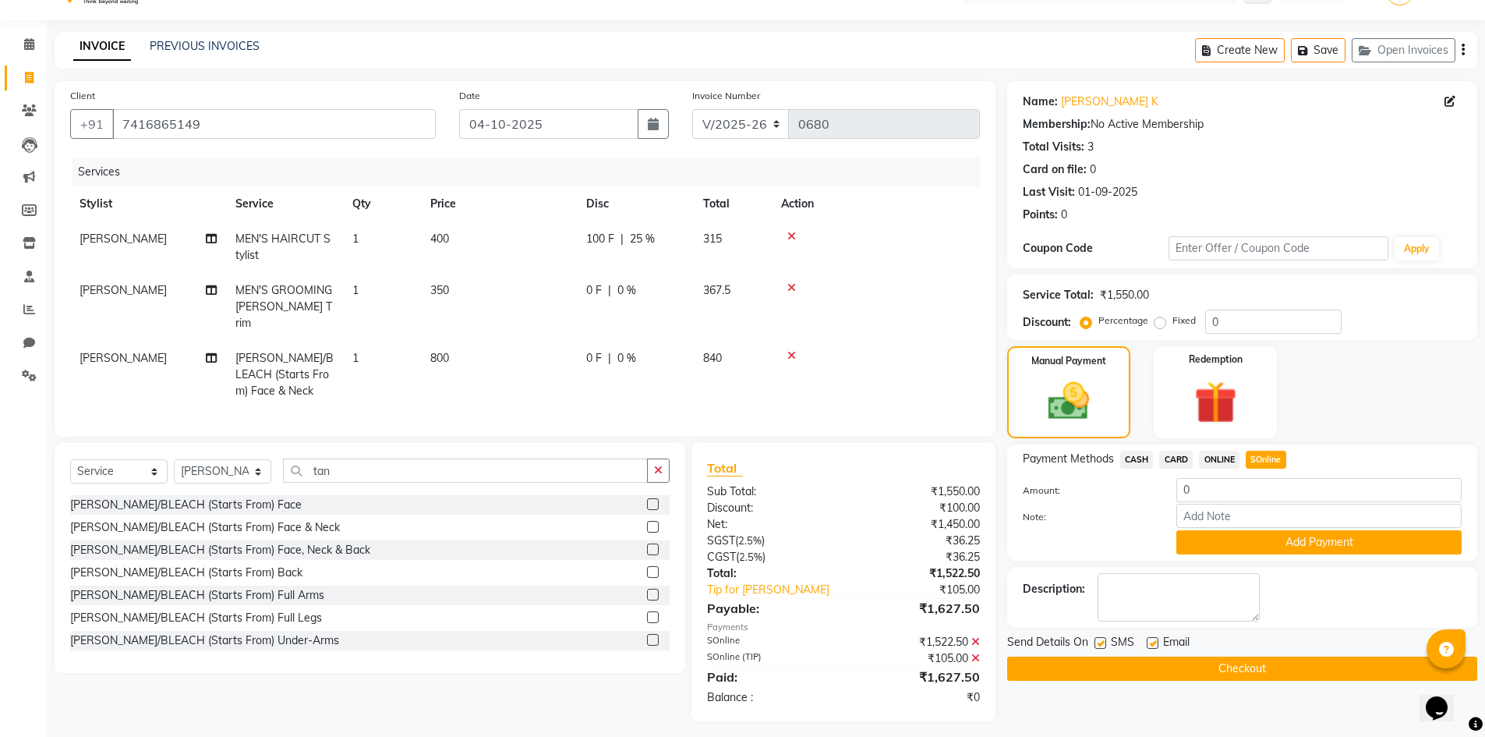
click at [968, 585] on div "₹105.00" at bounding box center [929, 590] width 123 height 16
click at [936, 582] on div "₹105.00" at bounding box center [929, 590] width 123 height 16
drag, startPoint x: 939, startPoint y: 582, endPoint x: 969, endPoint y: 582, distance: 29.6
click at [969, 582] on div "₹105.00" at bounding box center [929, 590] width 123 height 16
click at [1028, 717] on main "INVOICE PREVIOUS INVOICES Create New Save Open Invoices Client [PHONE_NUMBER] D…" at bounding box center [766, 388] width 1438 height 713
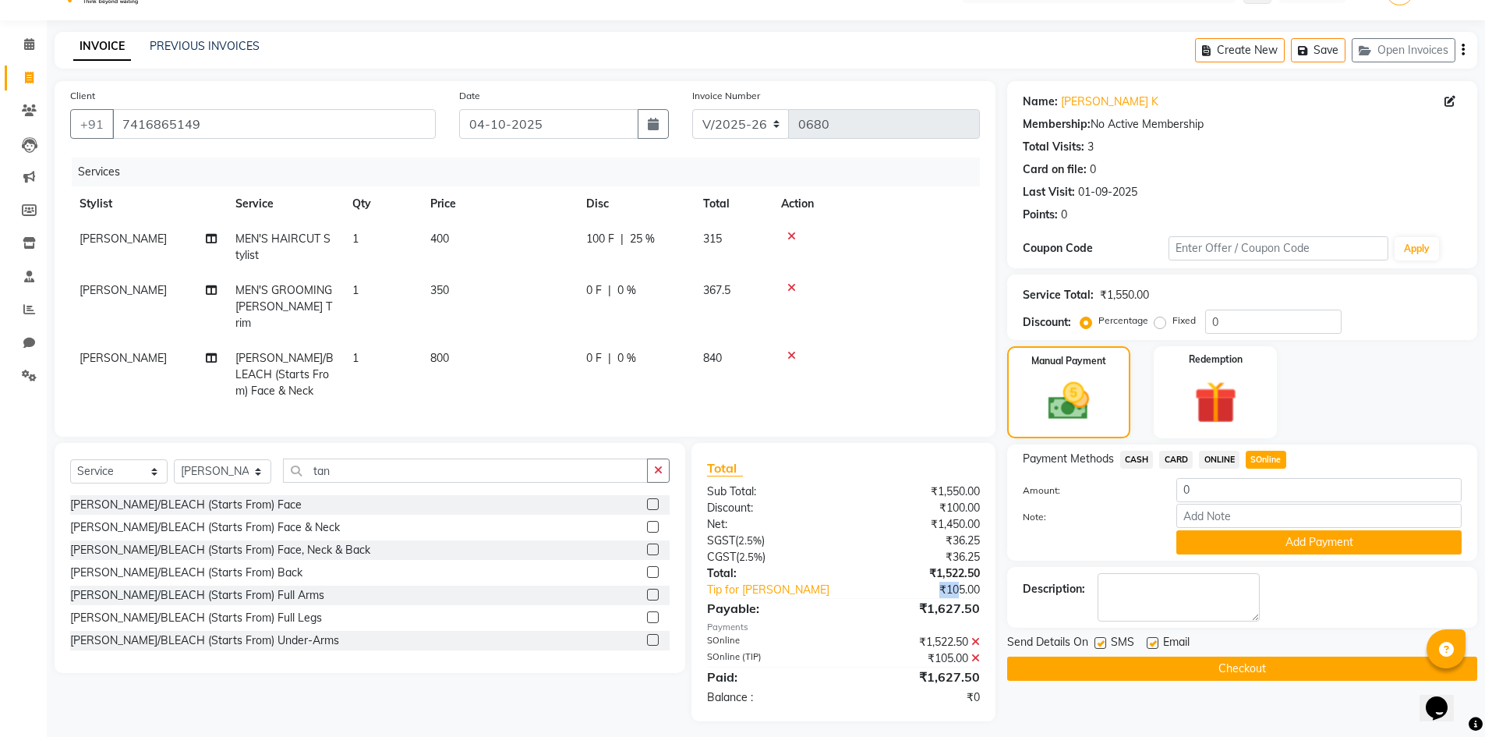
drag, startPoint x: 931, startPoint y: 578, endPoint x: 955, endPoint y: 578, distance: 24.2
click at [955, 582] on div "₹105.00" at bounding box center [929, 590] width 123 height 16
click at [1039, 703] on div "Name: [PERSON_NAME] K Membership: No Active Membership Total Visits: 3 Card on …" at bounding box center [1248, 401] width 482 height 640
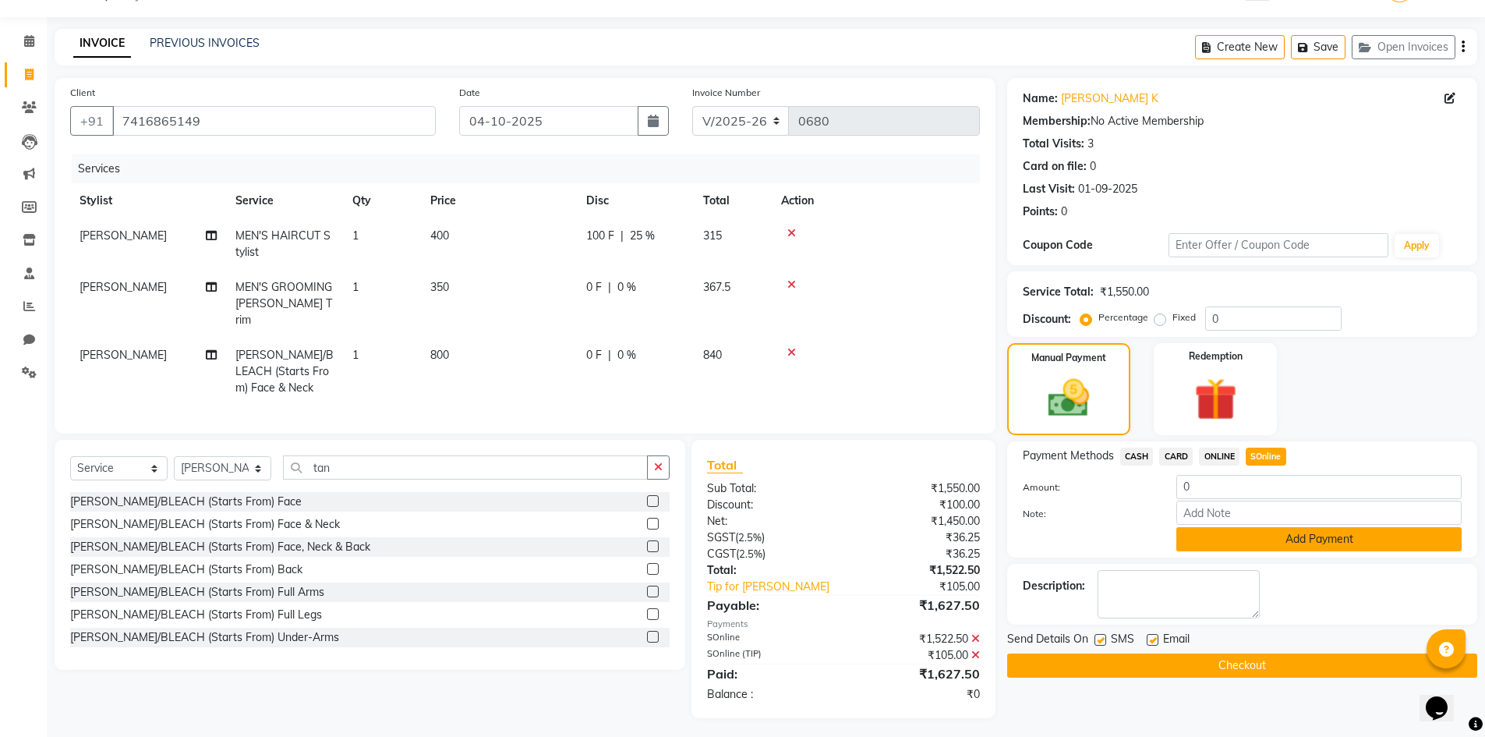
click at [1323, 539] on button "Add Payment" at bounding box center [1318, 539] width 285 height 24
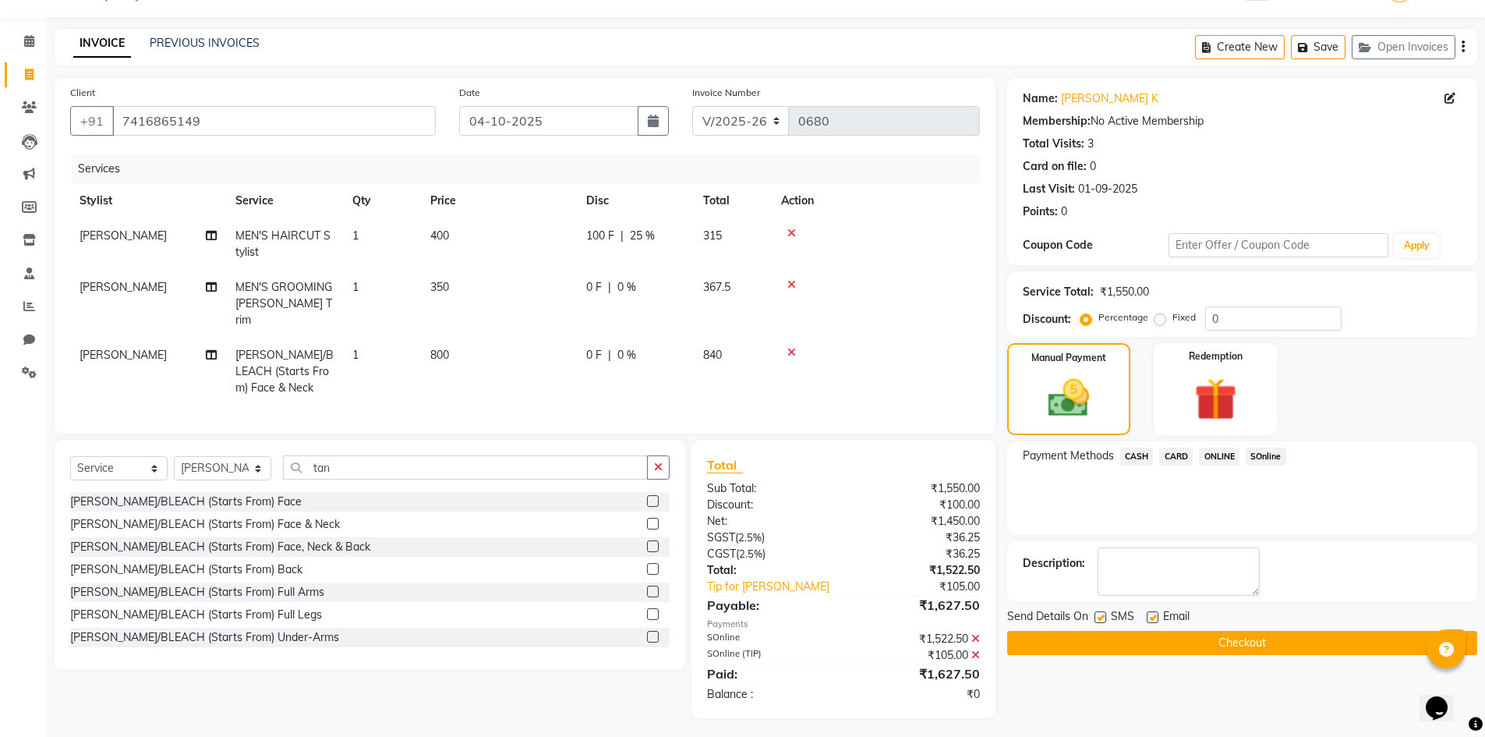
click at [1258, 640] on button "Checkout" at bounding box center [1242, 643] width 470 height 24
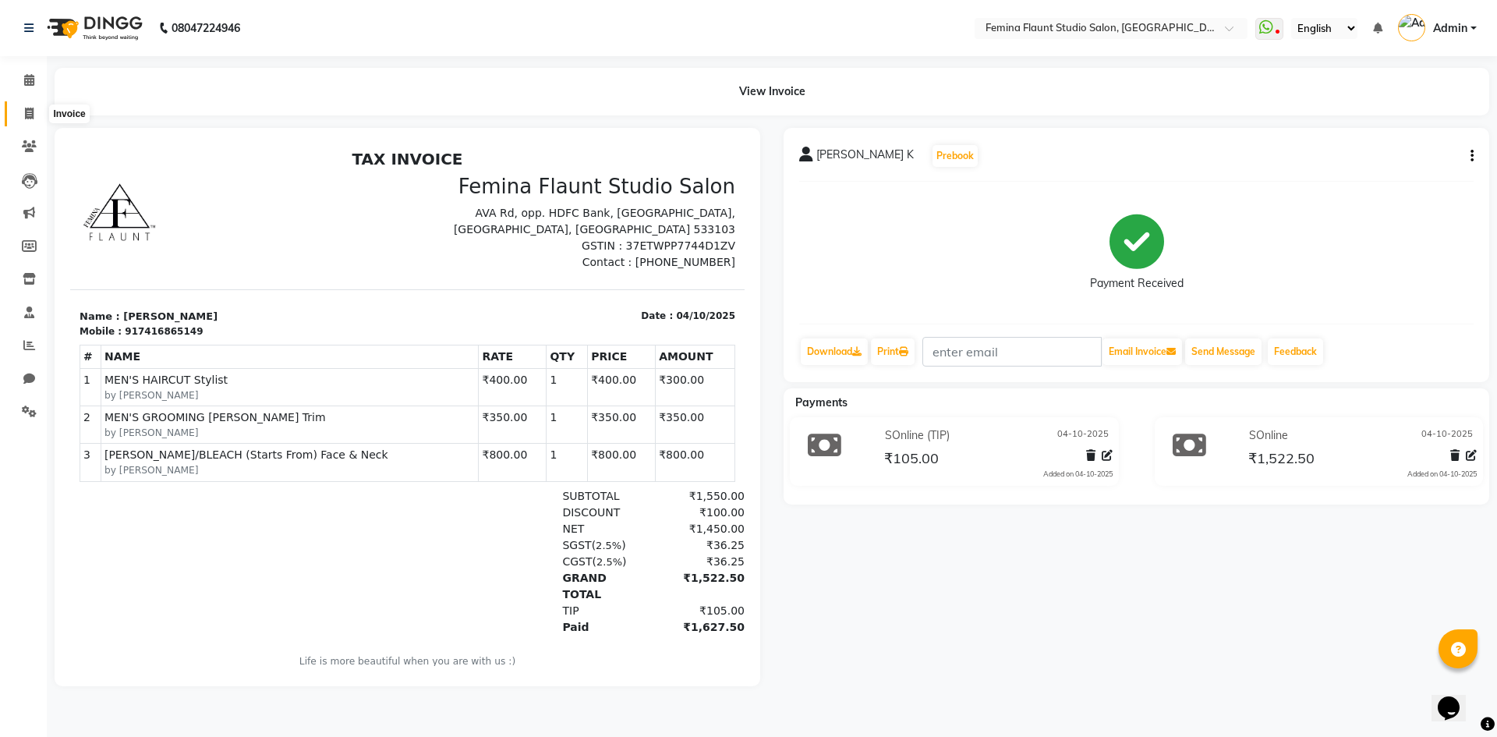
click at [34, 117] on icon at bounding box center [29, 114] width 9 height 12
select select "service"
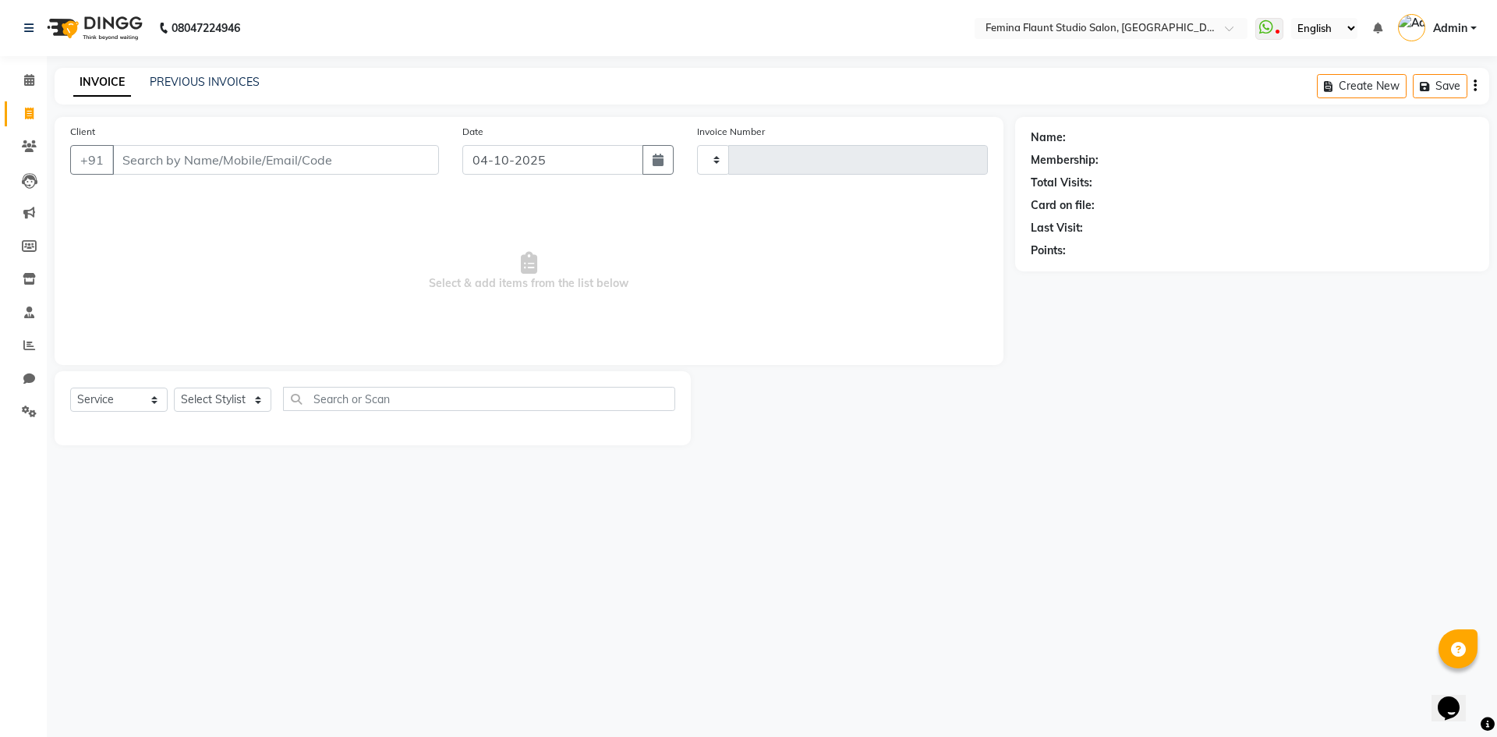
type input "0681"
select select "8333"
